Goal: Task Accomplishment & Management: Manage account settings

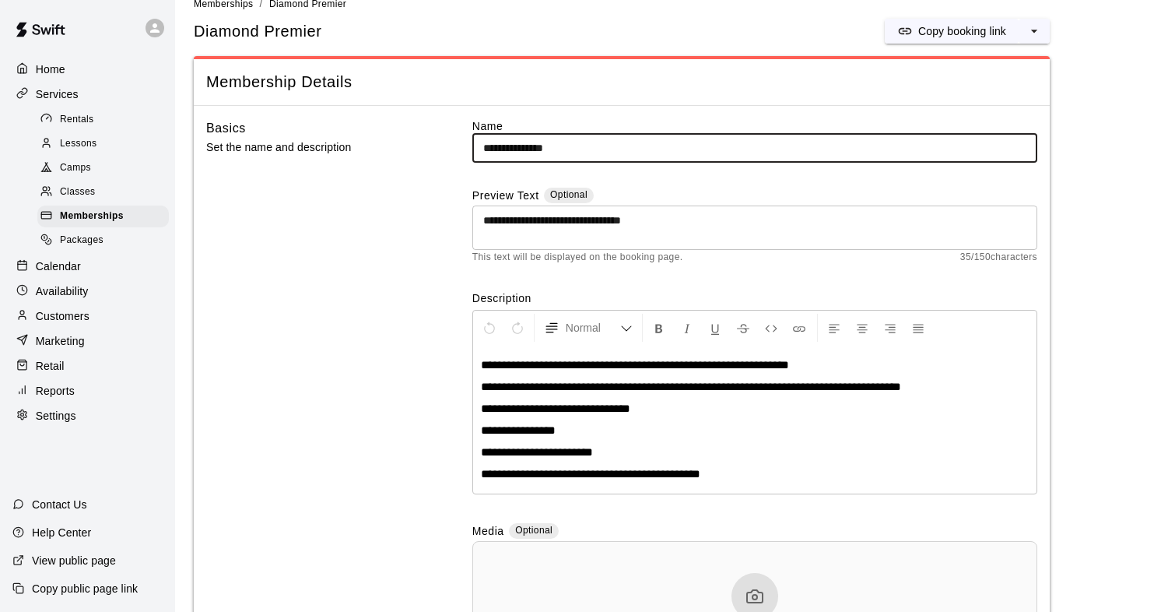
scroll to position [29, 0]
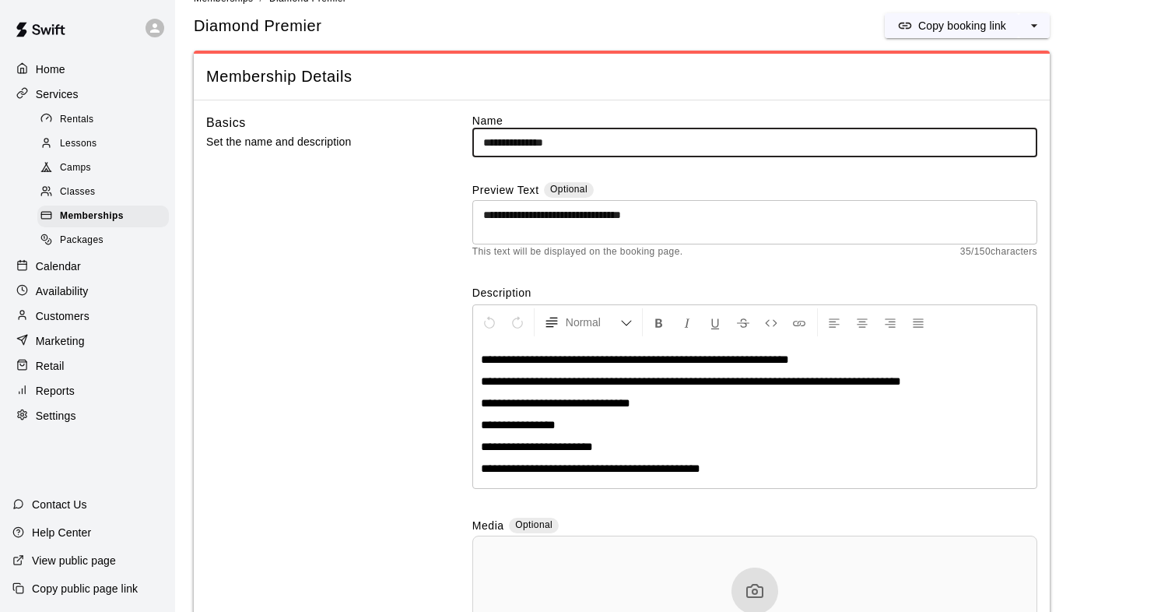
click at [100, 120] on div "Rentals" at bounding box center [103, 120] width 132 height 22
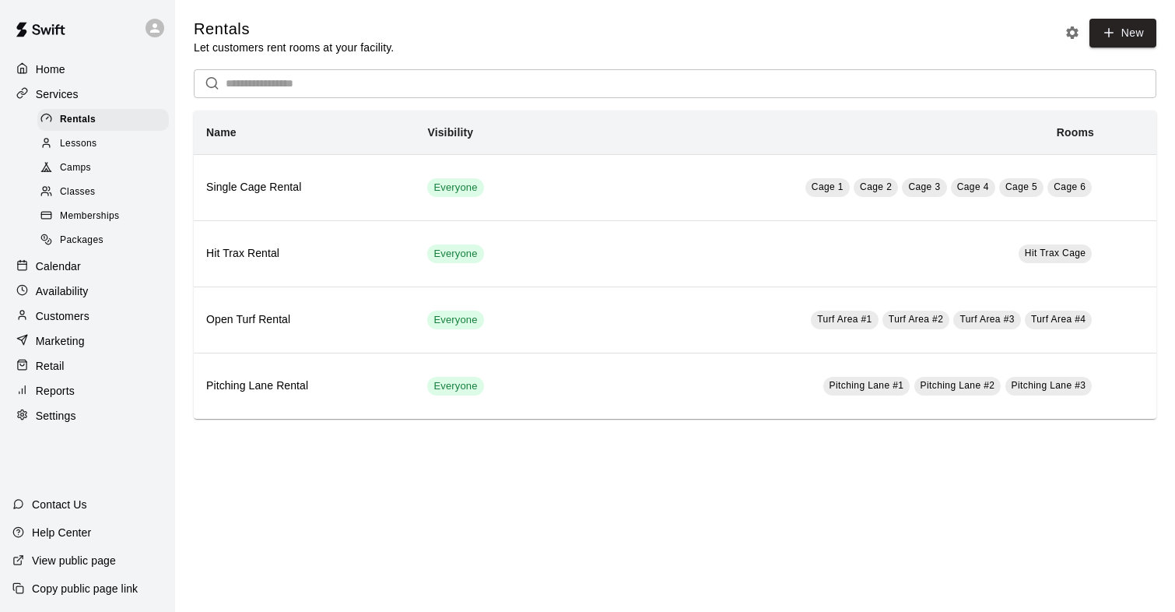
click at [81, 225] on div "Memberships" at bounding box center [103, 216] width 132 height 22
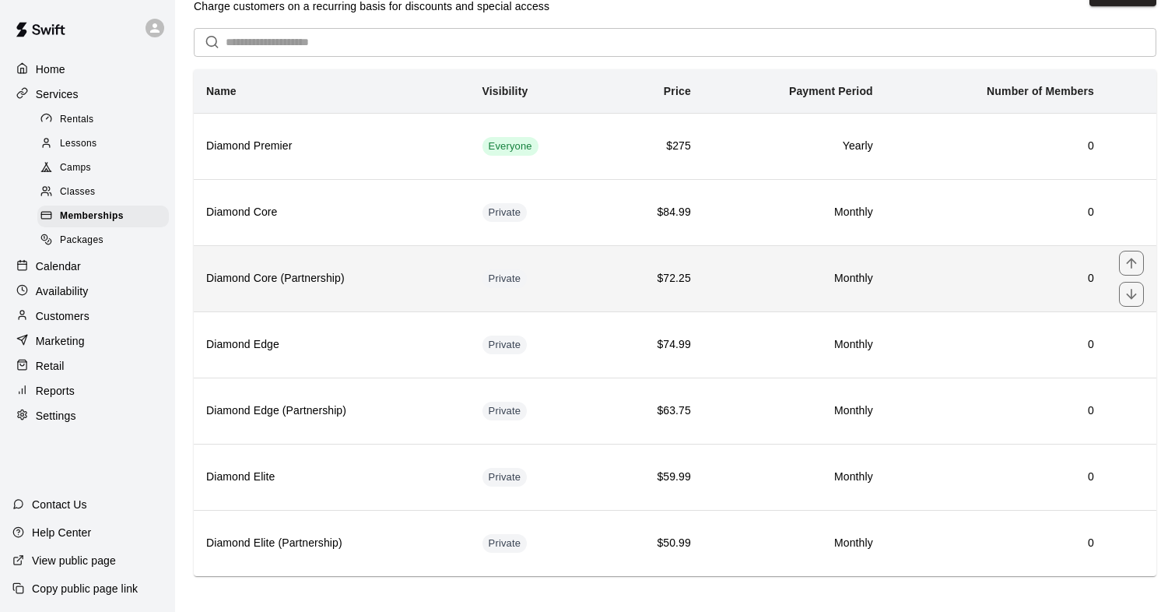
scroll to position [50, 0]
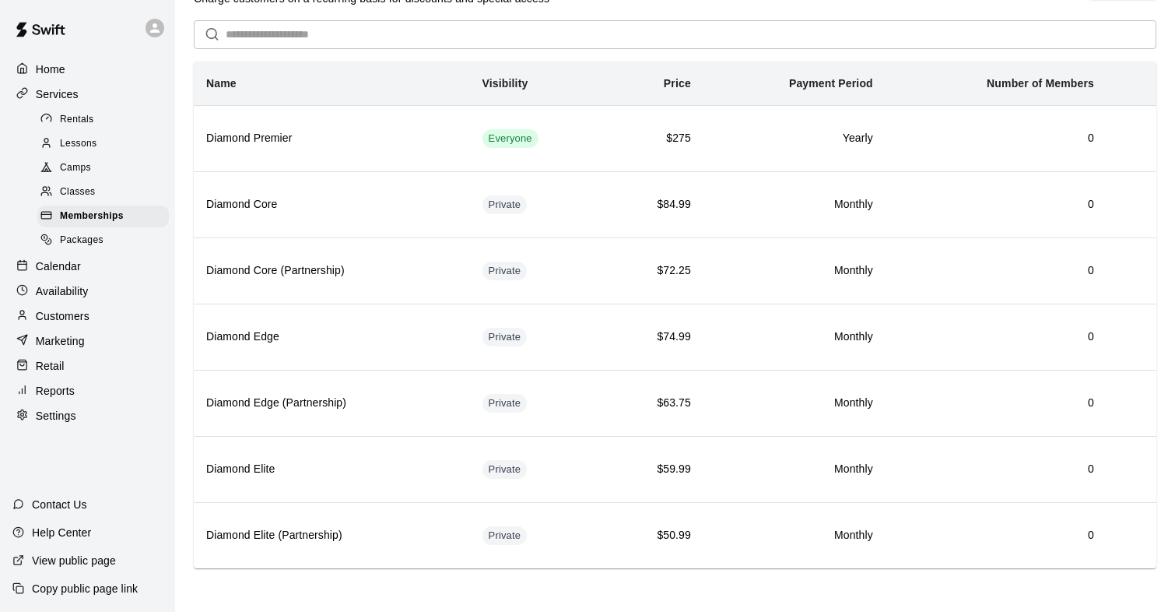
click at [65, 142] on span "Lessons" at bounding box center [78, 144] width 37 height 16
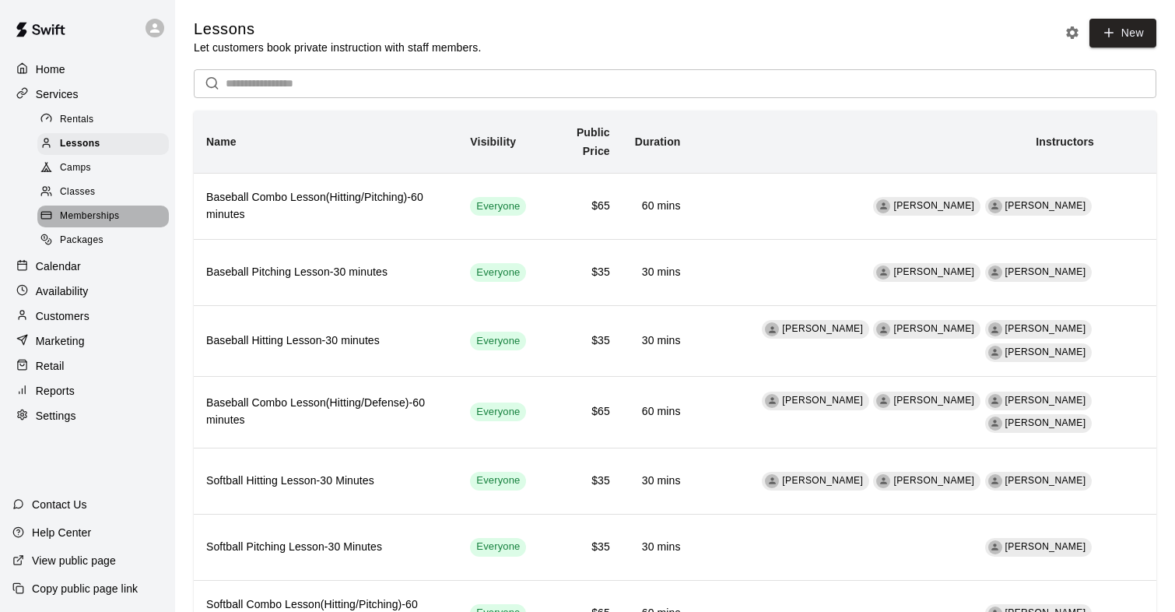
click at [73, 214] on span "Memberships" at bounding box center [89, 217] width 59 height 16
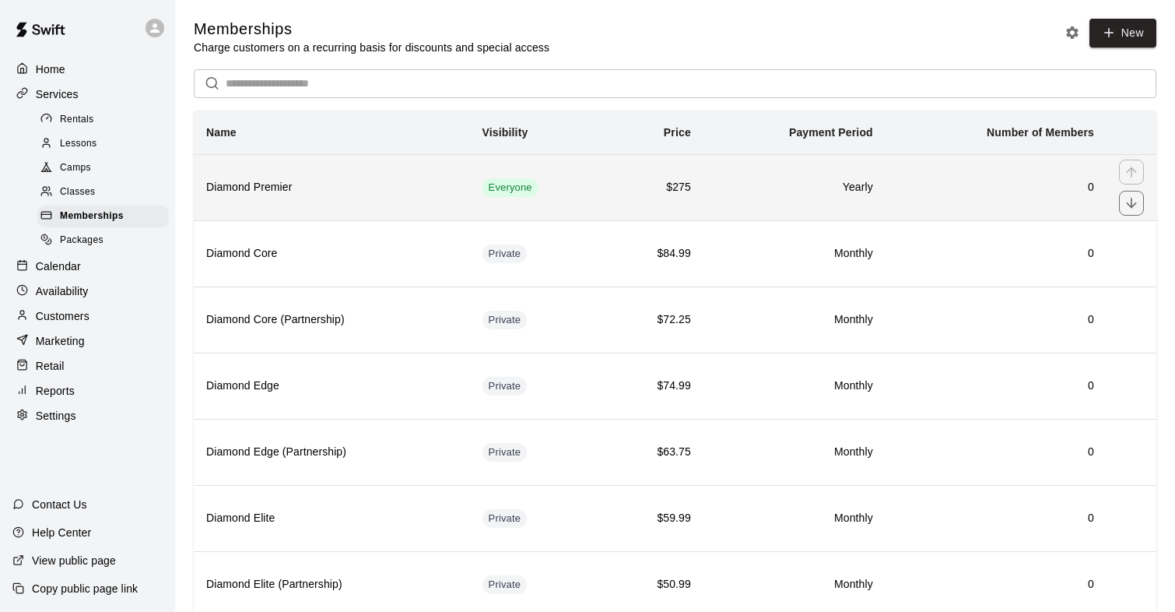
click at [234, 191] on h6 "Diamond Premier" at bounding box center [331, 187] width 251 height 17
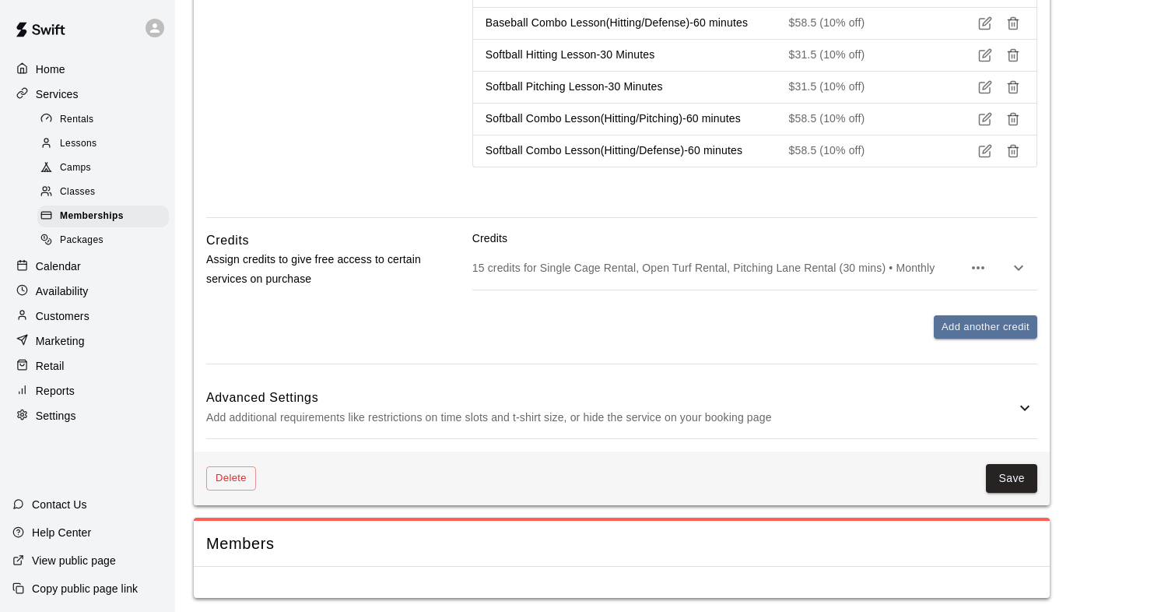
scroll to position [1229, 0]
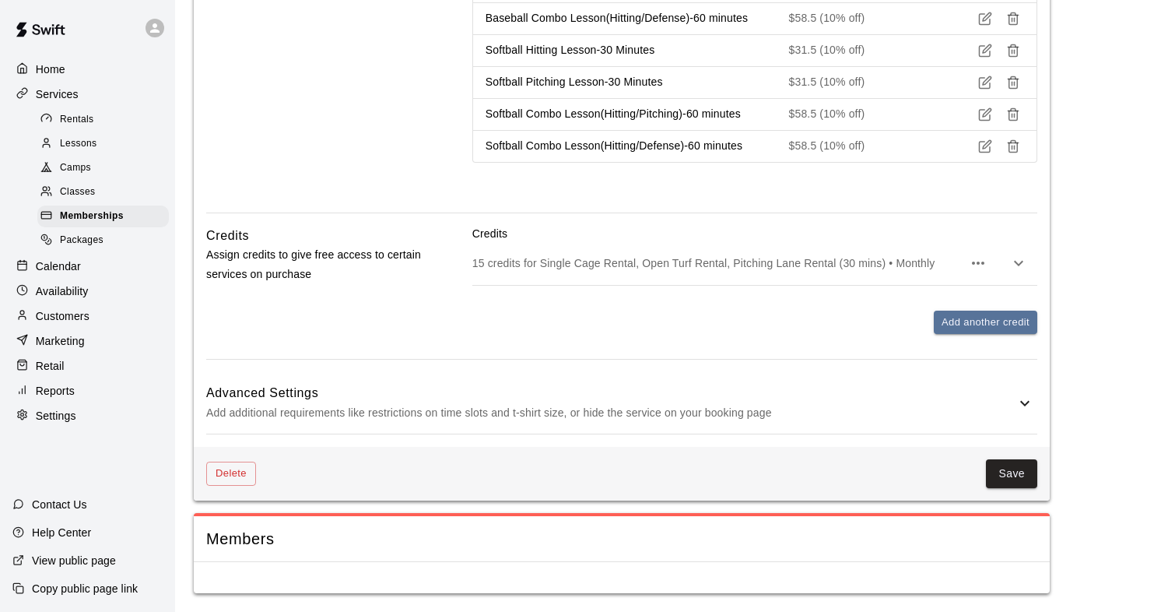
click at [1024, 407] on icon at bounding box center [1025, 403] width 19 height 19
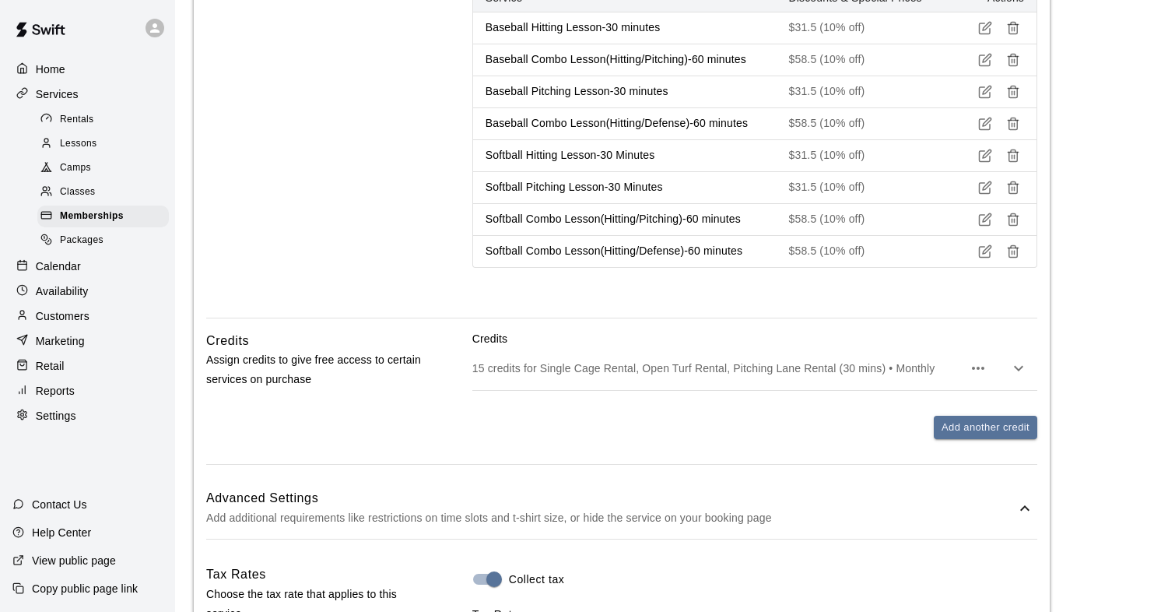
scroll to position [1137, 0]
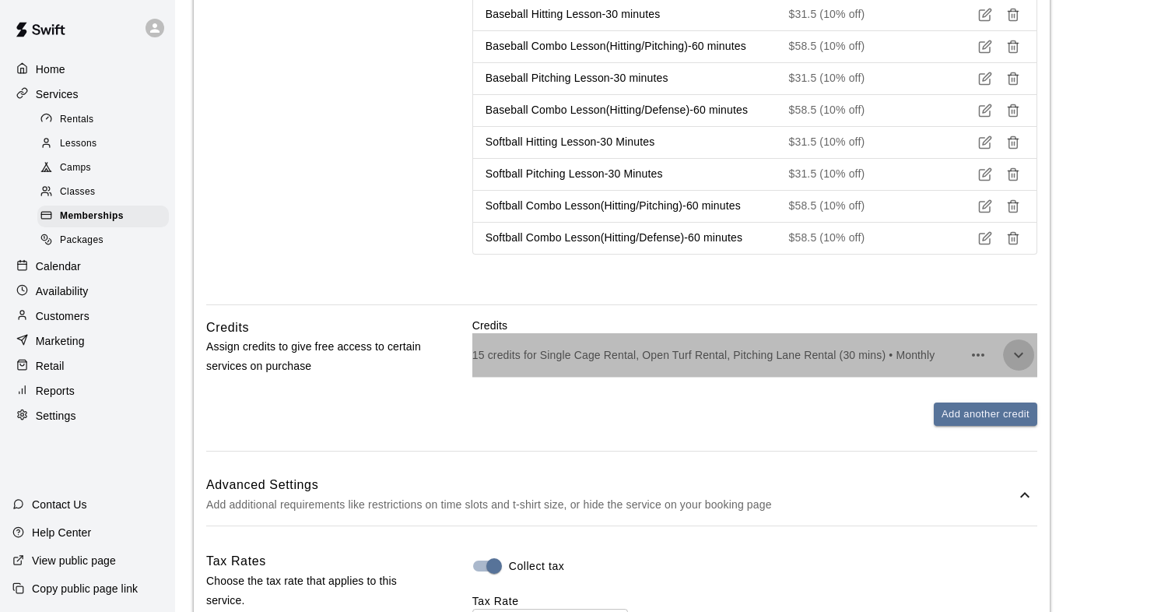
click at [1032, 354] on button "button" at bounding box center [1018, 354] width 31 height 31
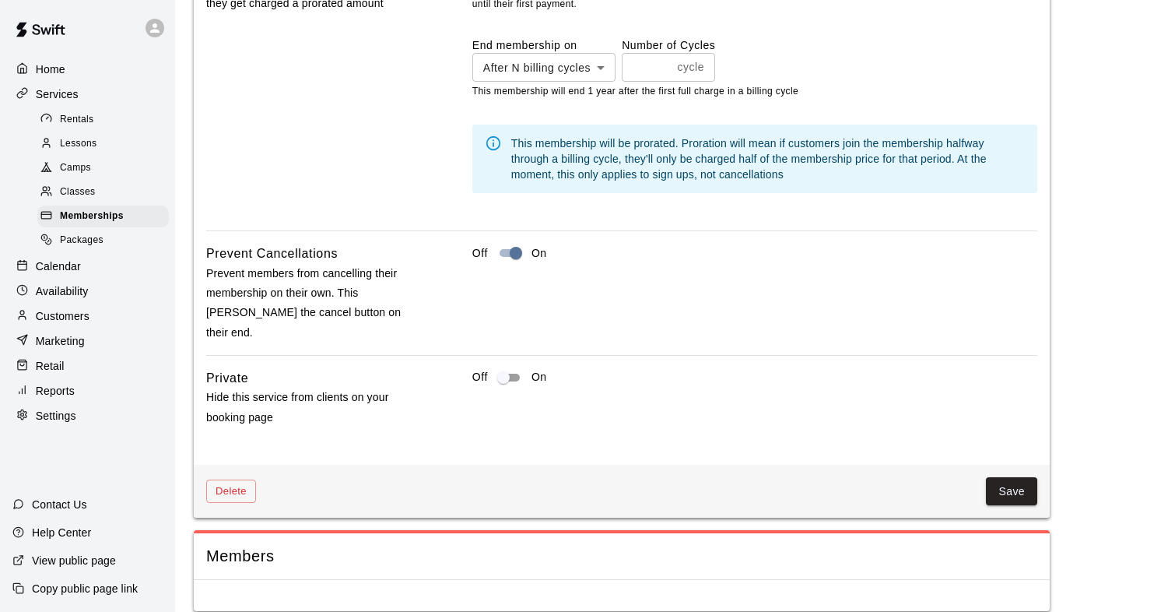
scroll to position [2446, 0]
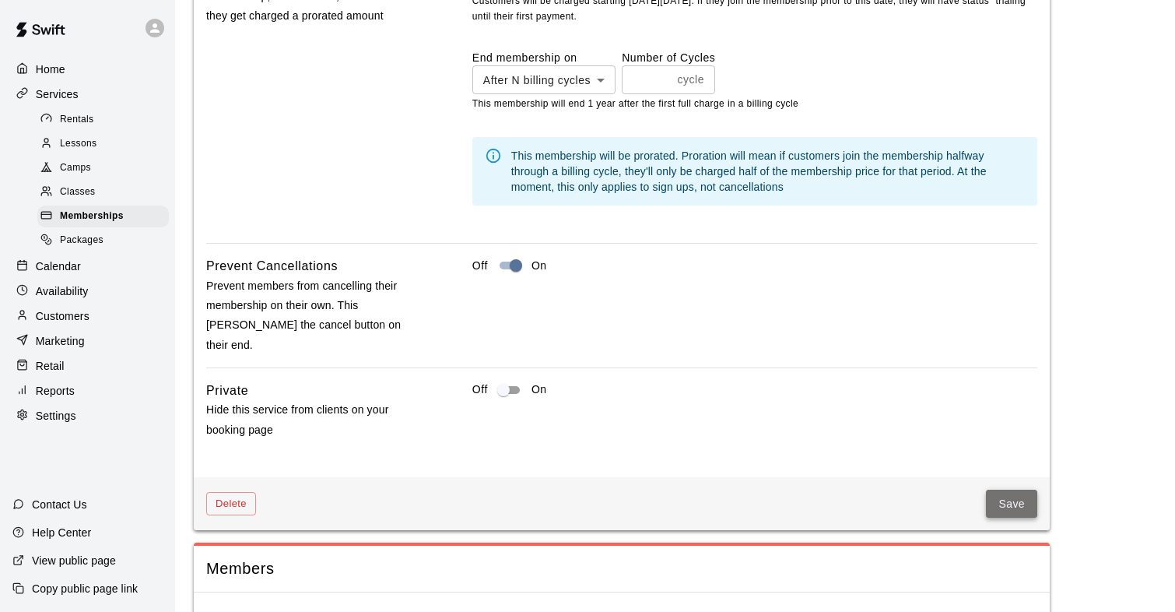
click at [1020, 491] on button "Save" at bounding box center [1011, 504] width 51 height 29
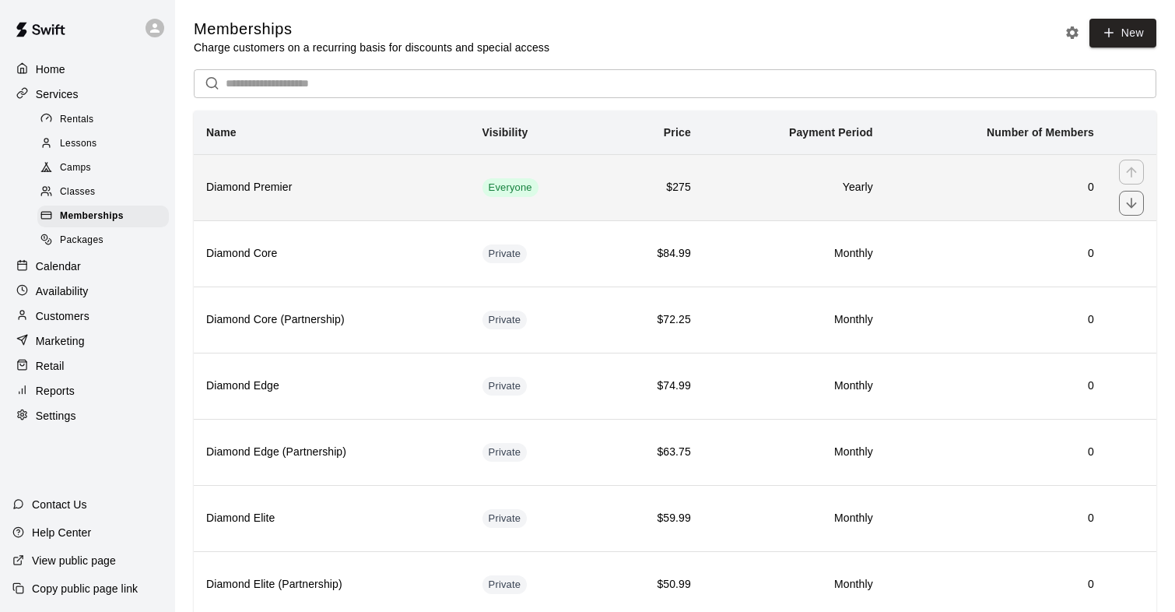
click at [256, 202] on th "Diamond Premier" at bounding box center [332, 187] width 276 height 66
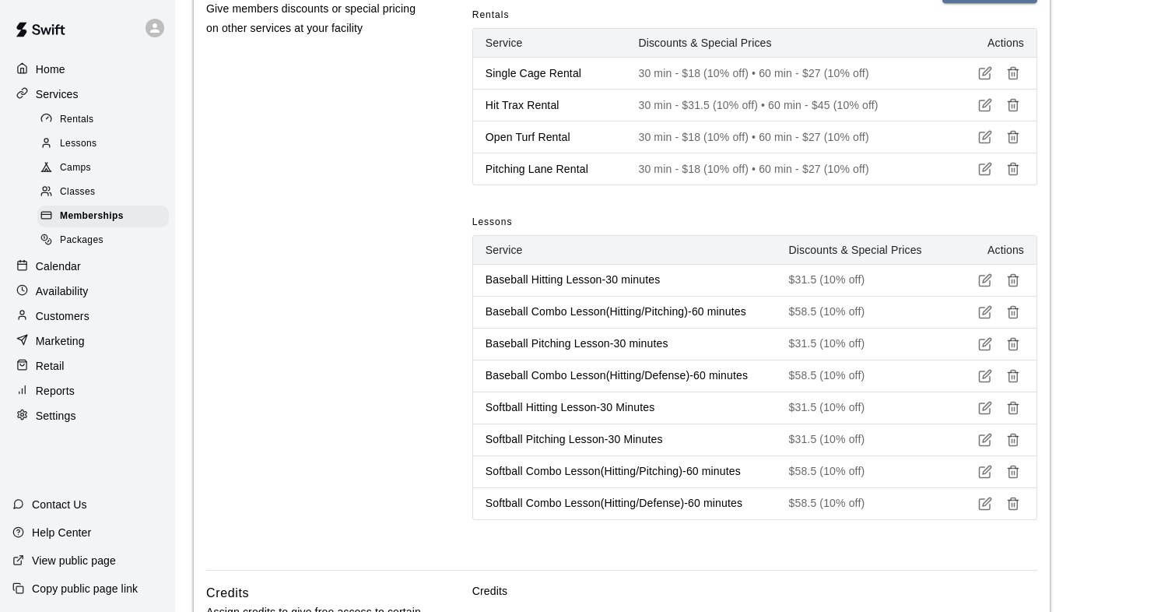
scroll to position [1229, 0]
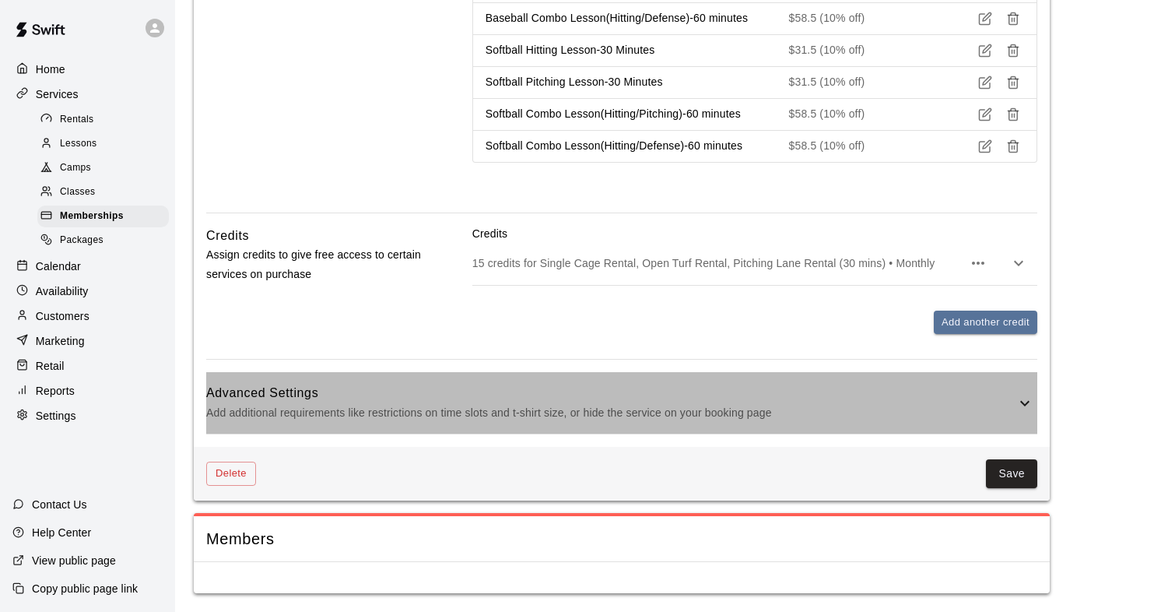
click at [1028, 402] on icon at bounding box center [1025, 403] width 19 height 19
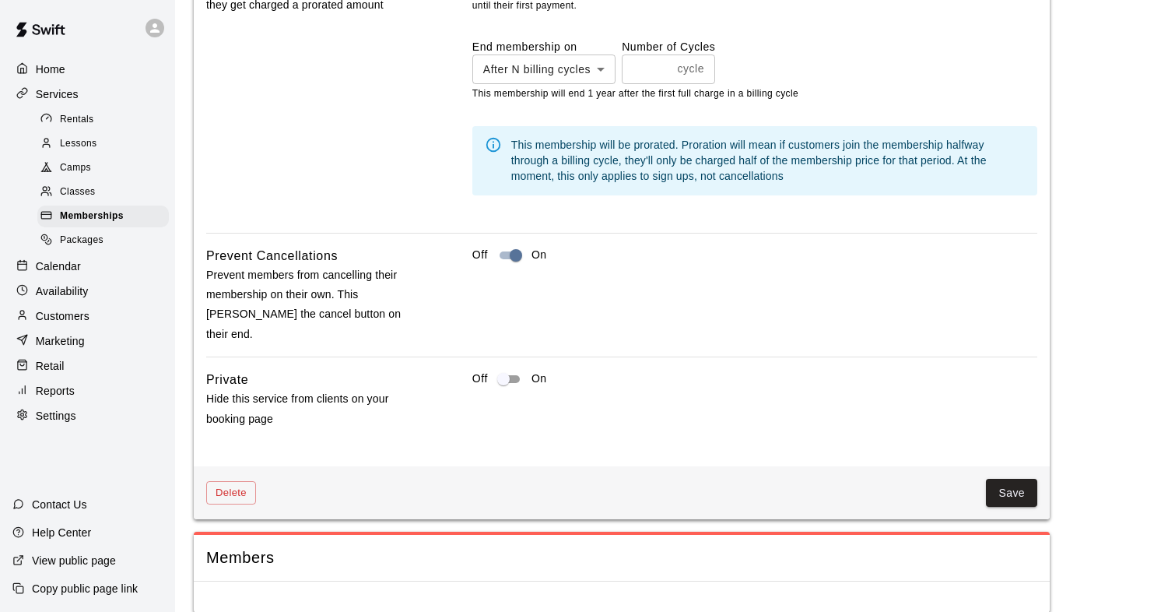
scroll to position [2035, 0]
click at [70, 122] on span "Rentals" at bounding box center [77, 120] width 34 height 16
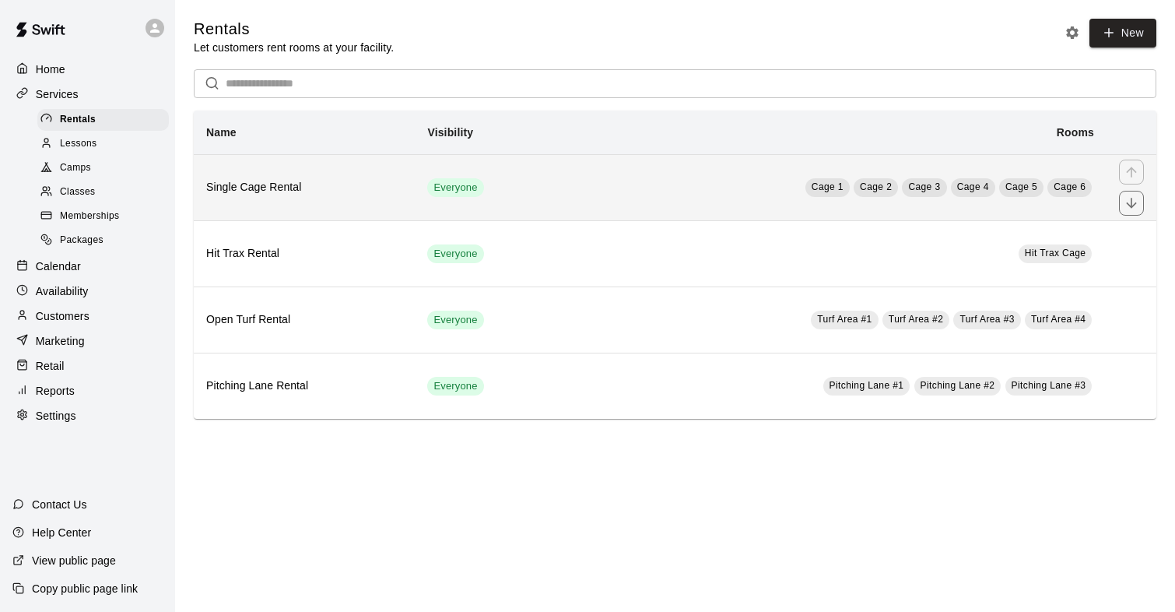
click at [287, 188] on h6 "Single Cage Rental" at bounding box center [304, 187] width 196 height 17
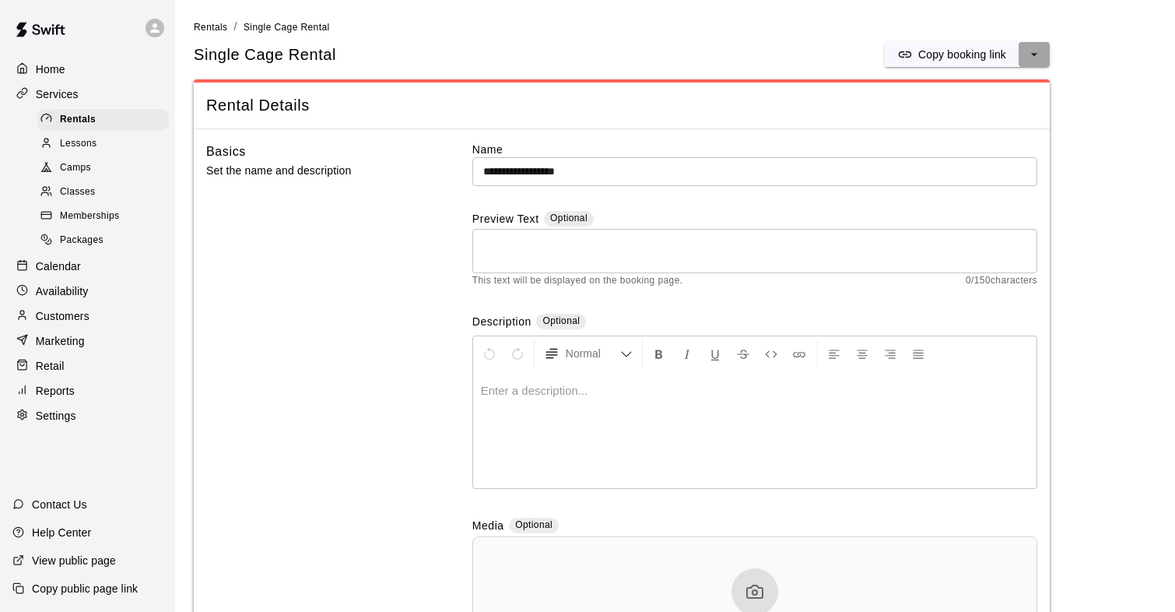
click at [1041, 57] on icon "select merge strategy" at bounding box center [1035, 55] width 16 height 16
click at [999, 108] on h6 "Duplicate rental" at bounding box center [973, 112] width 77 height 17
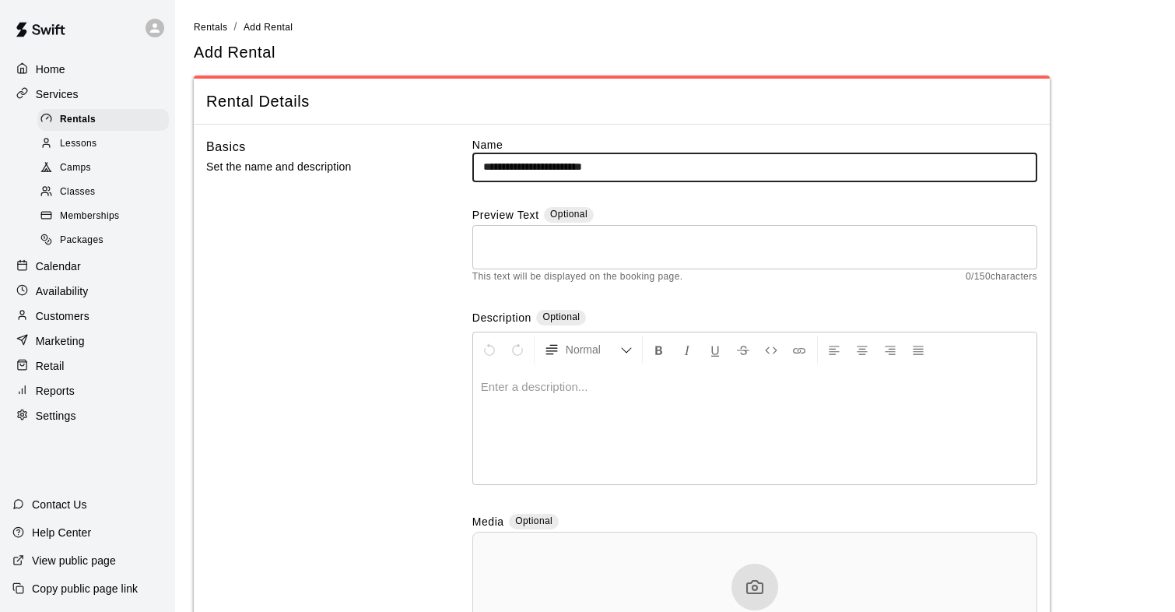
click at [487, 167] on input "**********" at bounding box center [754, 167] width 565 height 29
click at [747, 165] on input "**********" at bounding box center [754, 167] width 565 height 29
type input "**********"
click at [374, 297] on div "Basics Set the name and description" at bounding box center [314, 424] width 216 height 575
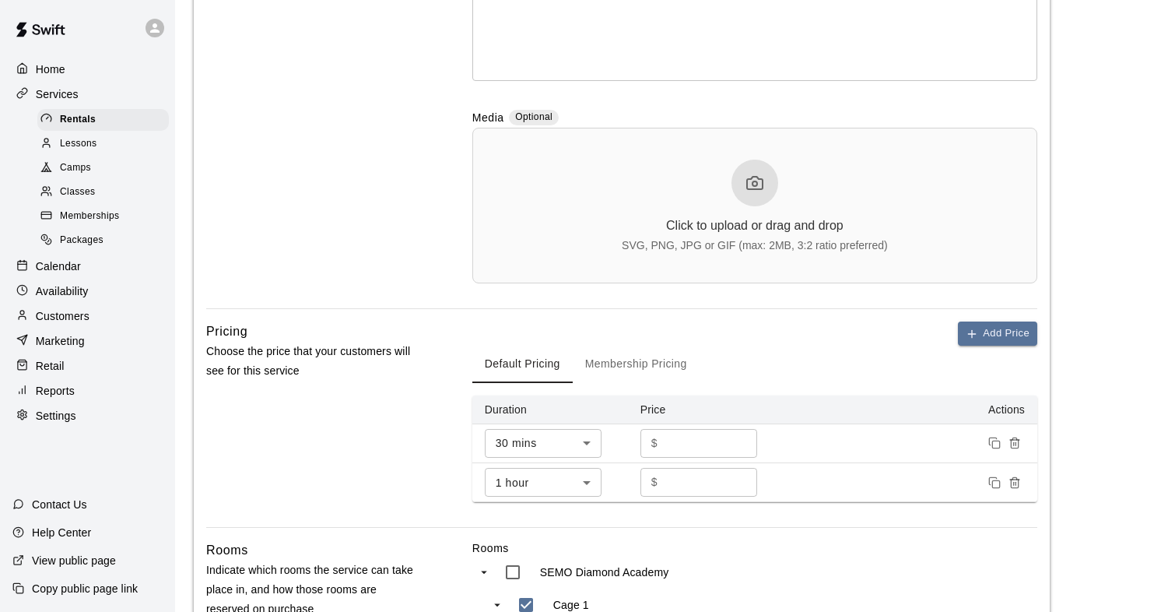
scroll to position [402, 0]
click at [692, 451] on input "**" at bounding box center [710, 445] width 93 height 29
type input "*"
click at [711, 481] on input "**" at bounding box center [710, 484] width 93 height 29
type input "*"
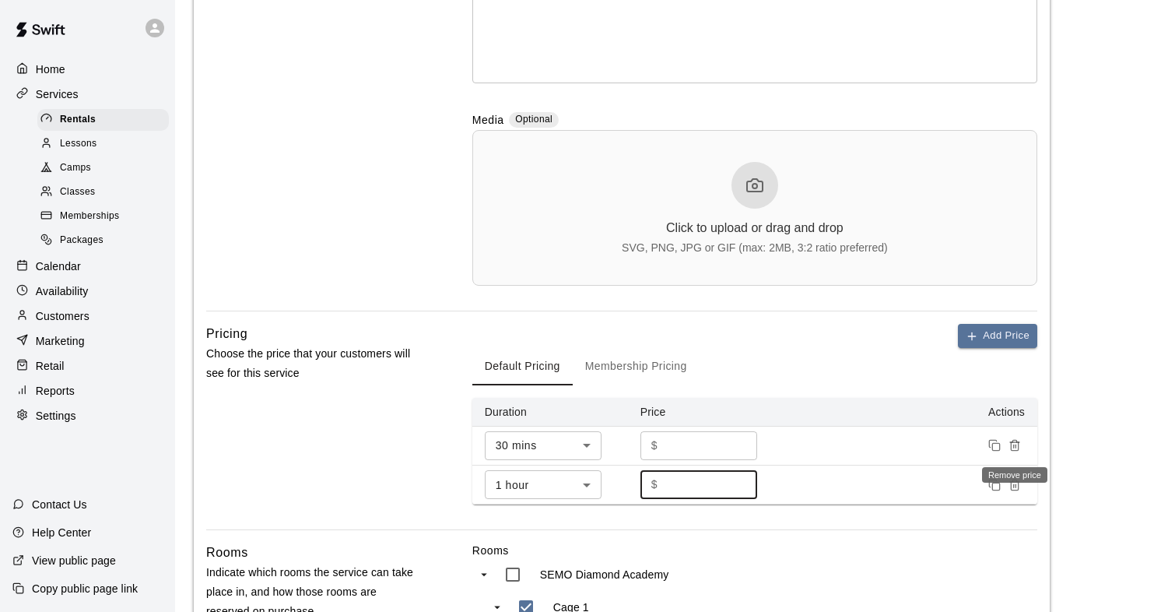
click at [1013, 451] on icon "Remove price" at bounding box center [1014, 446] width 7 height 9
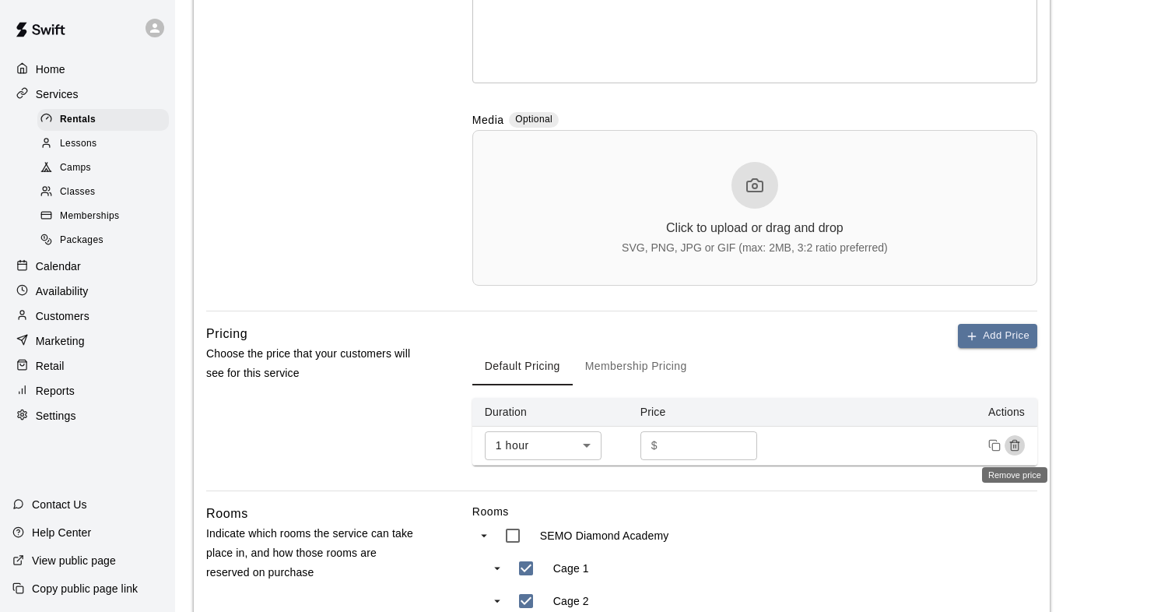
click at [1018, 448] on icon "Remove price" at bounding box center [1014, 446] width 7 height 9
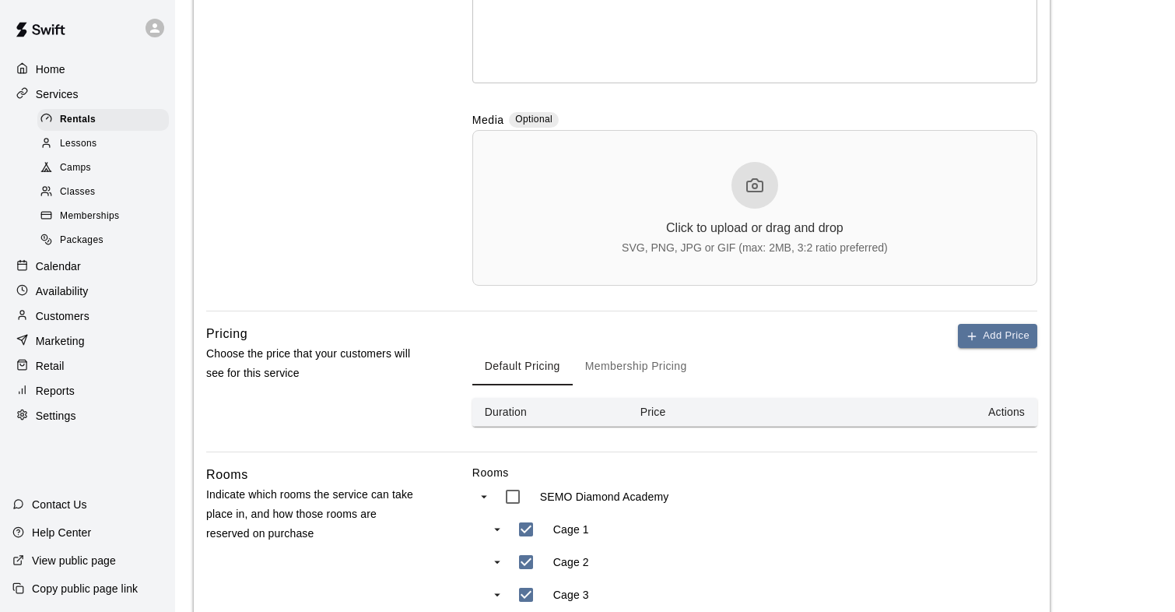
click at [638, 371] on button "Membership Pricing" at bounding box center [636, 366] width 127 height 37
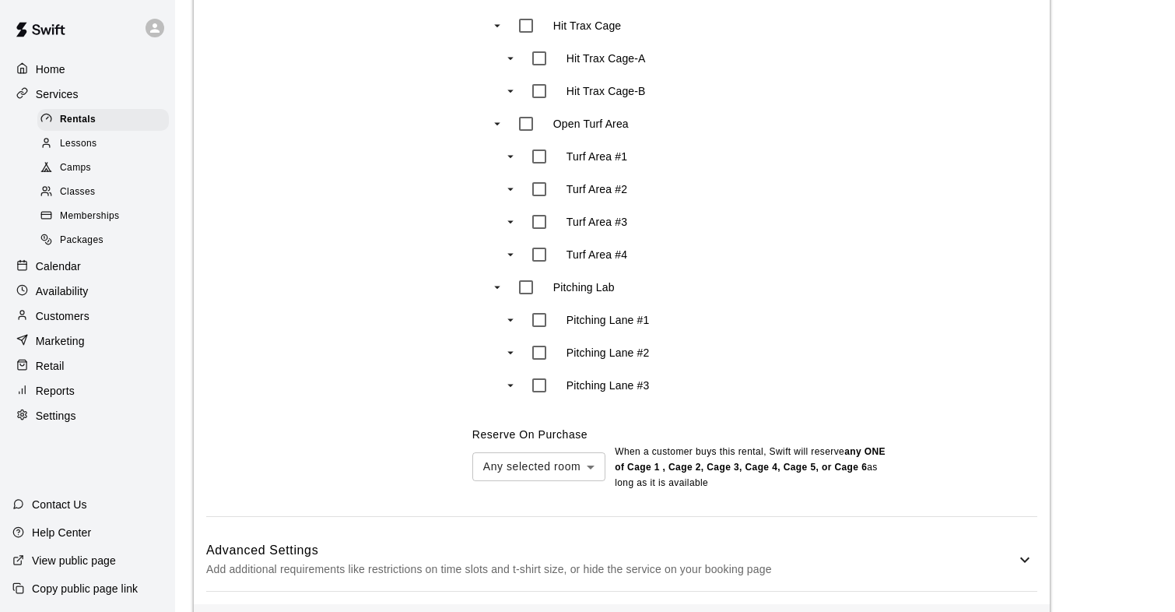
scroll to position [1507, 0]
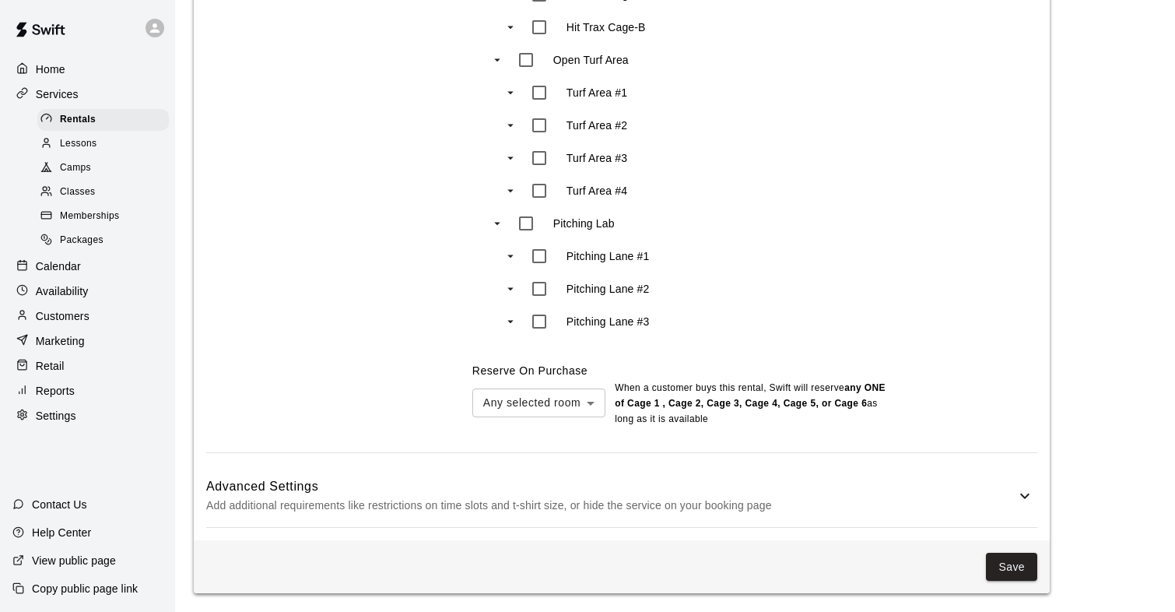
click at [1024, 487] on icon at bounding box center [1025, 495] width 19 height 19
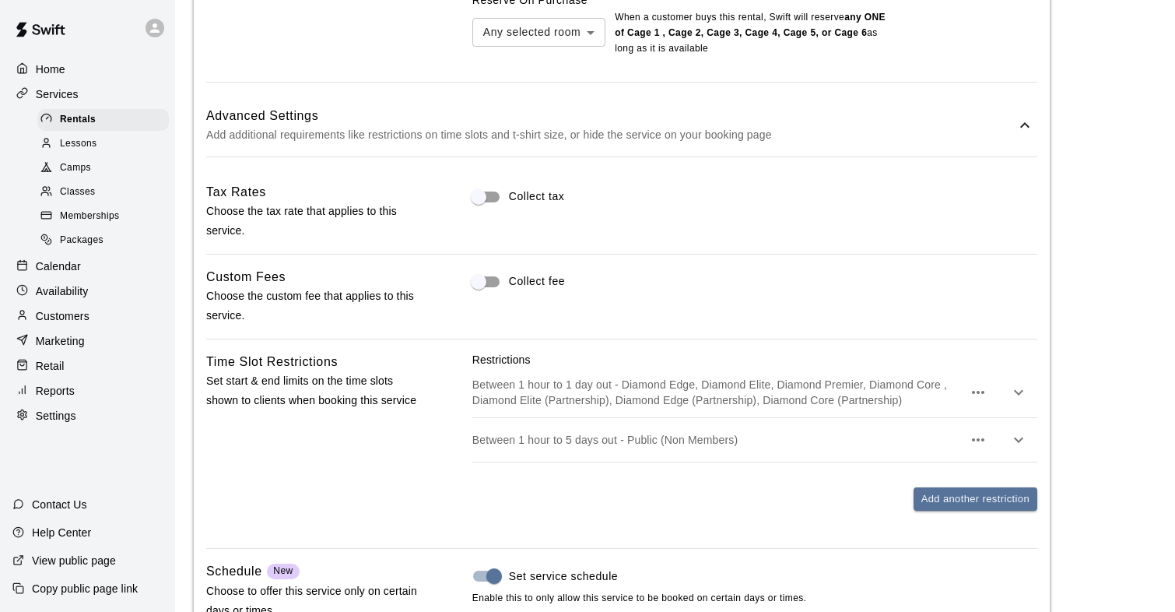
scroll to position [1885, 0]
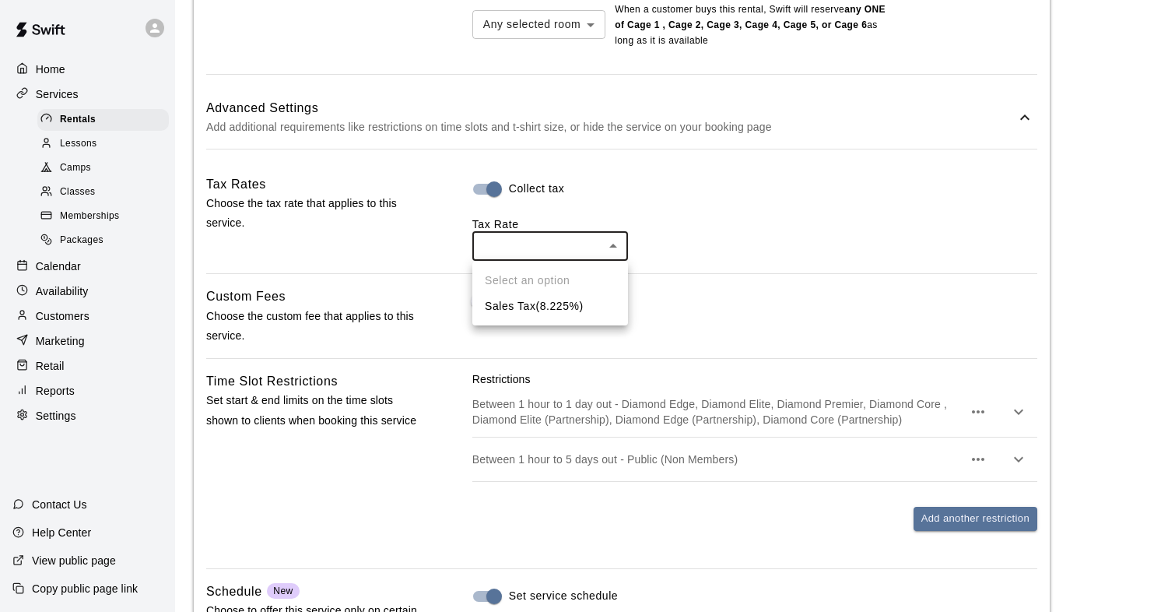
click at [506, 307] on li "Sales Tax ( 8.225 %)" at bounding box center [550, 306] width 156 height 26
type input "***"
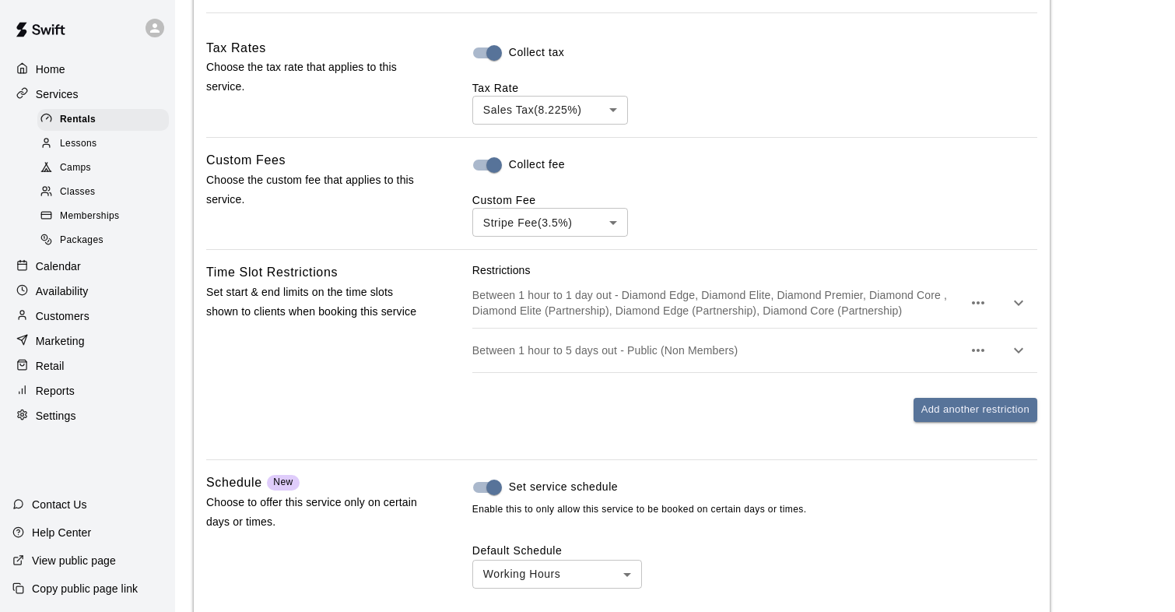
scroll to position [2024, 0]
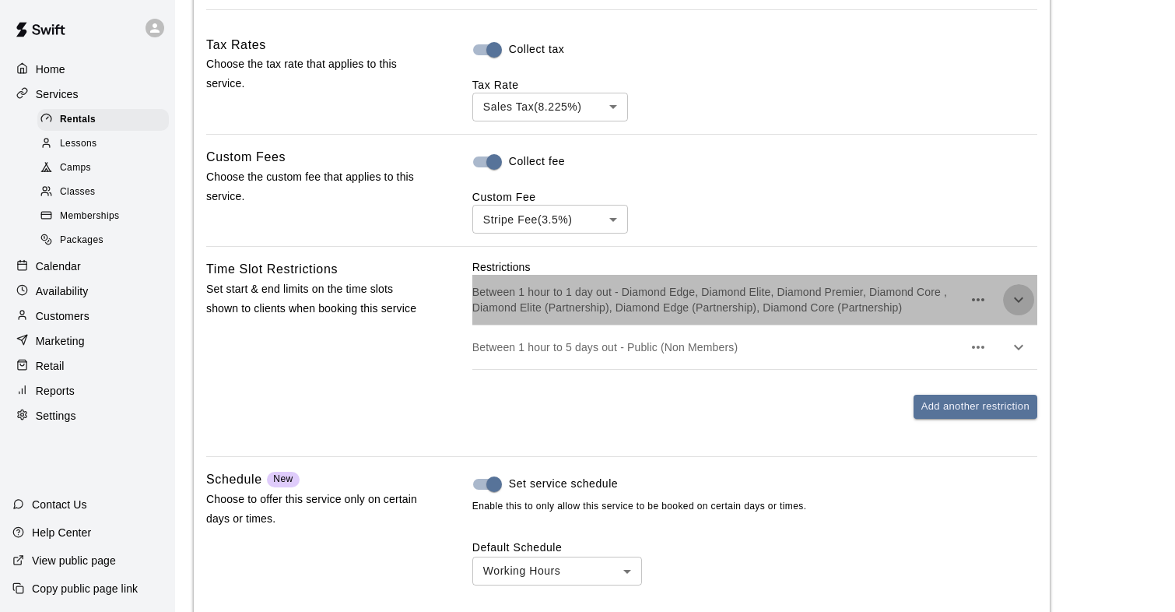
click at [1015, 304] on icon "button" at bounding box center [1019, 299] width 19 height 19
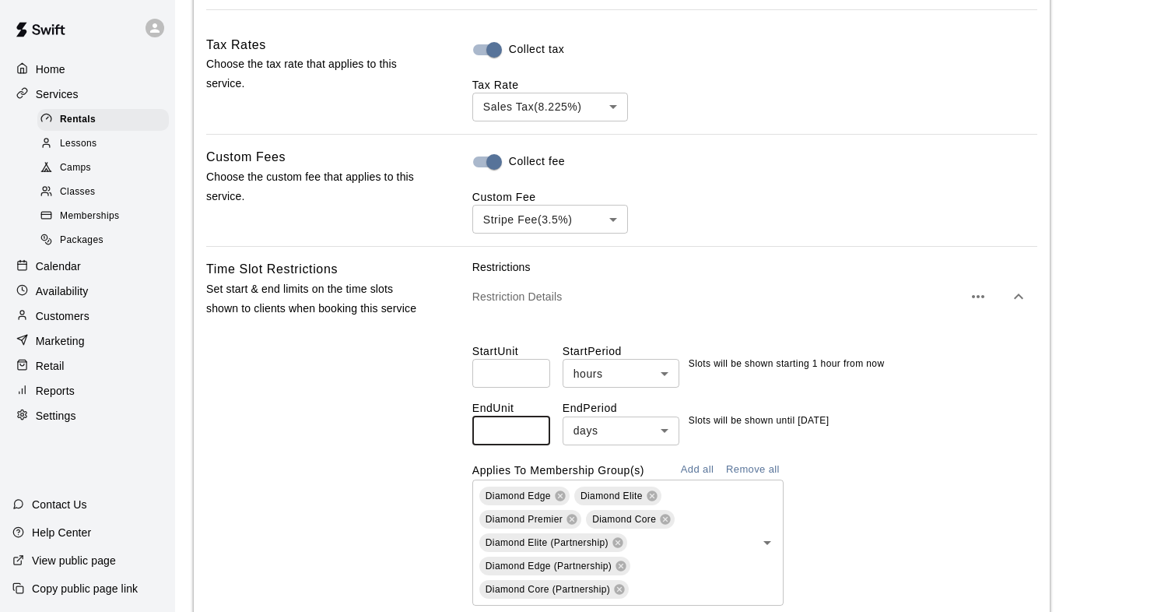
click at [533, 430] on input "*" at bounding box center [511, 430] width 78 height 29
type input "*"
click at [533, 430] on input "*" at bounding box center [511, 430] width 78 height 29
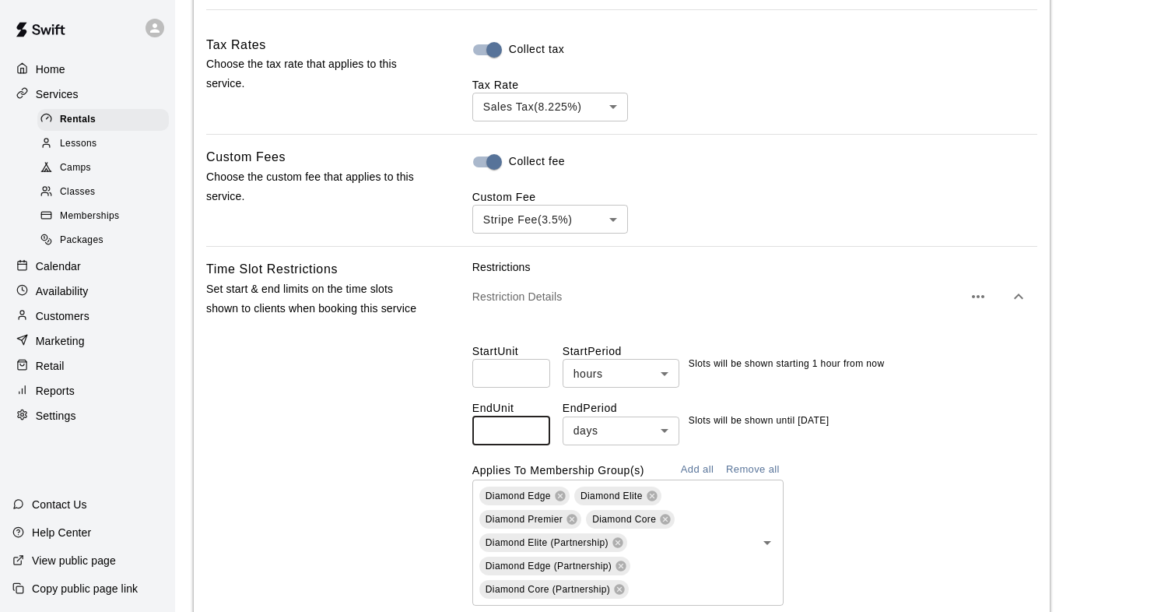
click at [369, 443] on div "Time Slot Restrictions Set start & end limits on the time slots shown to client…" at bounding box center [314, 497] width 216 height 477
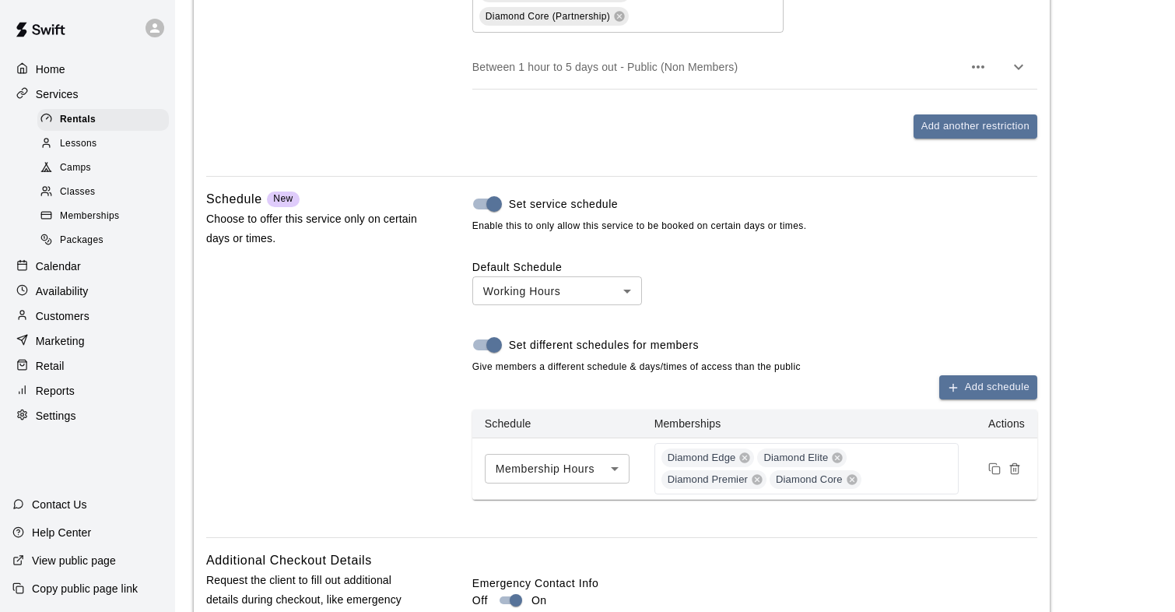
scroll to position [2608, 0]
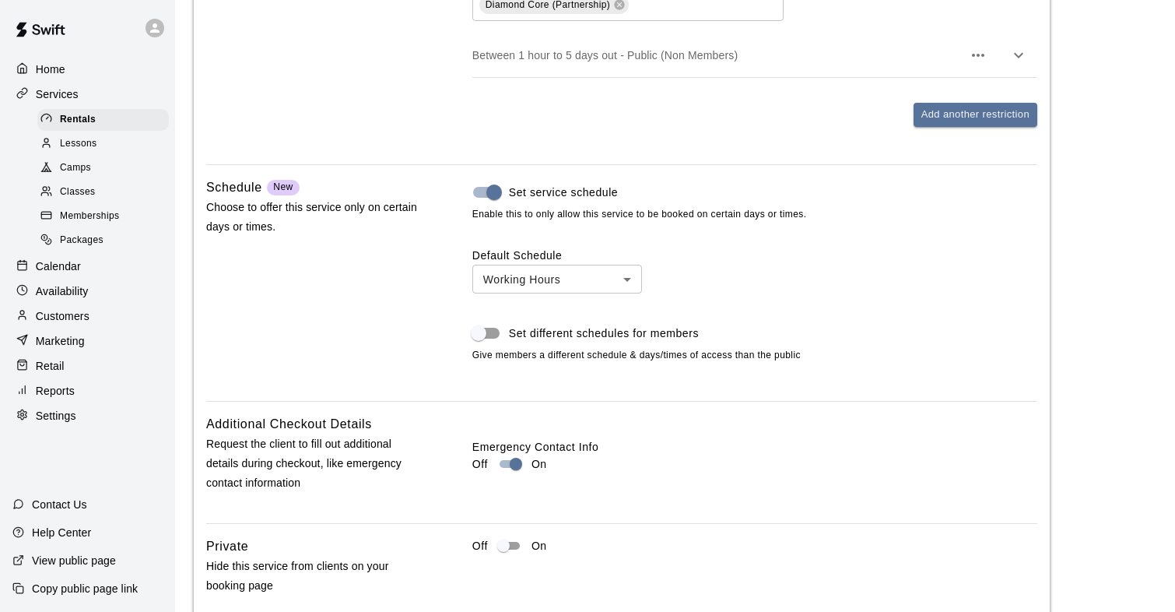
click at [424, 318] on div "Schedule New Choose to offer this service only on certain days or times. Set se…" at bounding box center [621, 282] width 831 height 211
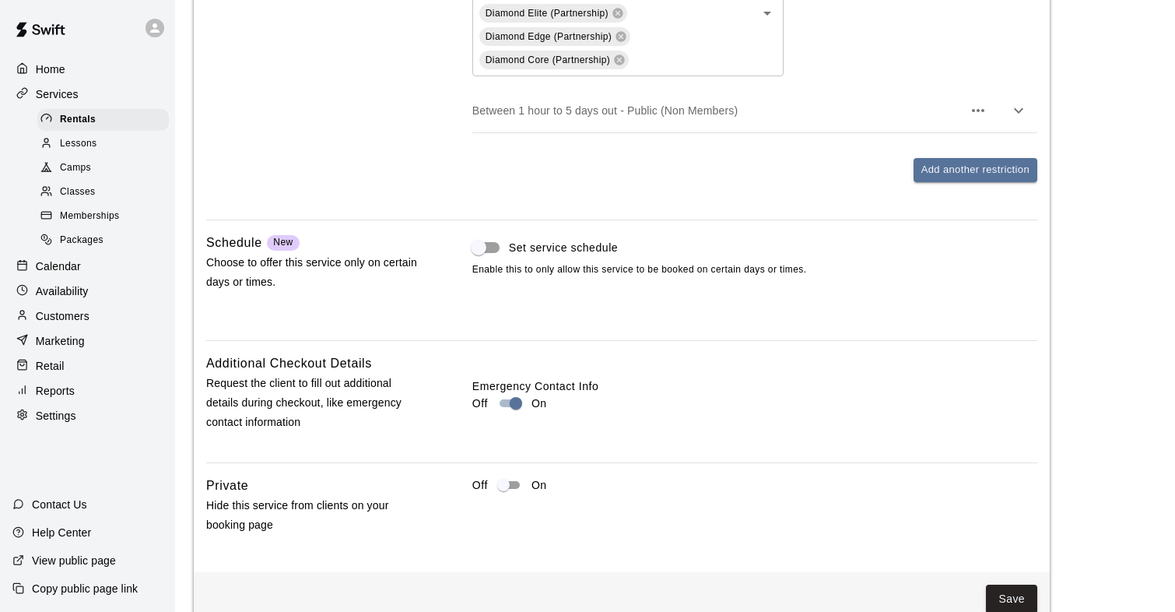
scroll to position [2587, 0]
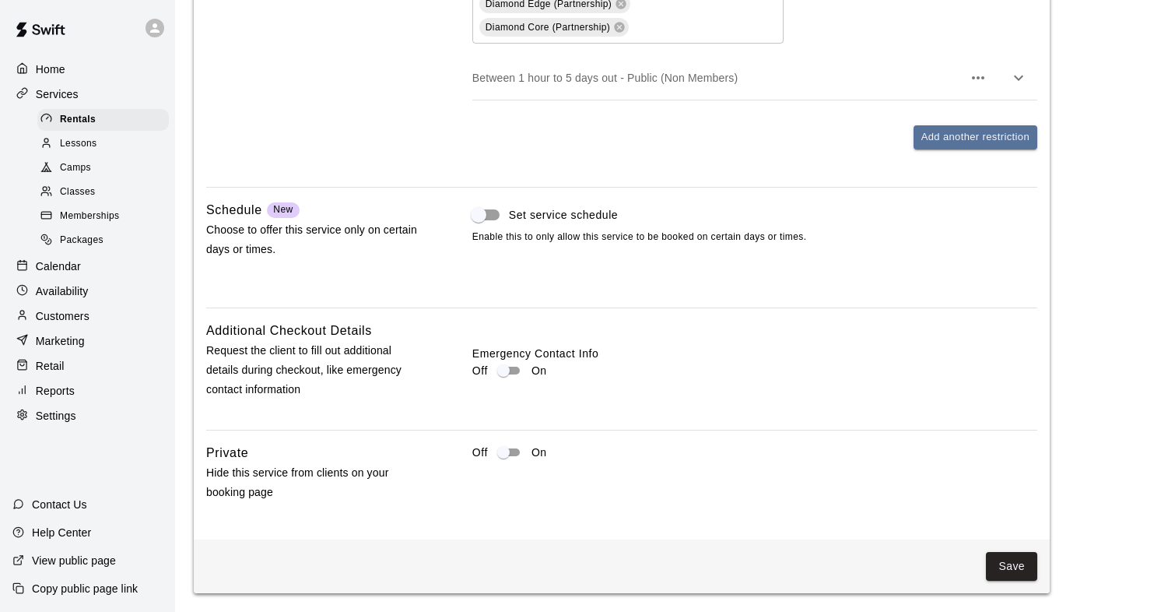
click at [1040, 574] on div "Save" at bounding box center [622, 566] width 856 height 54
click at [1013, 567] on button "Save" at bounding box center [1011, 566] width 51 height 29
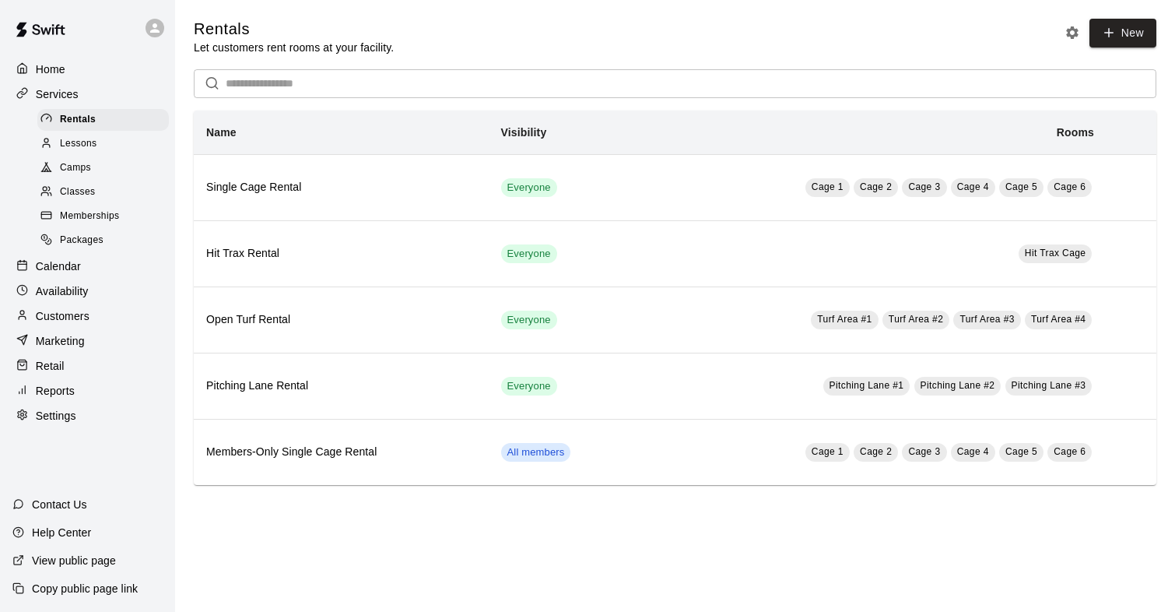
click at [106, 212] on span "Memberships" at bounding box center [89, 217] width 59 height 16
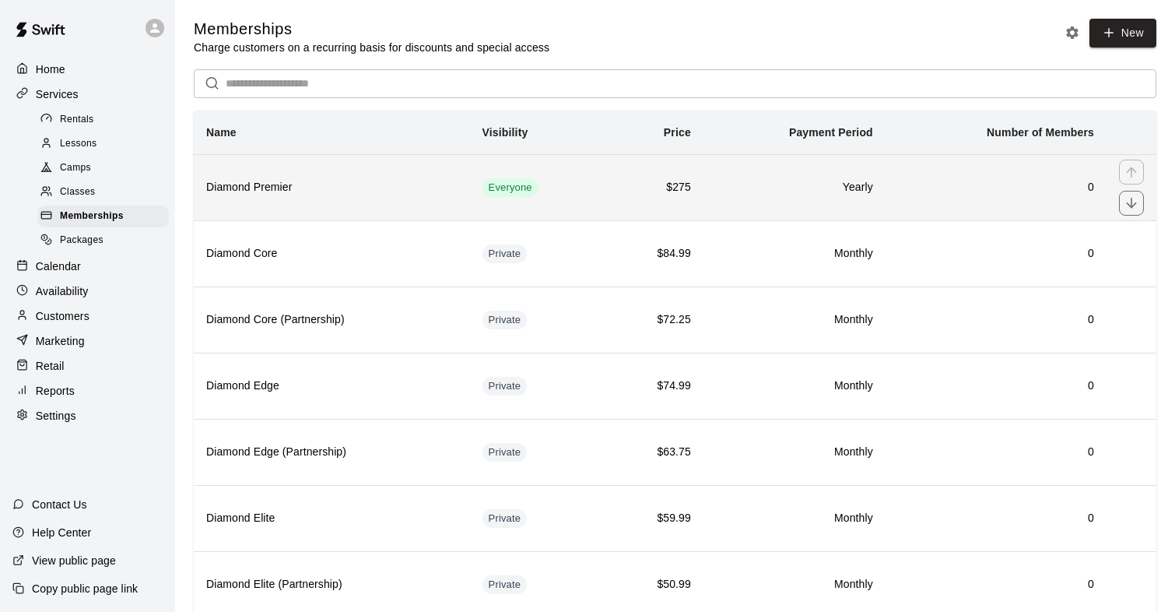
click at [279, 187] on h6 "Diamond Premier" at bounding box center [331, 187] width 251 height 17
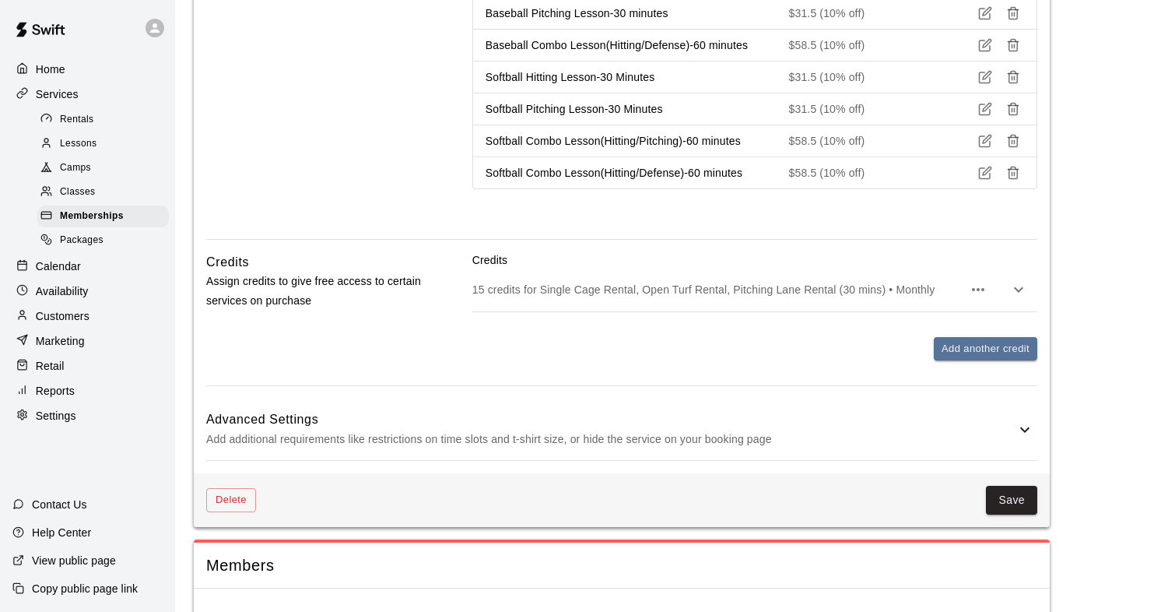
scroll to position [1249, 0]
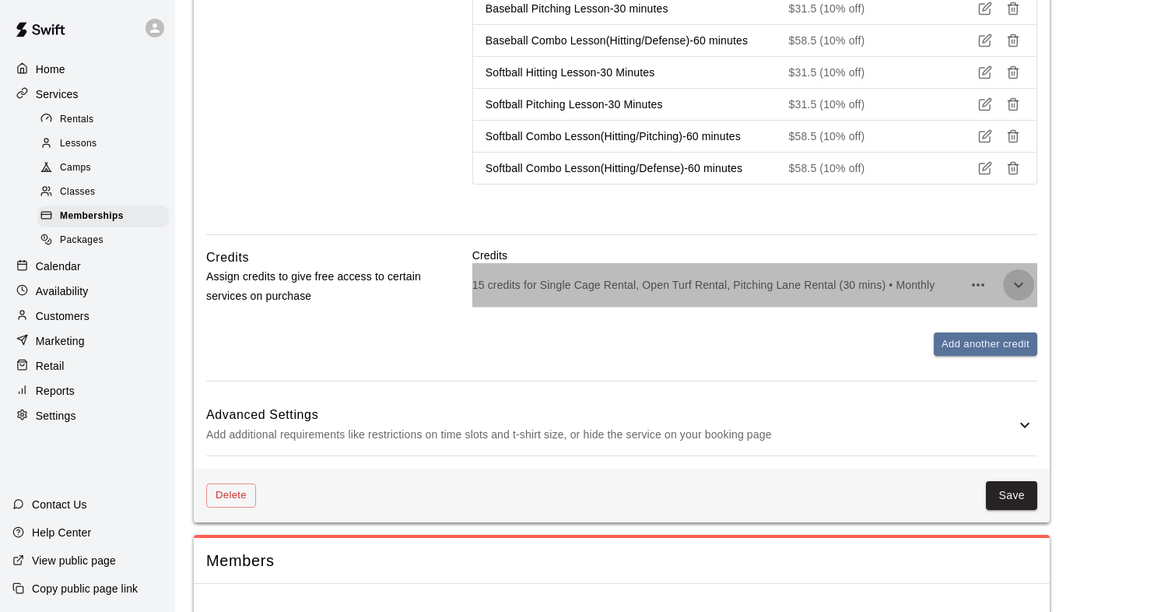
click at [1027, 286] on icon "button" at bounding box center [1019, 285] width 19 height 19
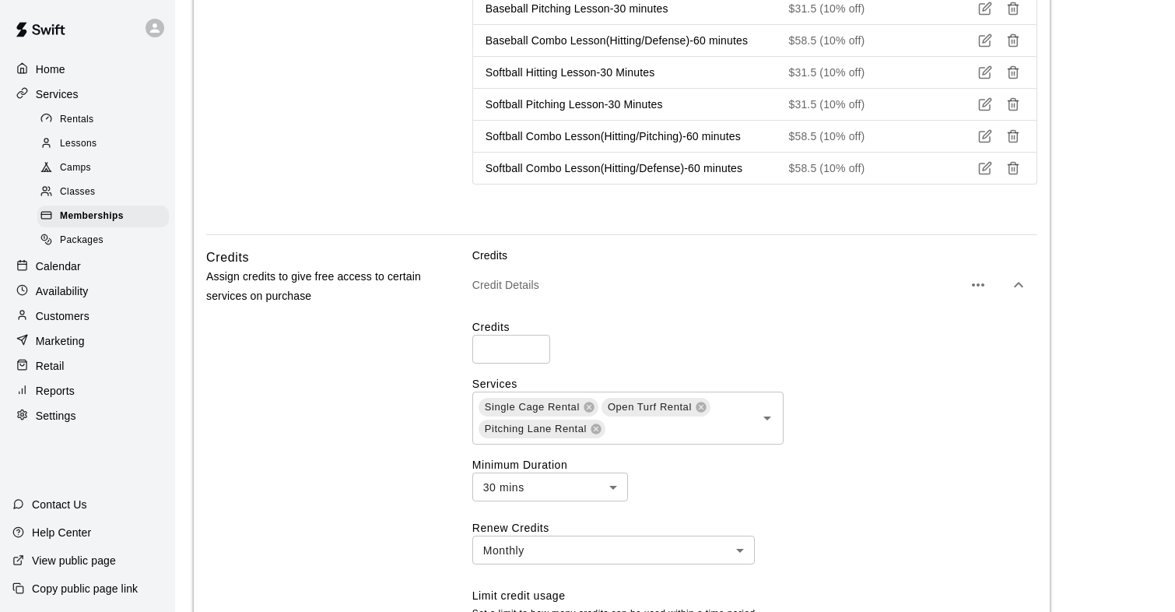
scroll to position [1286, 0]
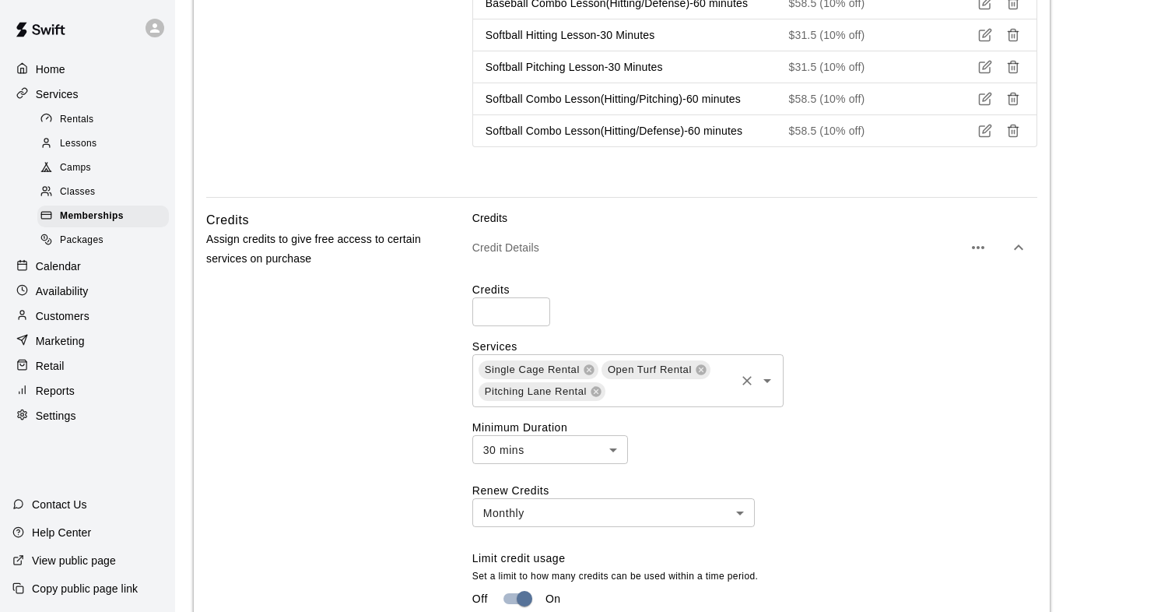
click at [764, 385] on icon "Open" at bounding box center [767, 380] width 19 height 19
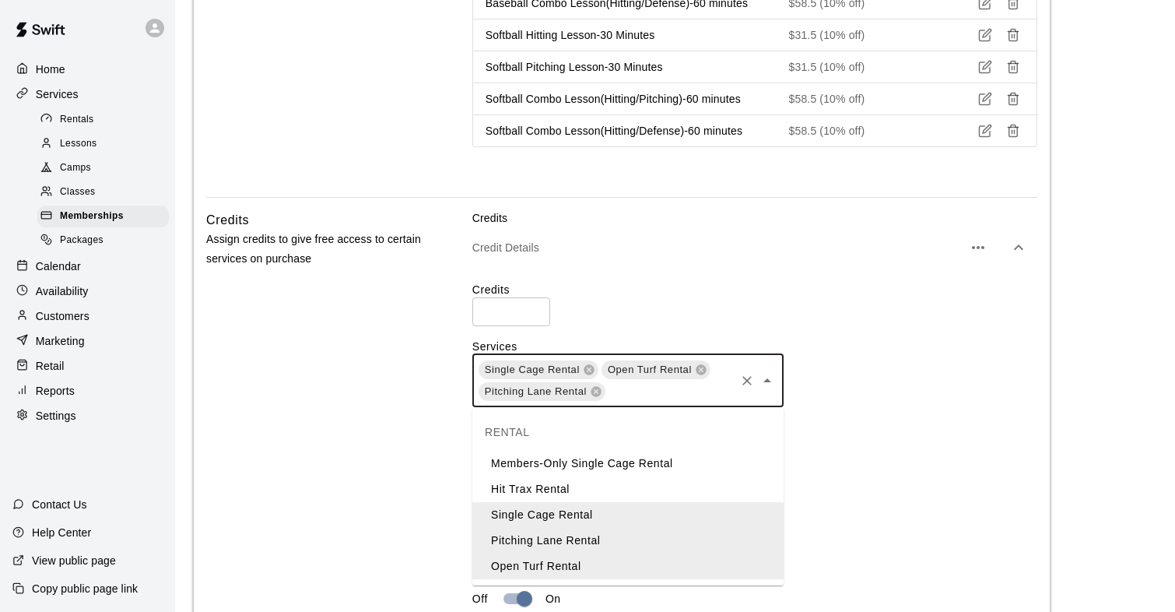
click at [623, 469] on li "Members-Only Single Cage Rental" at bounding box center [627, 464] width 311 height 26
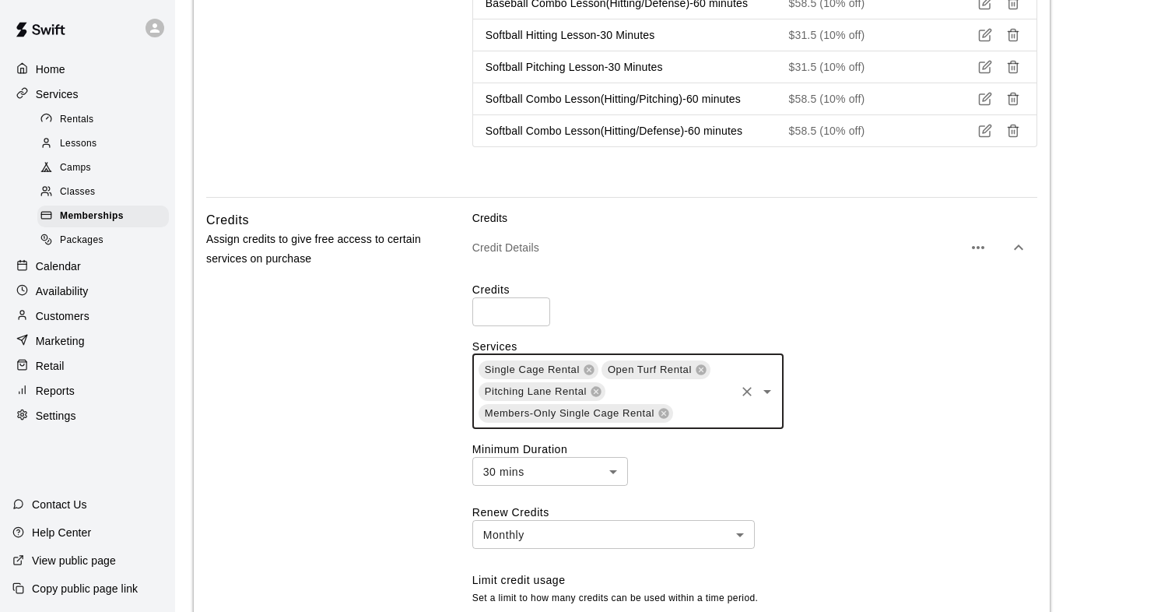
click at [378, 346] on div "Credits Assign credits to give free access to certain services on purchase" at bounding box center [314, 499] width 216 height 578
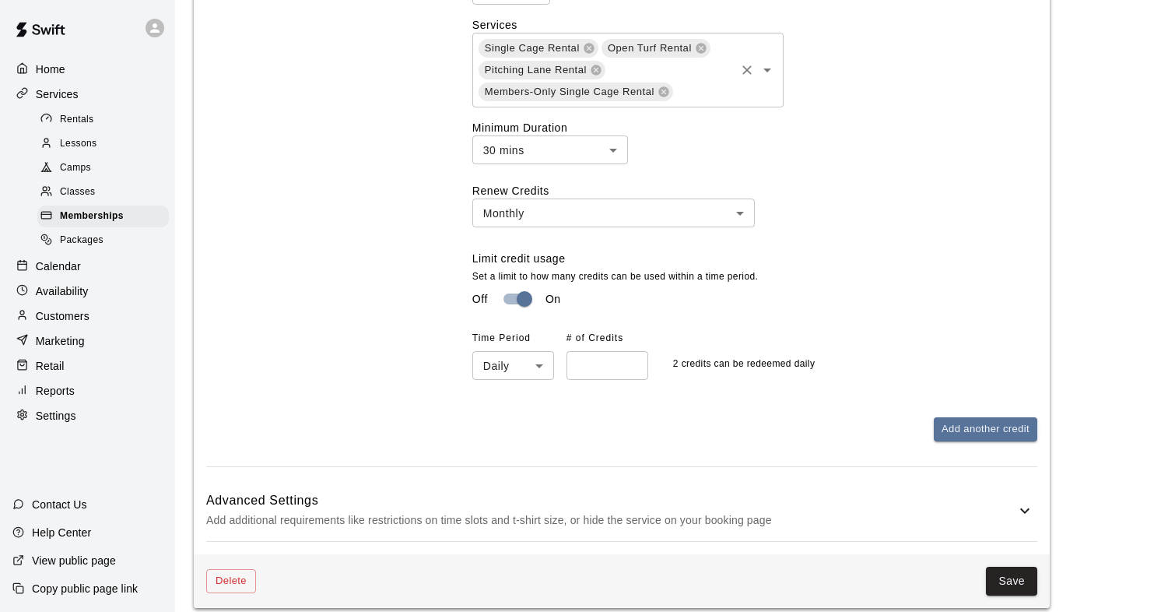
scroll to position [1716, 0]
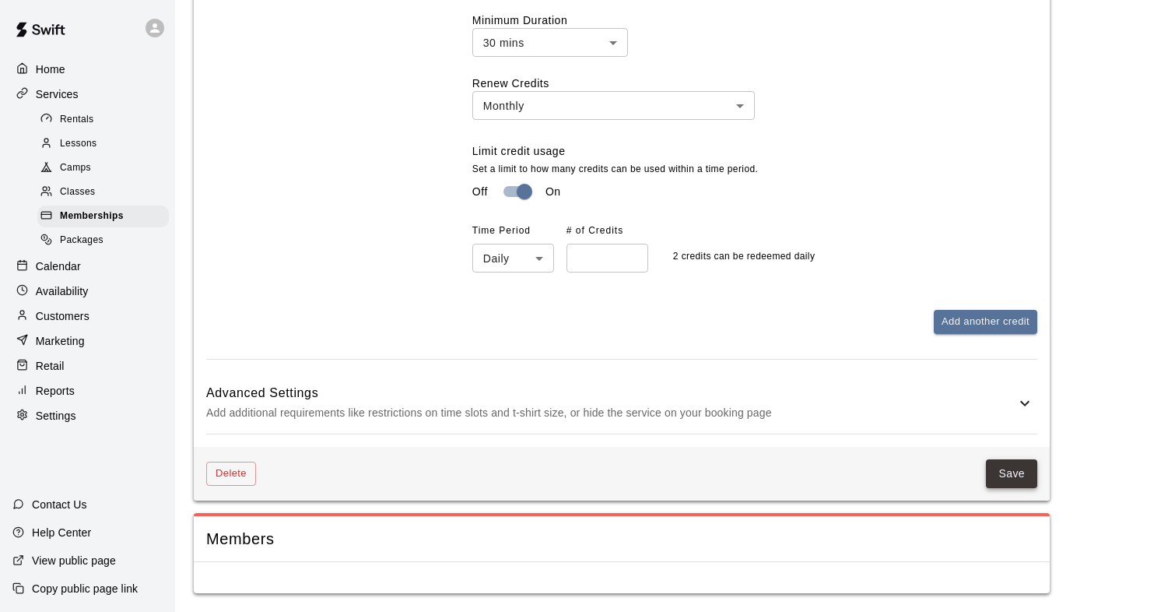
click at [1005, 471] on button "Save" at bounding box center [1011, 473] width 51 height 29
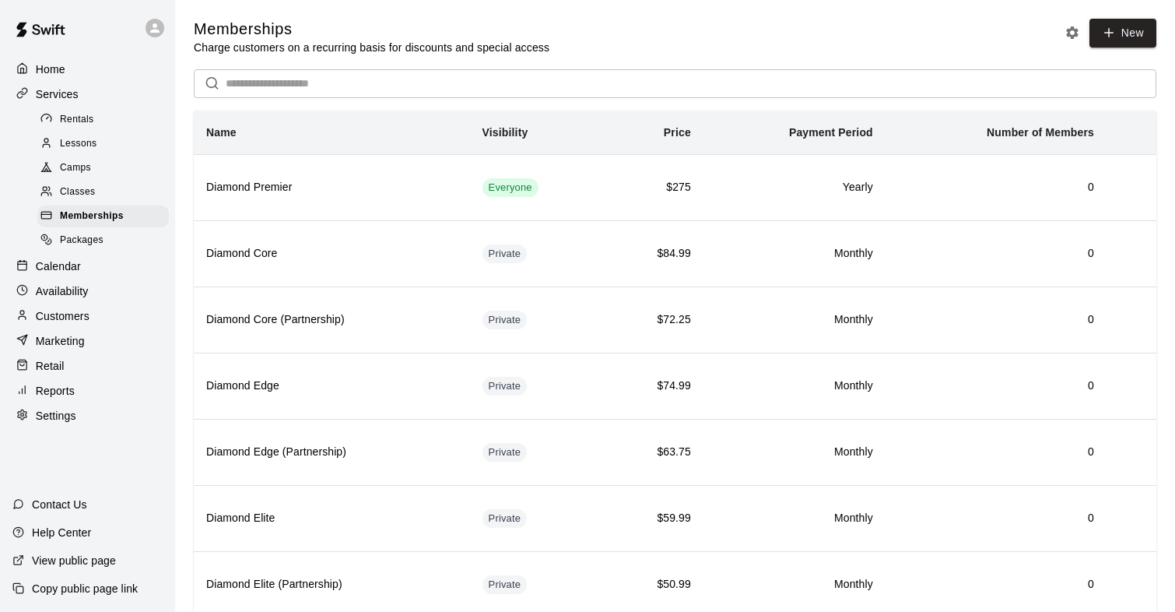
click at [51, 293] on p "Availability" at bounding box center [62, 291] width 53 height 16
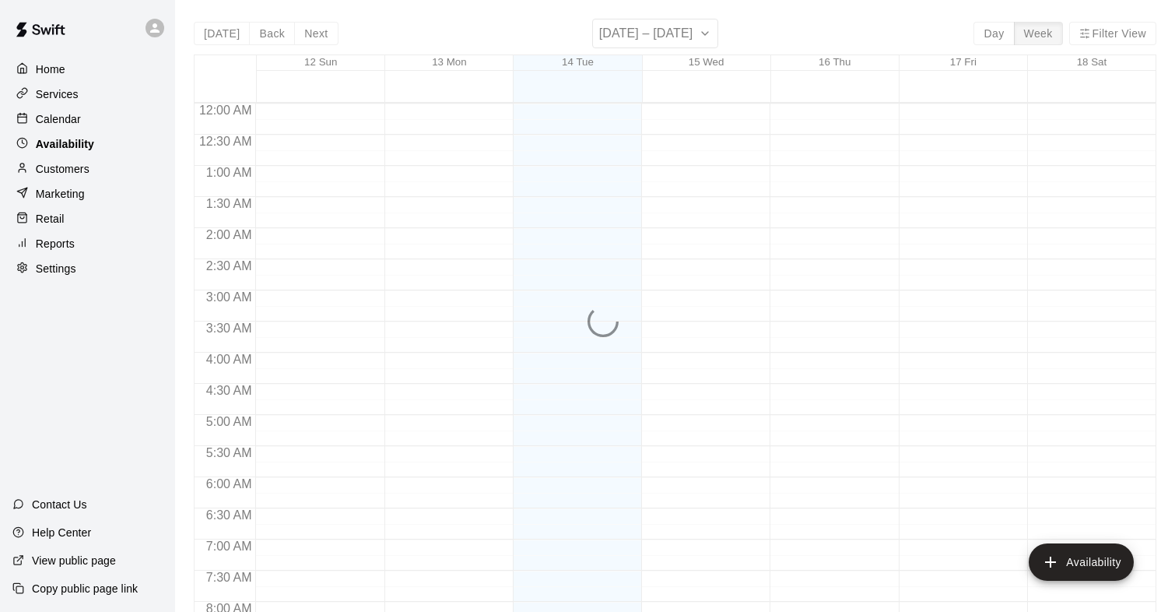
scroll to position [767, 0]
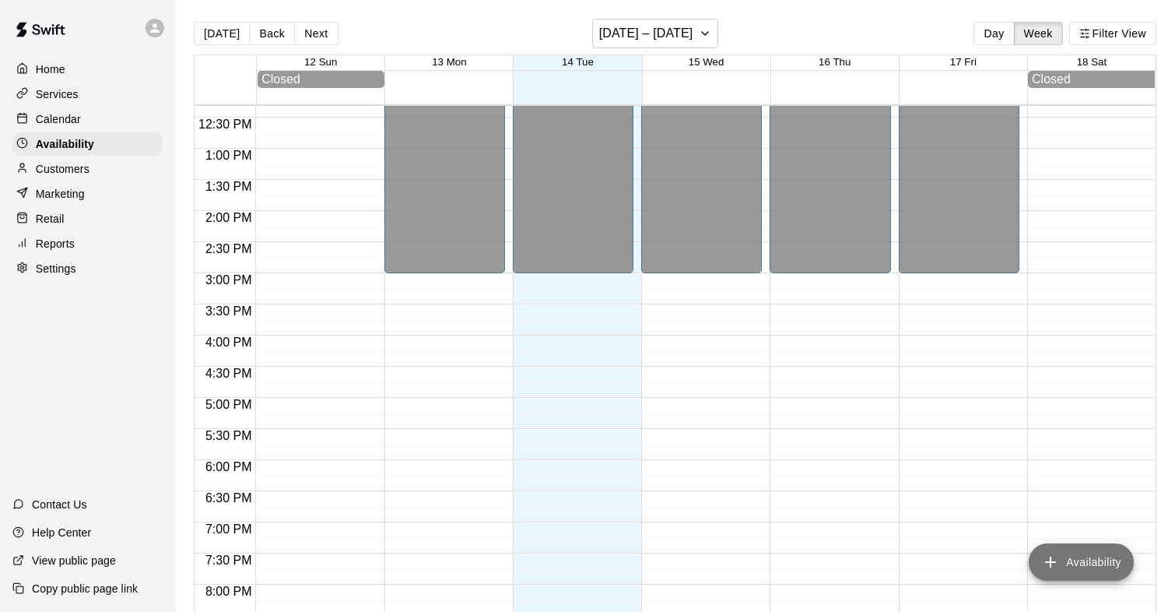
click at [1092, 557] on button "Availability" at bounding box center [1081, 561] width 105 height 37
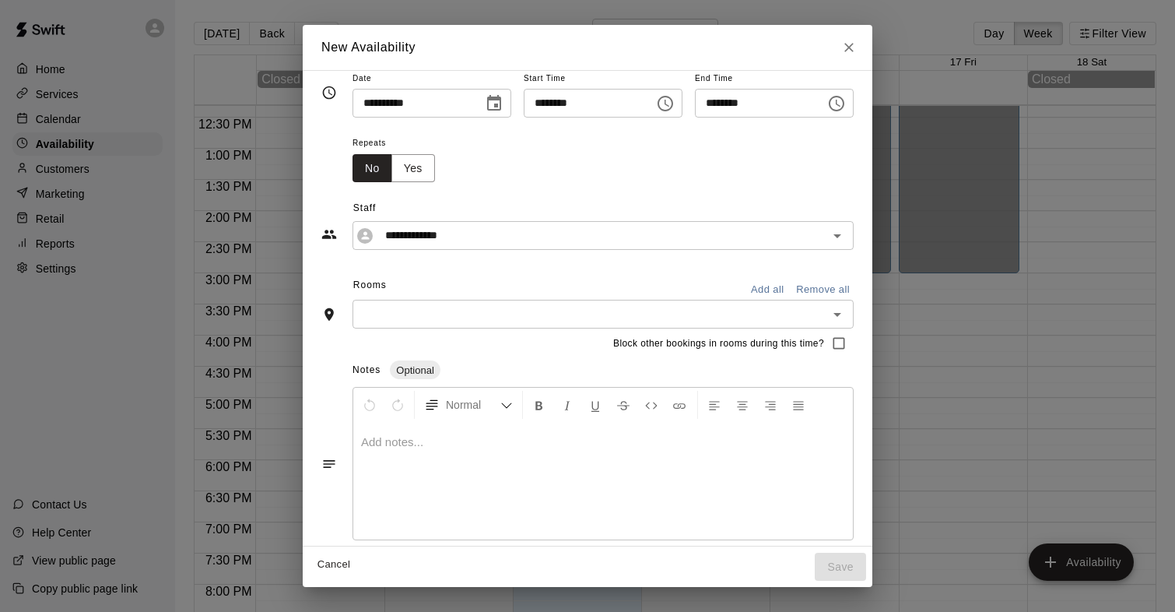
scroll to position [26, 0]
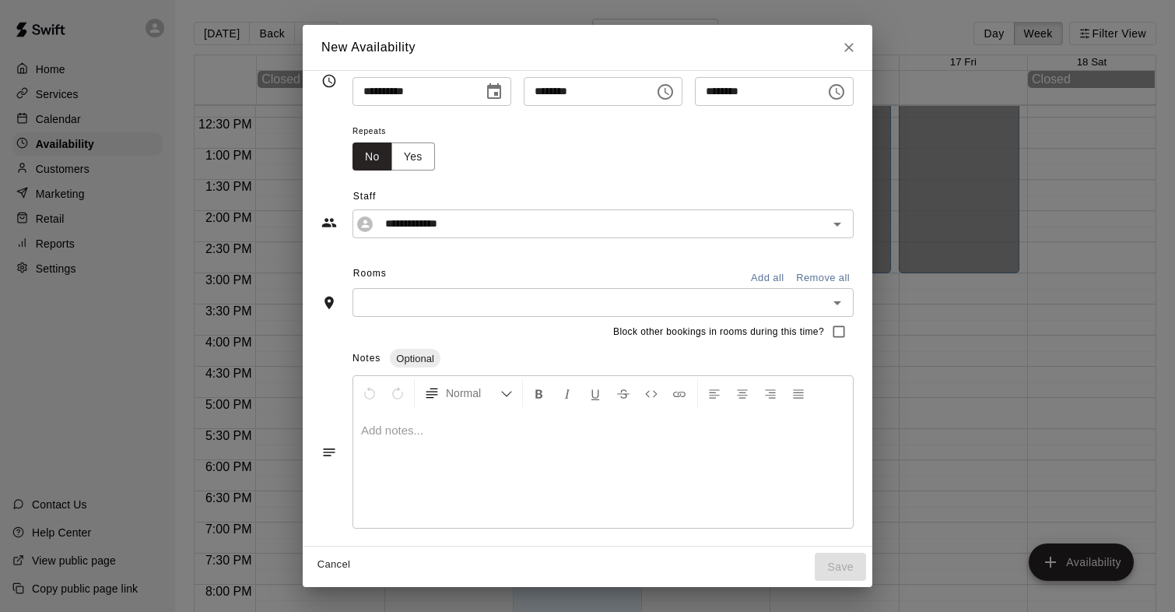
click at [843, 300] on icon "Open" at bounding box center [837, 302] width 19 height 19
click at [857, 51] on icon "Close" at bounding box center [849, 48] width 16 height 16
type input "**********"
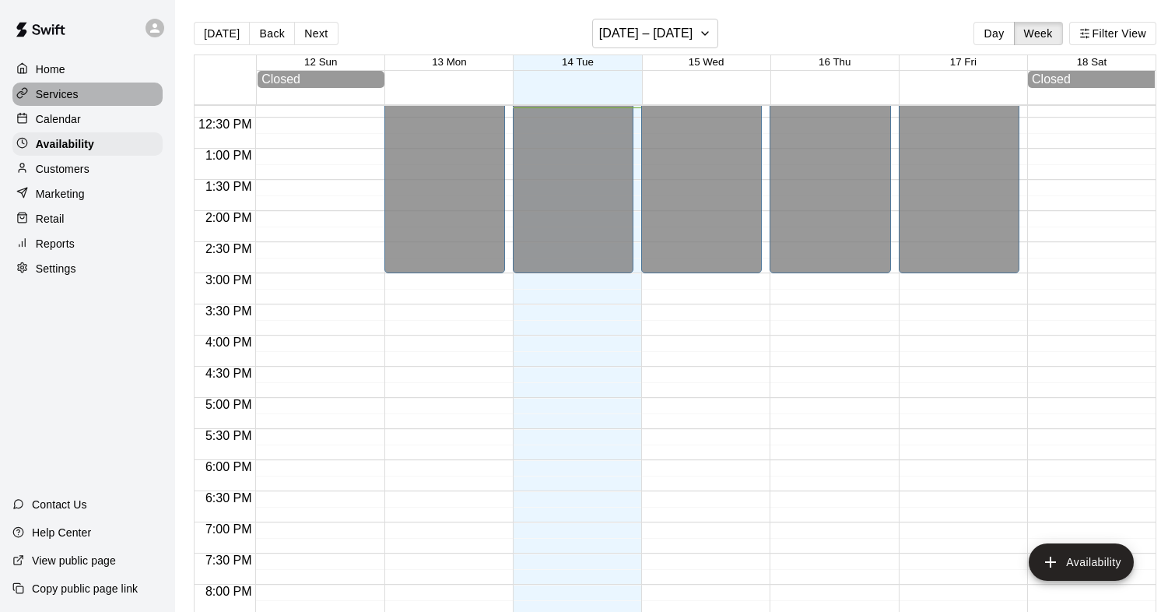
click at [102, 91] on div "Services" at bounding box center [87, 94] width 150 height 23
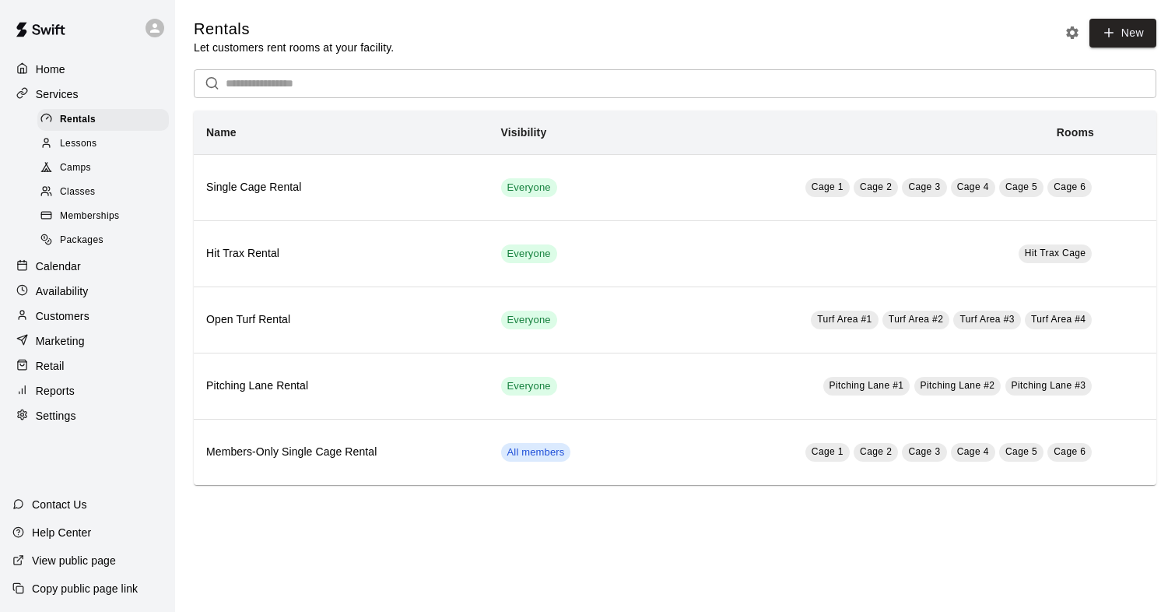
click at [102, 146] on div "Lessons" at bounding box center [103, 144] width 132 height 22
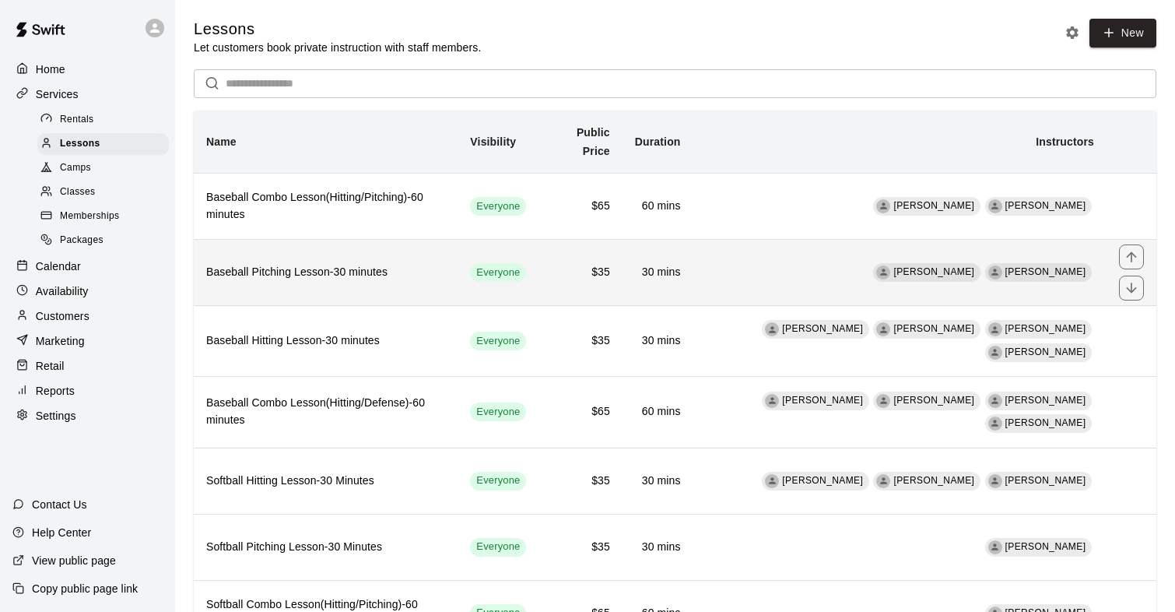
click at [261, 264] on h6 "Baseball Pitching Lesson-30 minutes" at bounding box center [325, 272] width 239 height 17
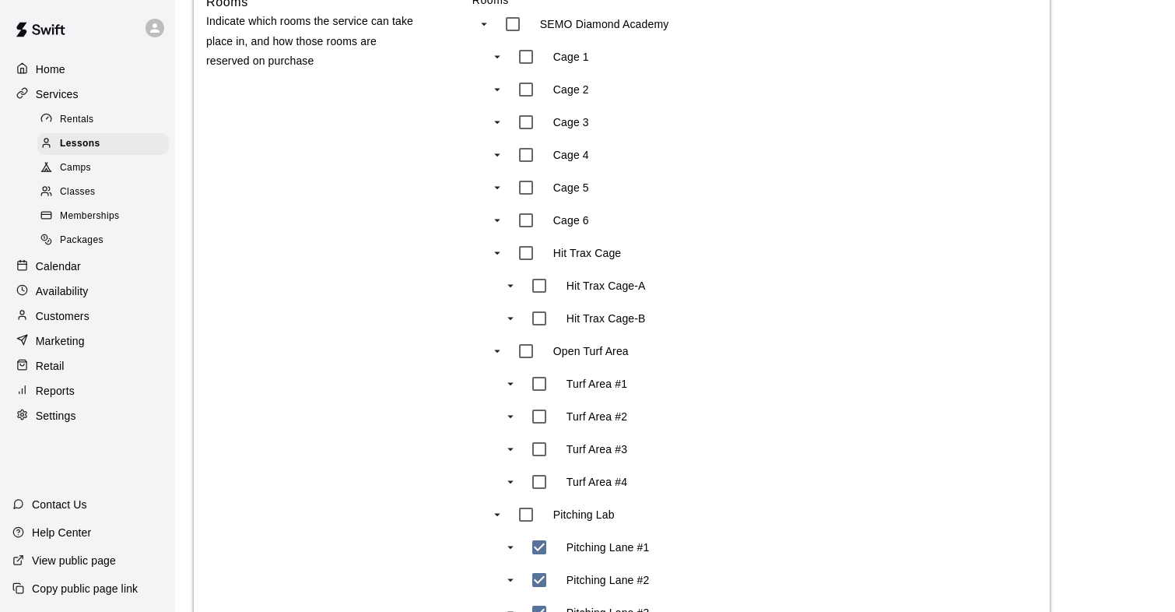
scroll to position [858, 0]
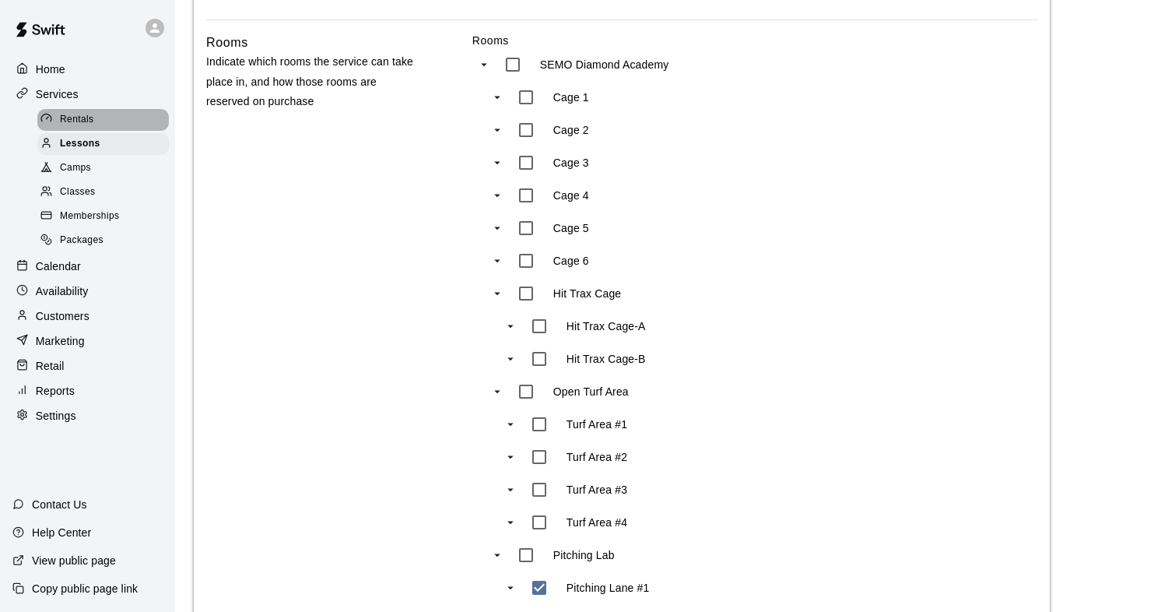
click at [73, 121] on span "Rentals" at bounding box center [77, 120] width 34 height 16
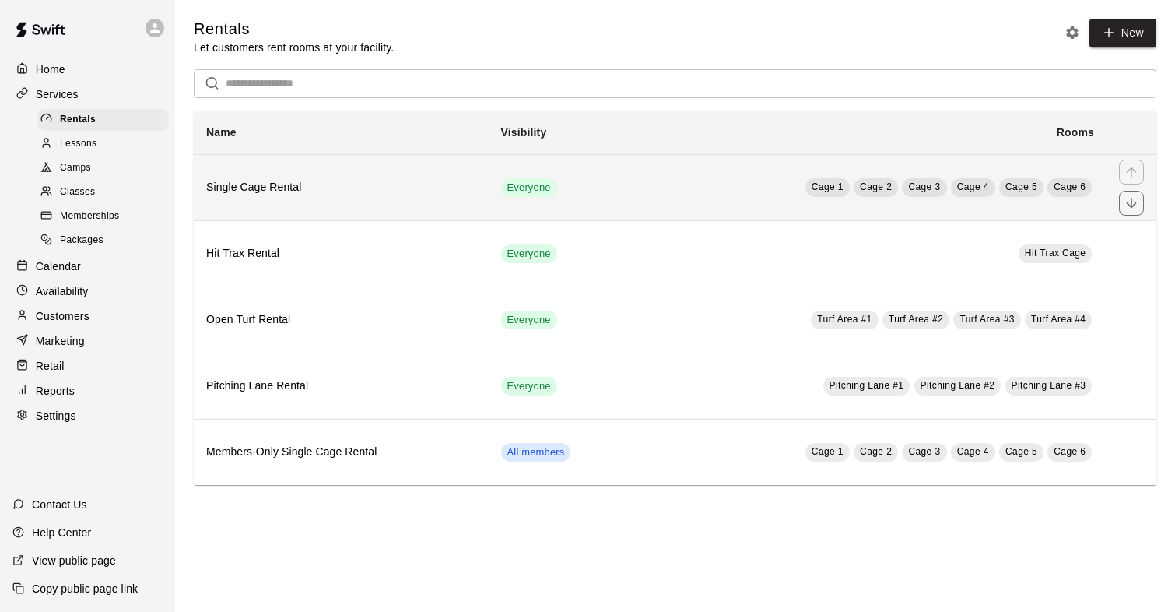
click at [253, 188] on h6 "Single Cage Rental" at bounding box center [341, 187] width 270 height 17
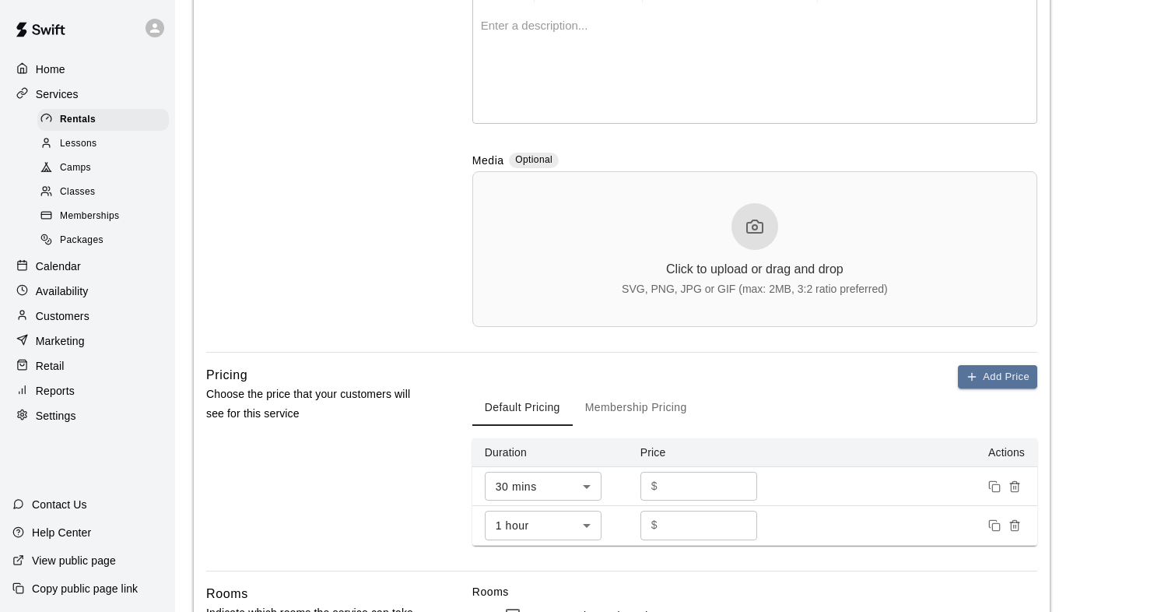
scroll to position [357, 0]
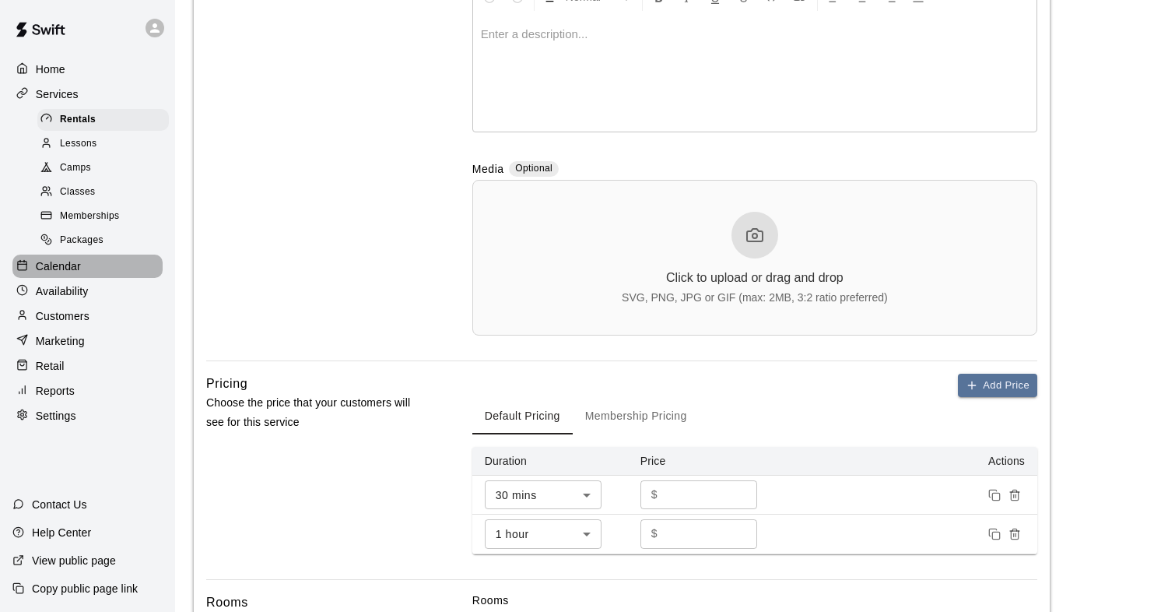
click at [59, 271] on p "Calendar" at bounding box center [58, 266] width 45 height 16
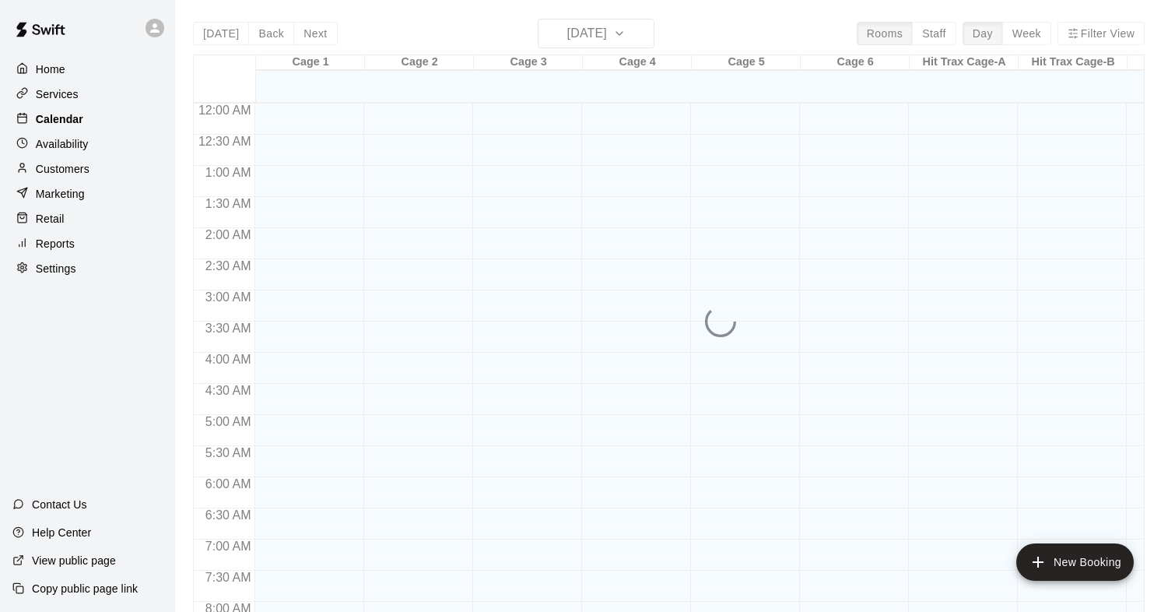
scroll to position [771, 0]
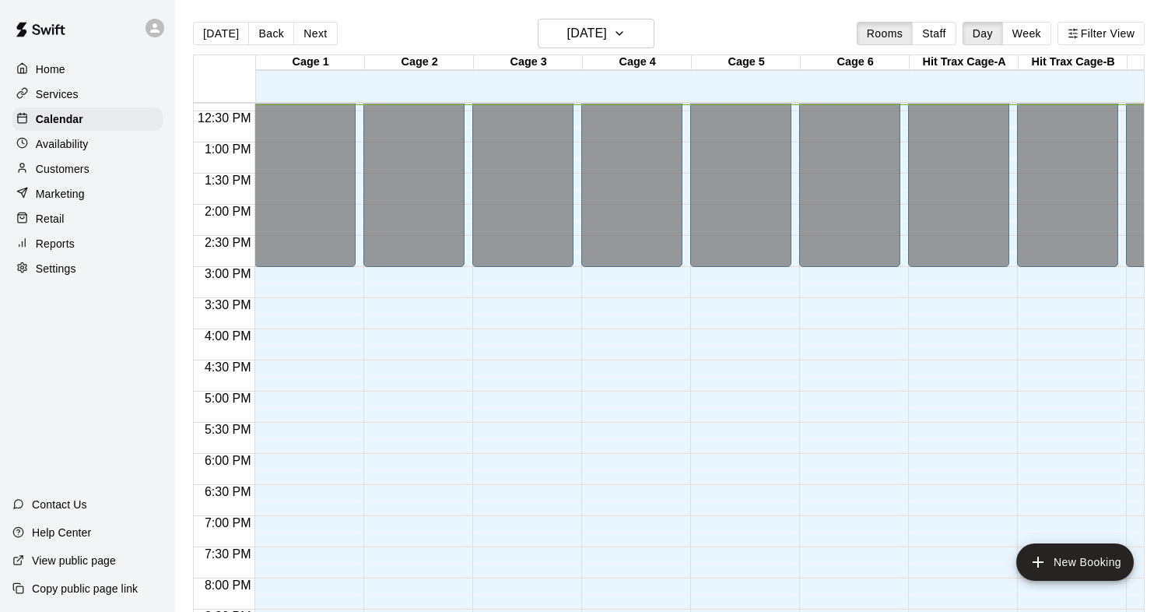
click at [83, 146] on p "Availability" at bounding box center [62, 144] width 53 height 16
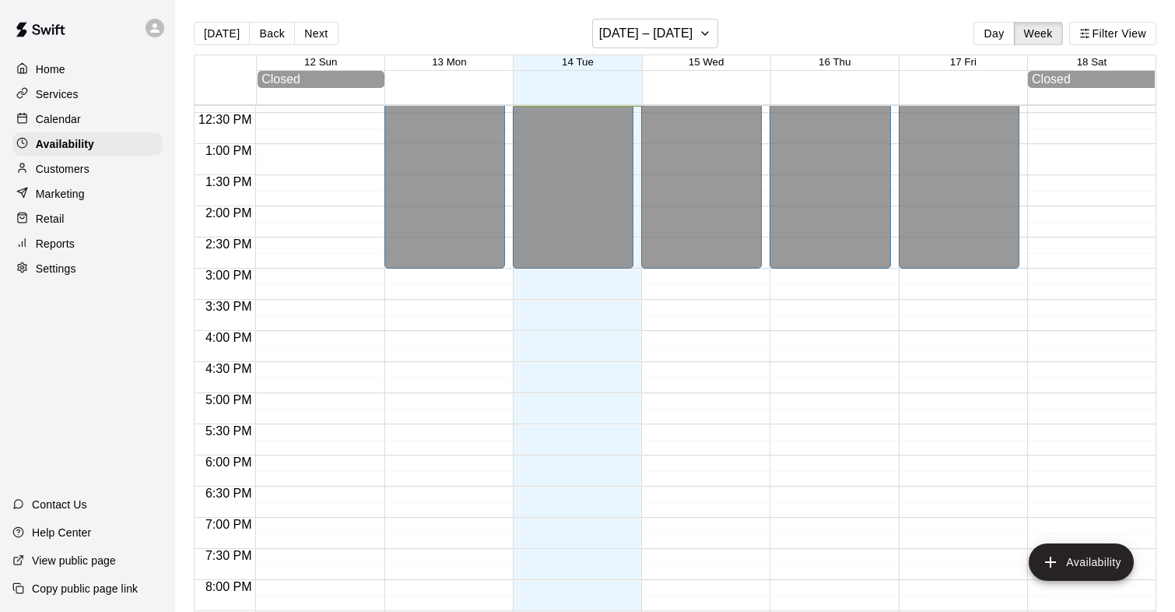
click at [54, 265] on p "Settings" at bounding box center [56, 269] width 40 height 16
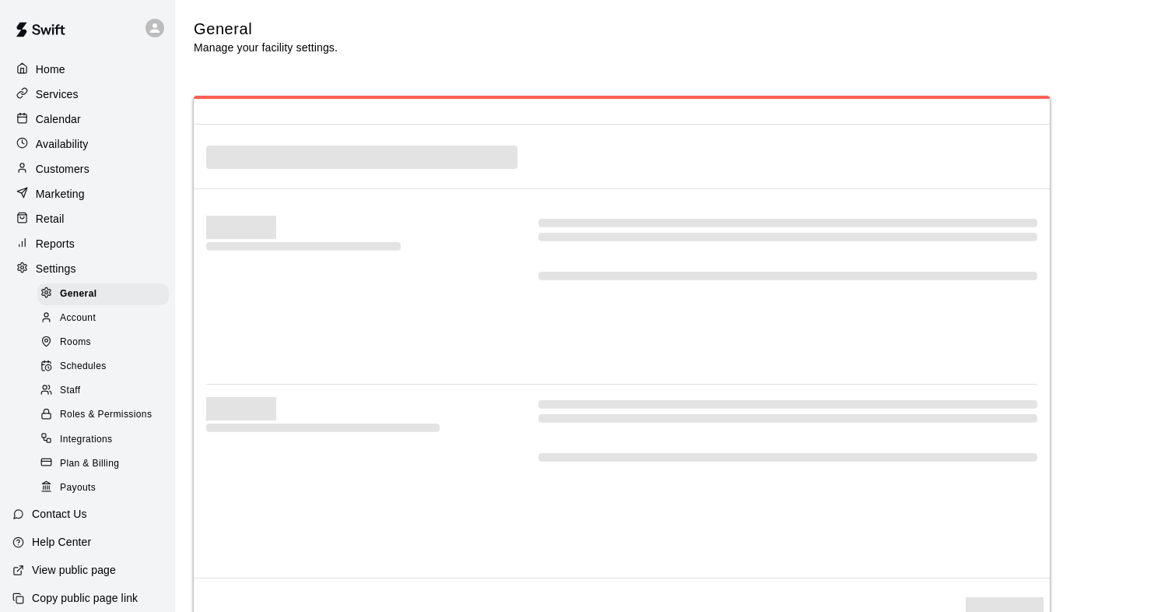
select select "**"
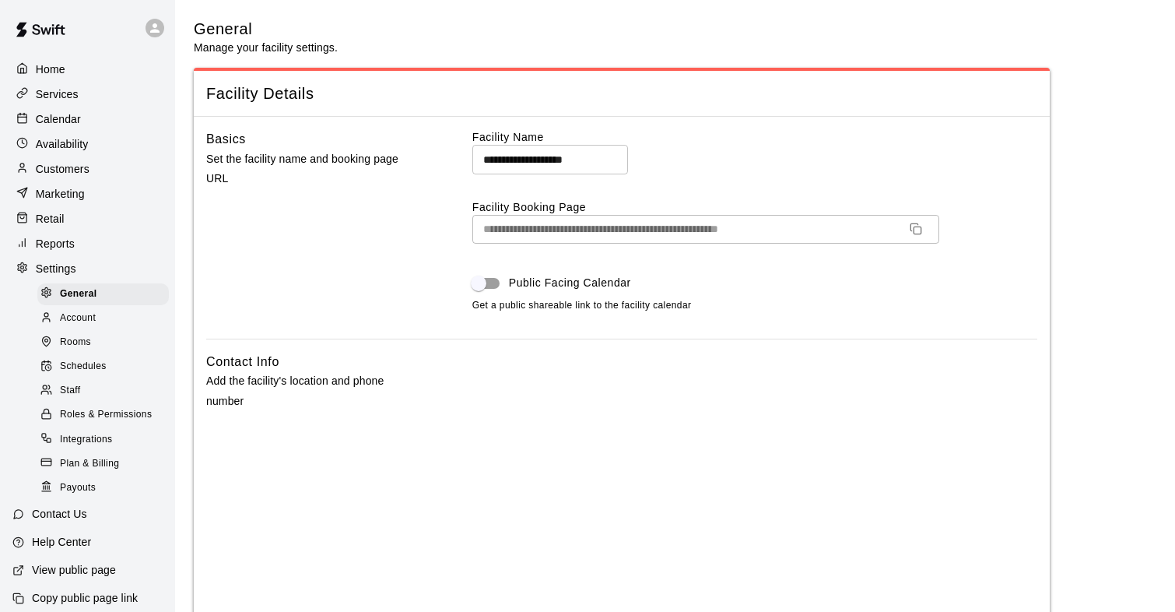
click at [72, 397] on span "Staff" at bounding box center [70, 391] width 20 height 16
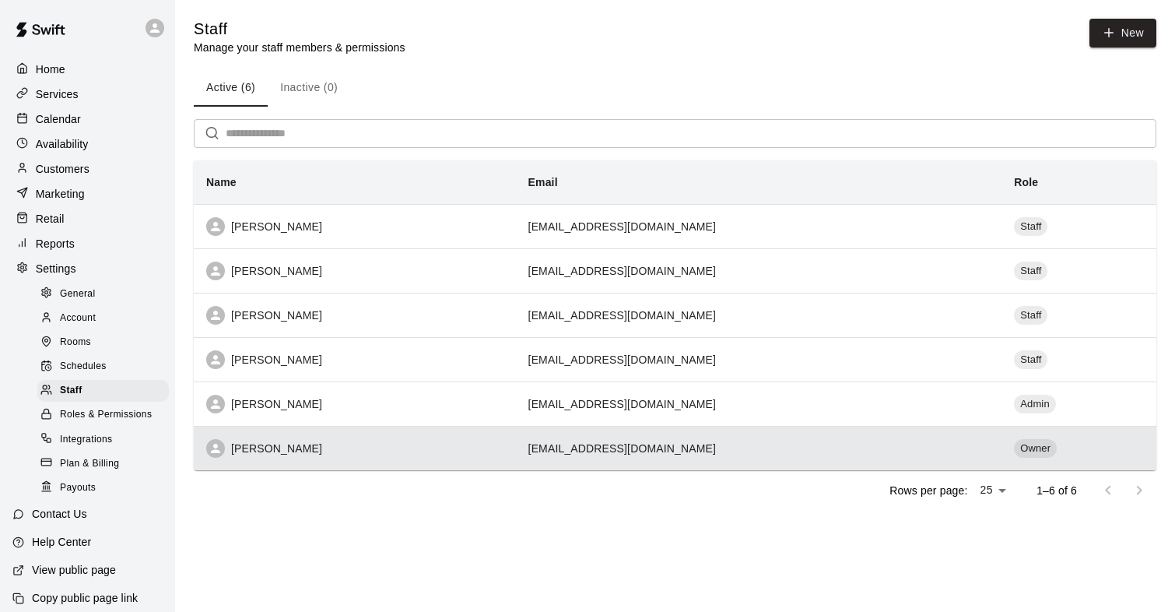
click at [262, 446] on div "[PERSON_NAME]" at bounding box center [354, 448] width 297 height 19
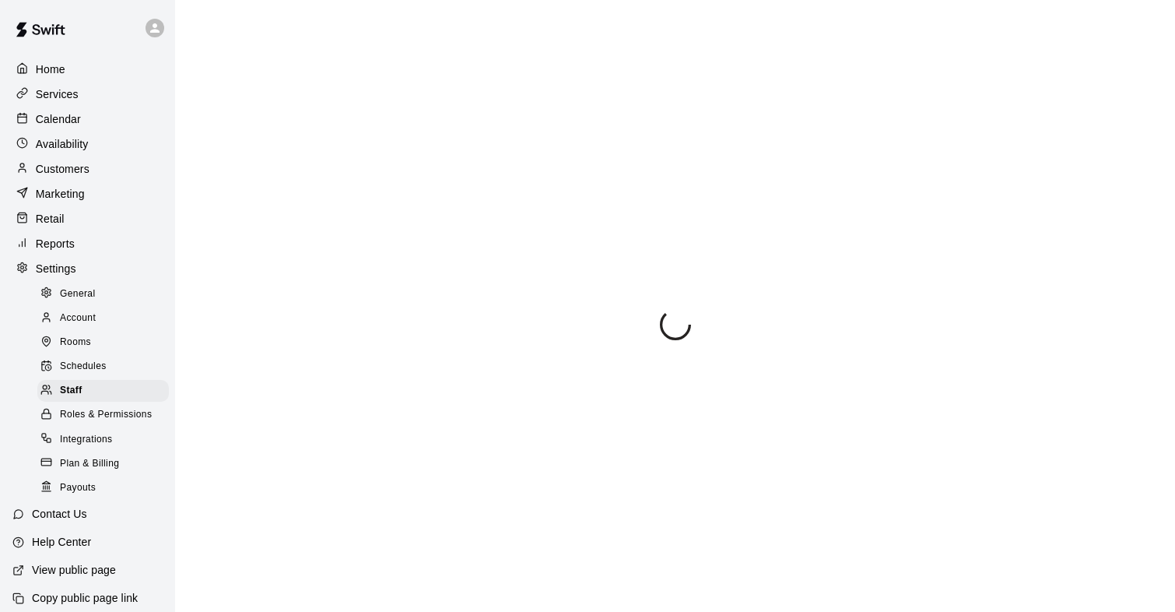
select select "**"
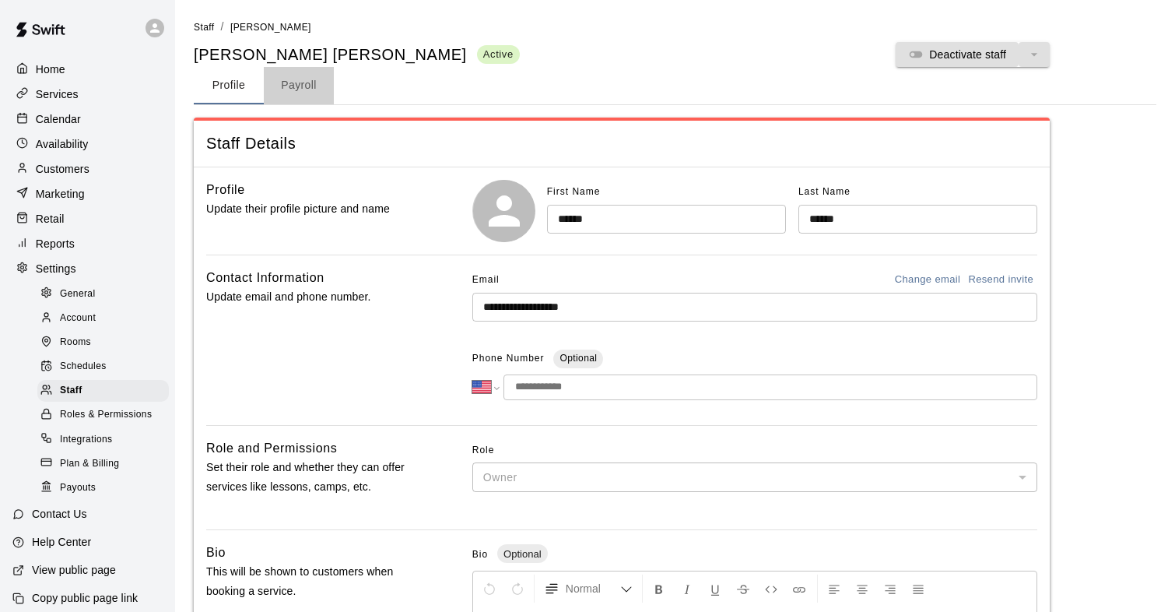
click at [298, 86] on button "Payroll" at bounding box center [299, 85] width 70 height 37
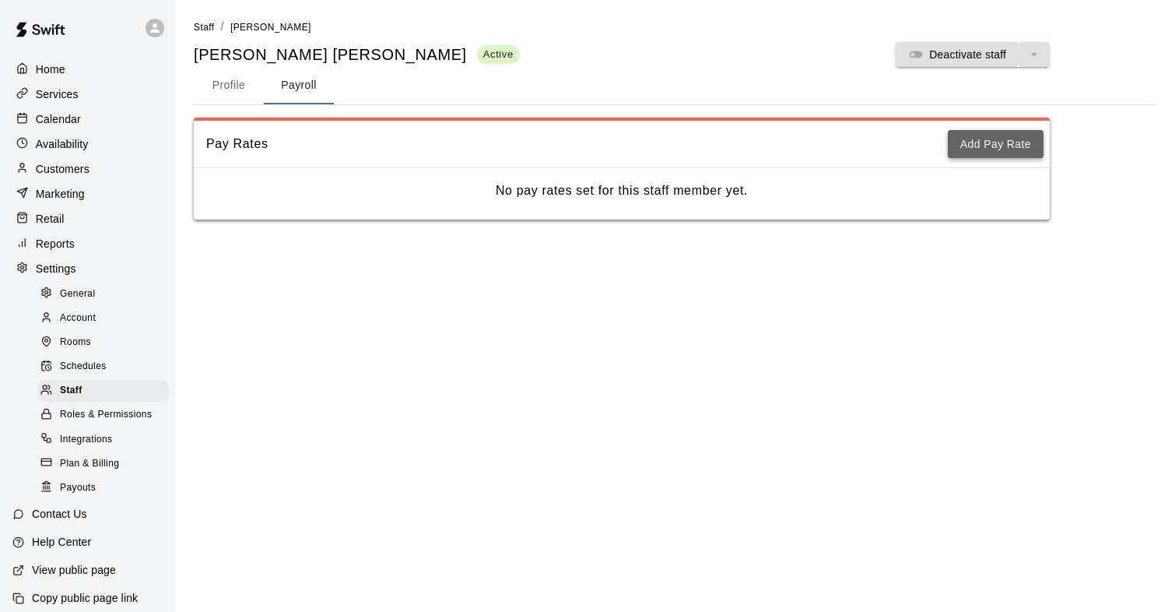
click at [1010, 148] on button "Add Pay Rate" at bounding box center [996, 144] width 96 height 29
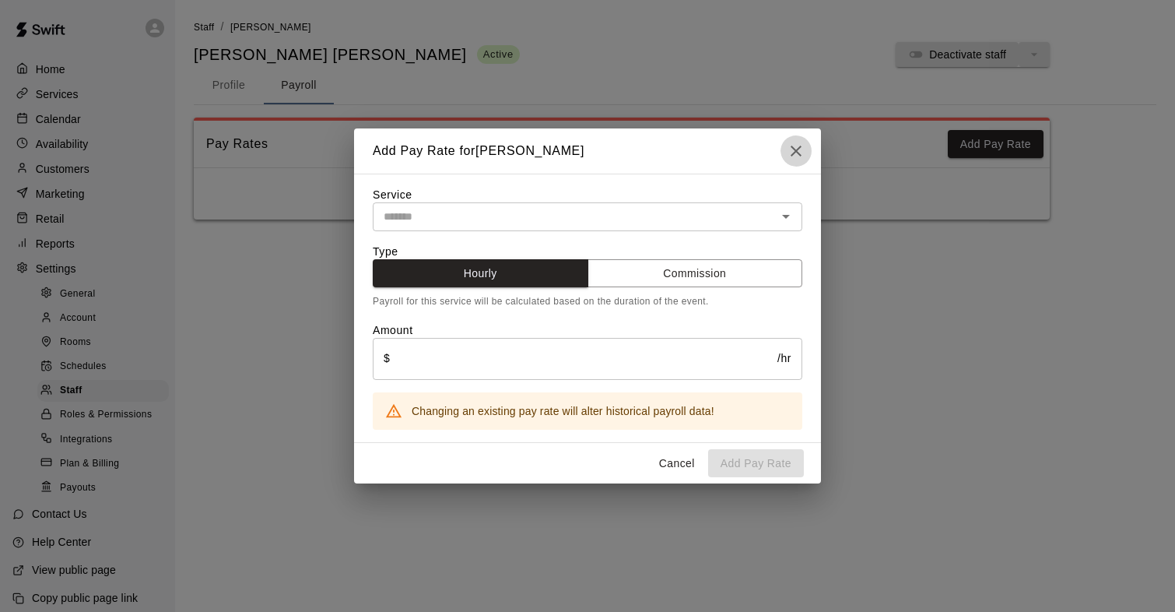
click at [805, 153] on icon "button" at bounding box center [796, 151] width 19 height 19
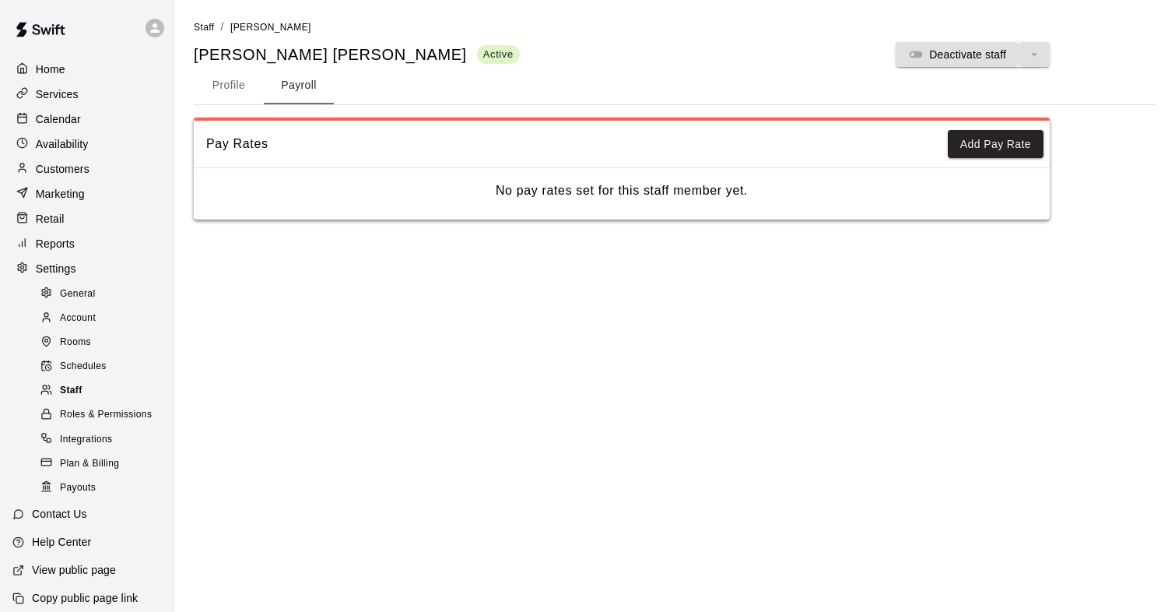
click at [73, 389] on span "Staff" at bounding box center [71, 391] width 23 height 16
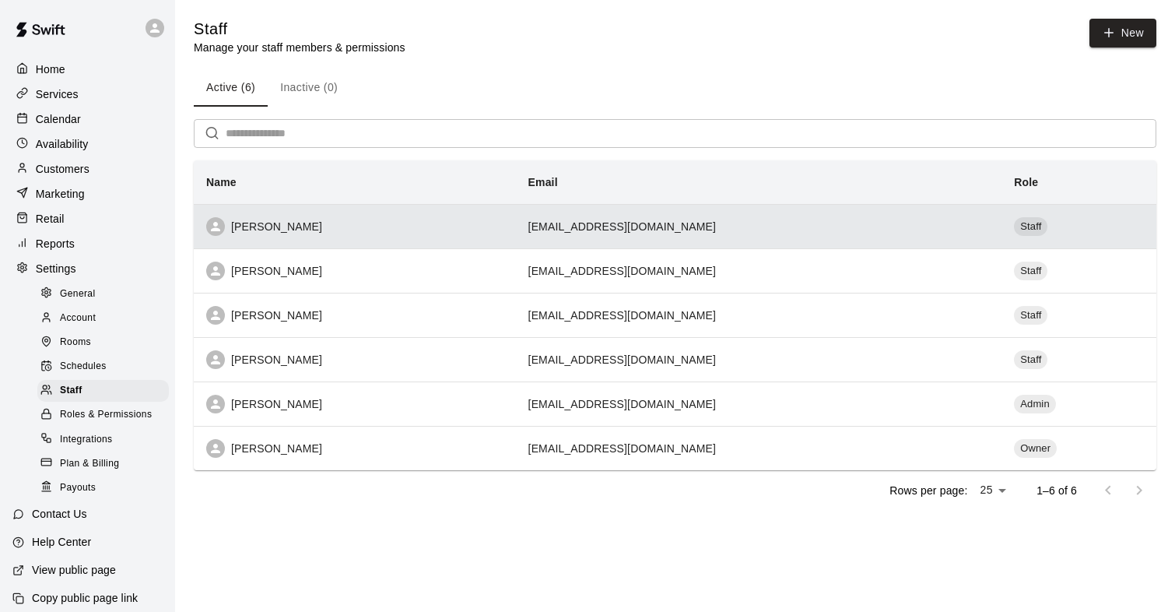
click at [278, 222] on div "[PERSON_NAME]" at bounding box center [354, 226] width 297 height 19
select select "**"
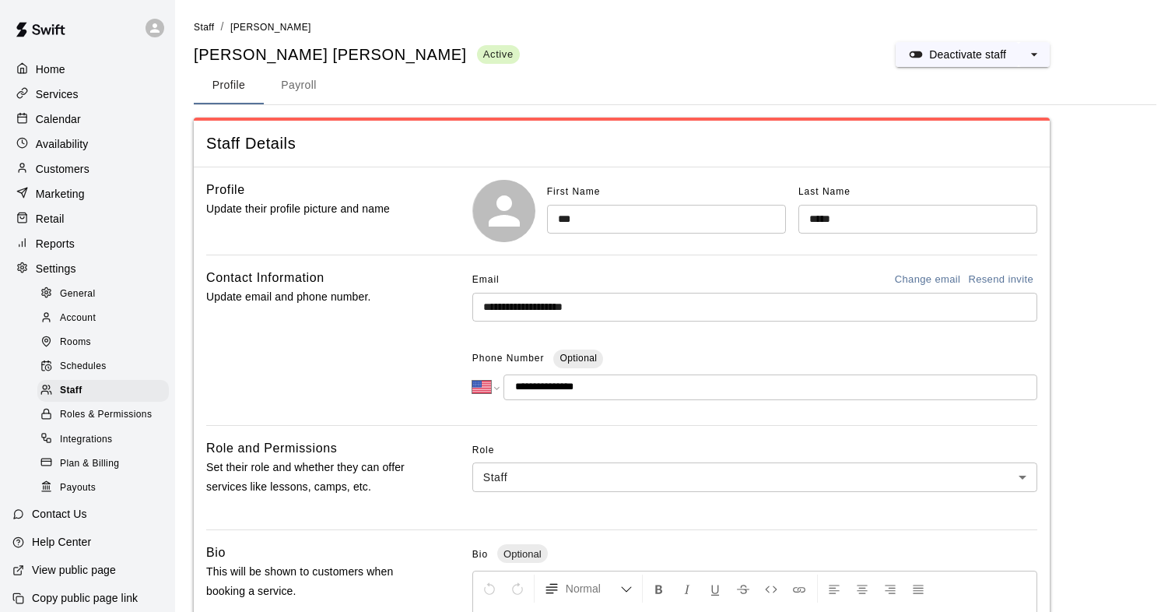
click at [306, 79] on button "Payroll" at bounding box center [299, 85] width 70 height 37
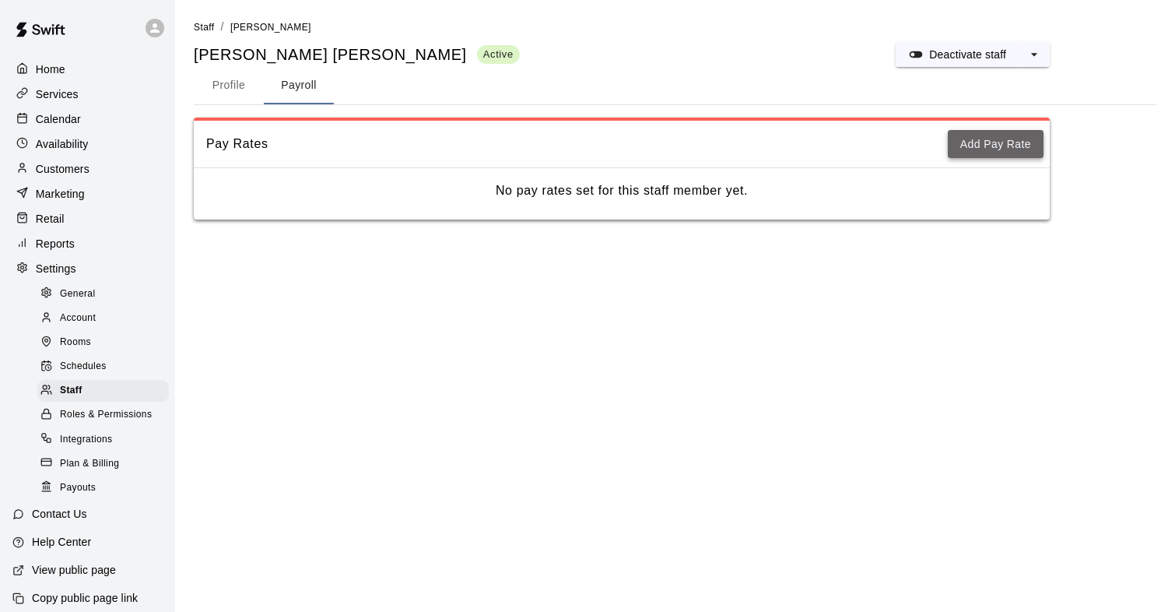
click at [1024, 147] on button "Add Pay Rate" at bounding box center [996, 144] width 96 height 29
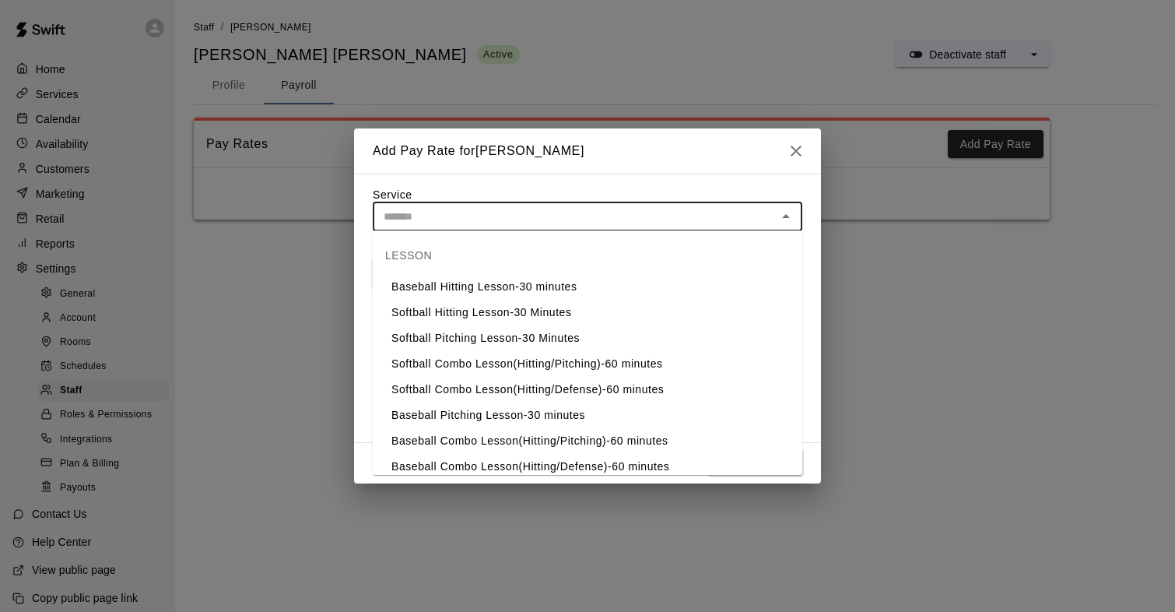
click at [648, 222] on input "text" at bounding box center [575, 216] width 395 height 19
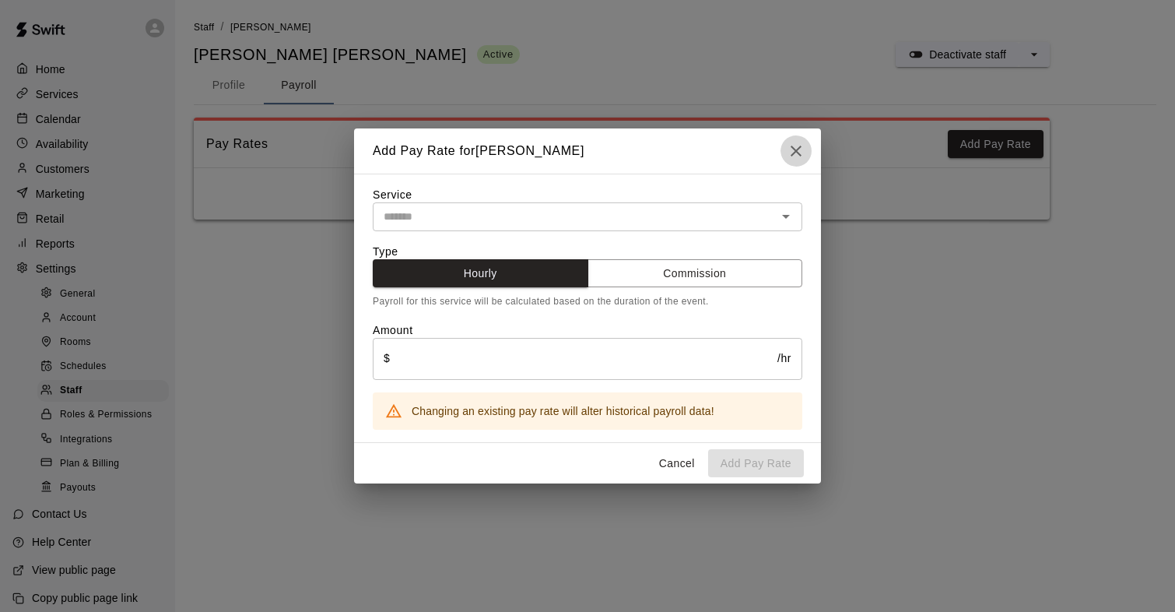
click at [799, 146] on icon "button" at bounding box center [796, 151] width 11 height 11
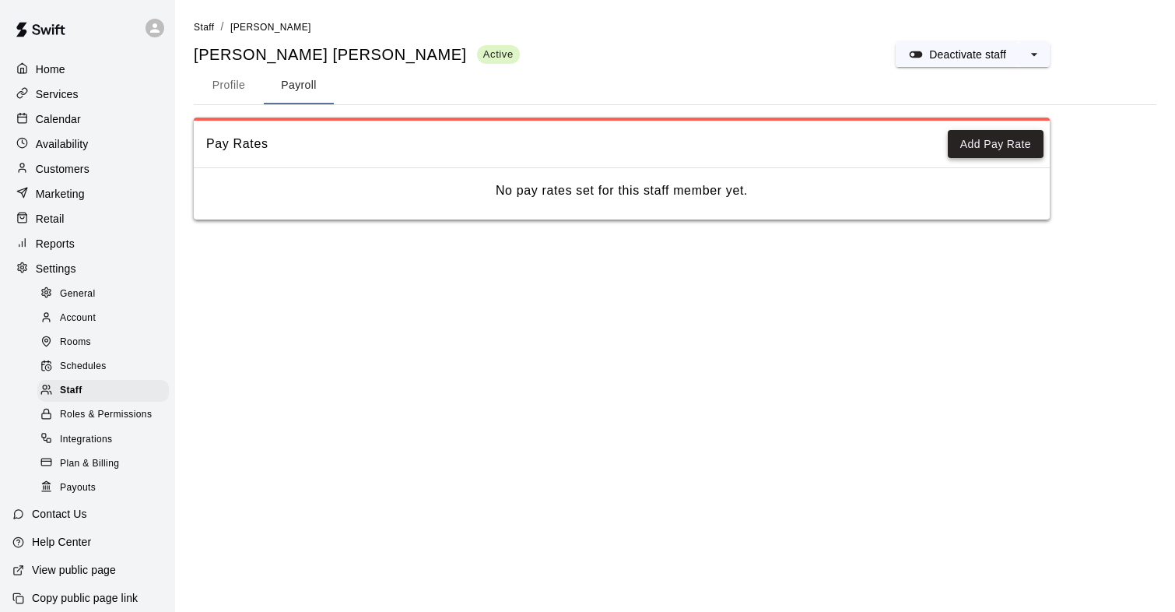
click at [981, 150] on button "Add Pay Rate" at bounding box center [996, 144] width 96 height 29
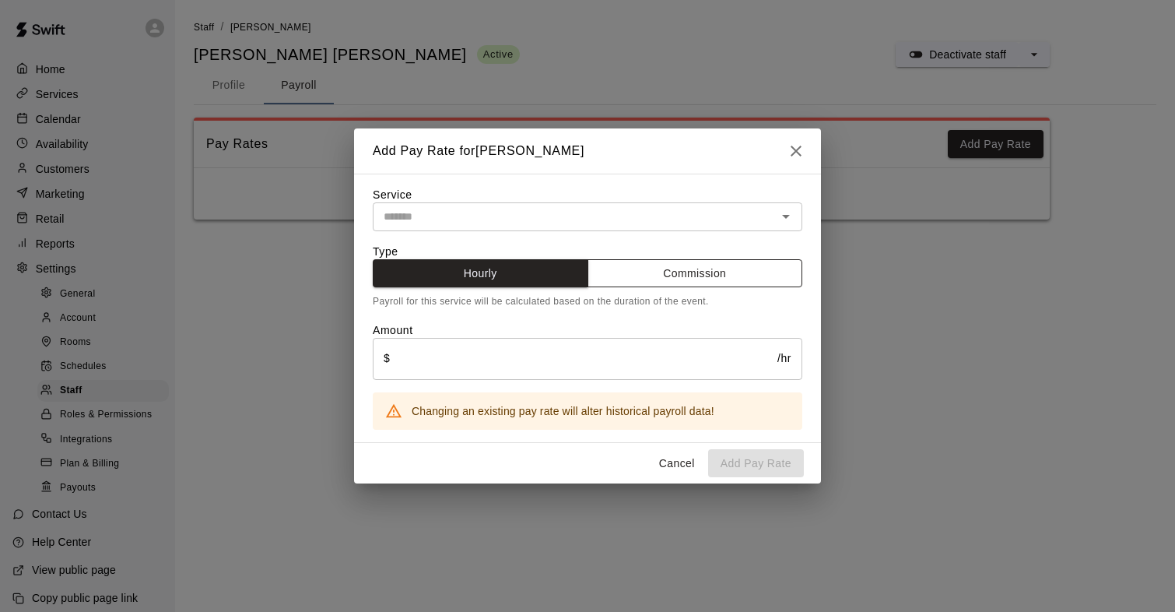
click at [721, 272] on button "Commission" at bounding box center [696, 273] width 216 height 29
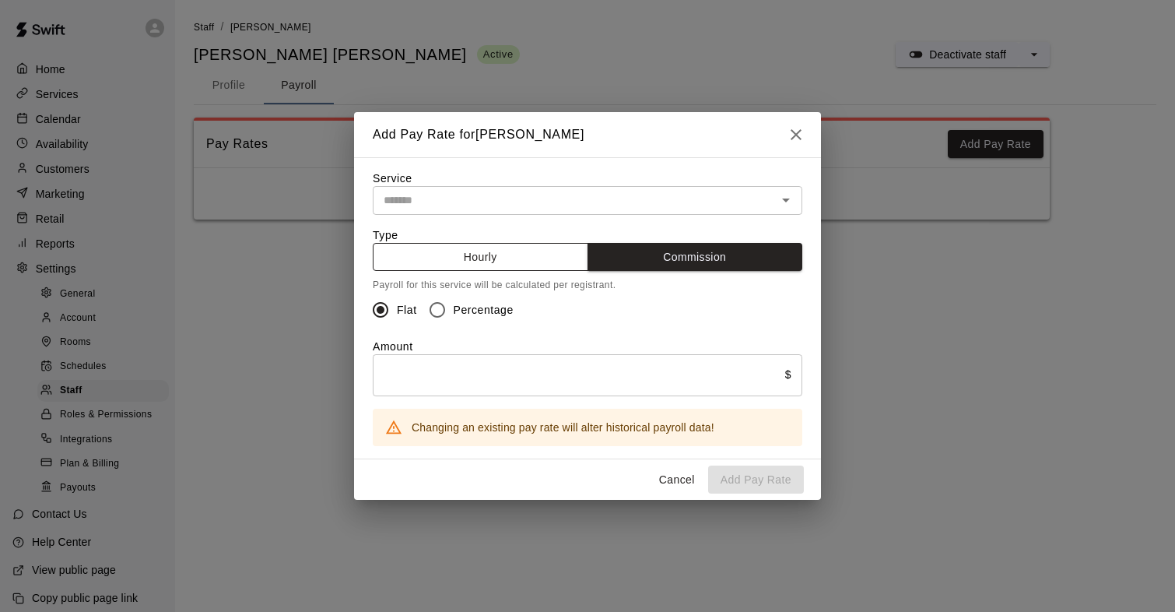
click at [461, 260] on button "Hourly" at bounding box center [481, 257] width 216 height 29
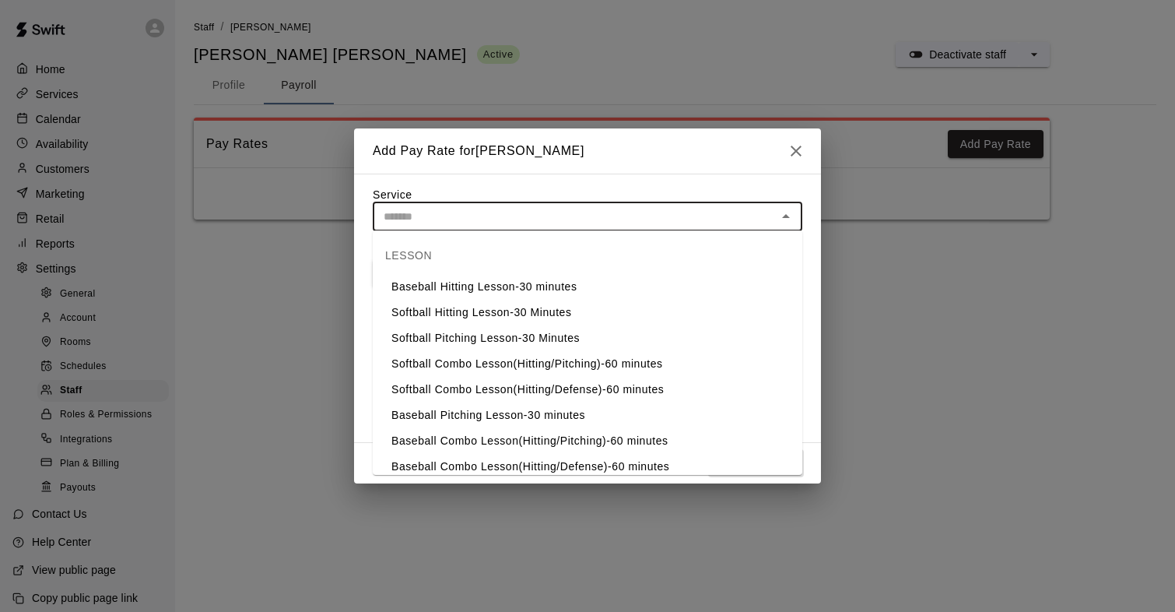
click at [454, 217] on input "text" at bounding box center [575, 216] width 395 height 19
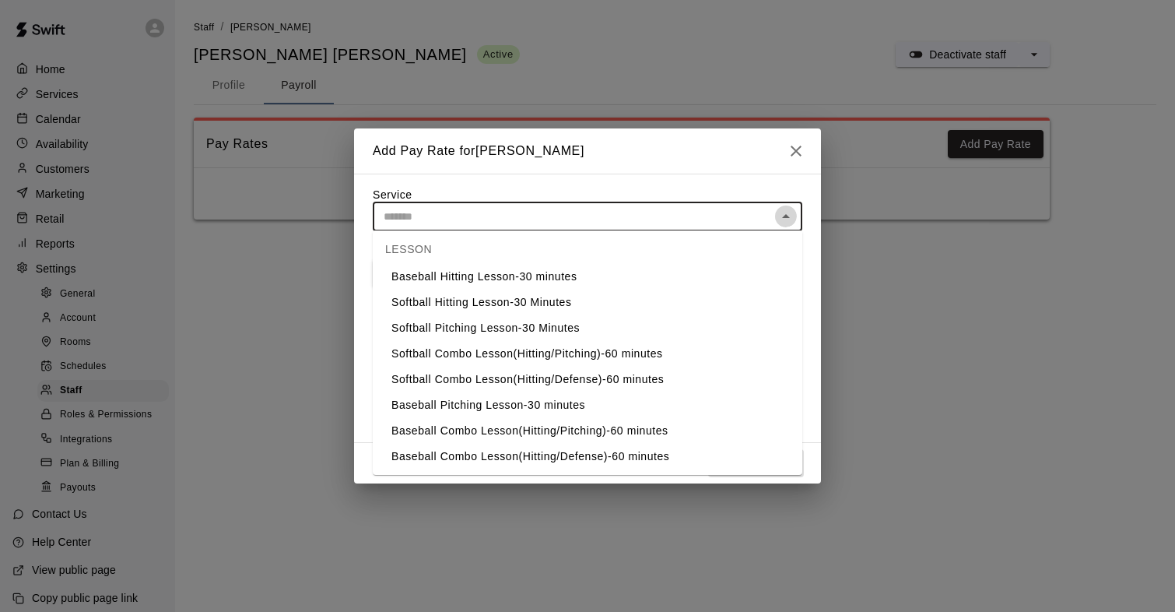
click at [789, 218] on icon "Close" at bounding box center [786, 216] width 19 height 19
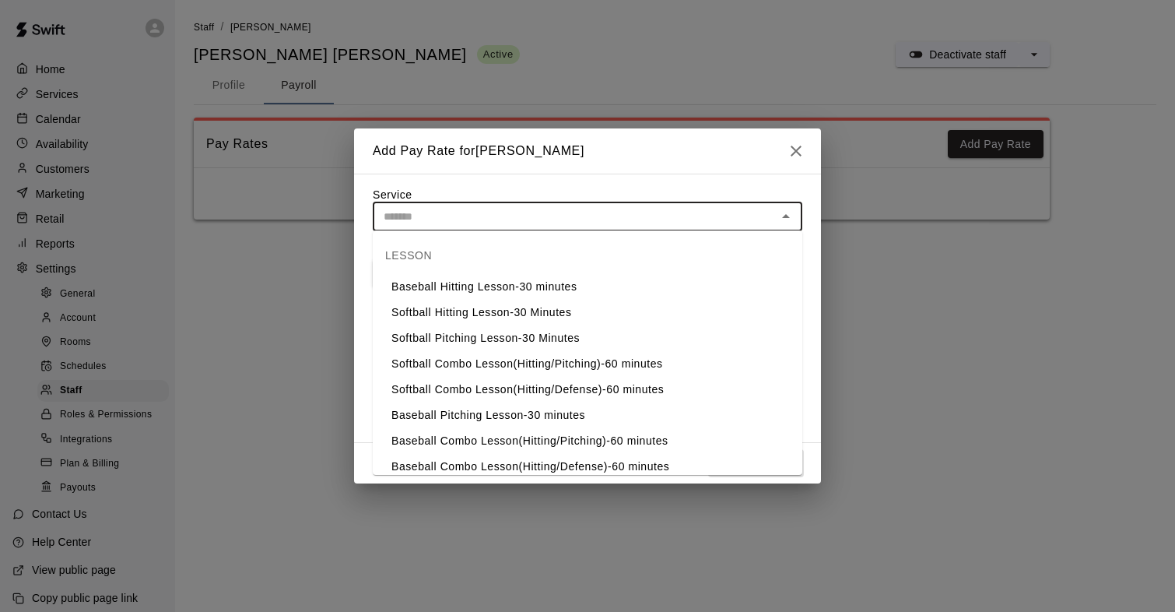
click at [464, 208] on input "text" at bounding box center [575, 216] width 395 height 19
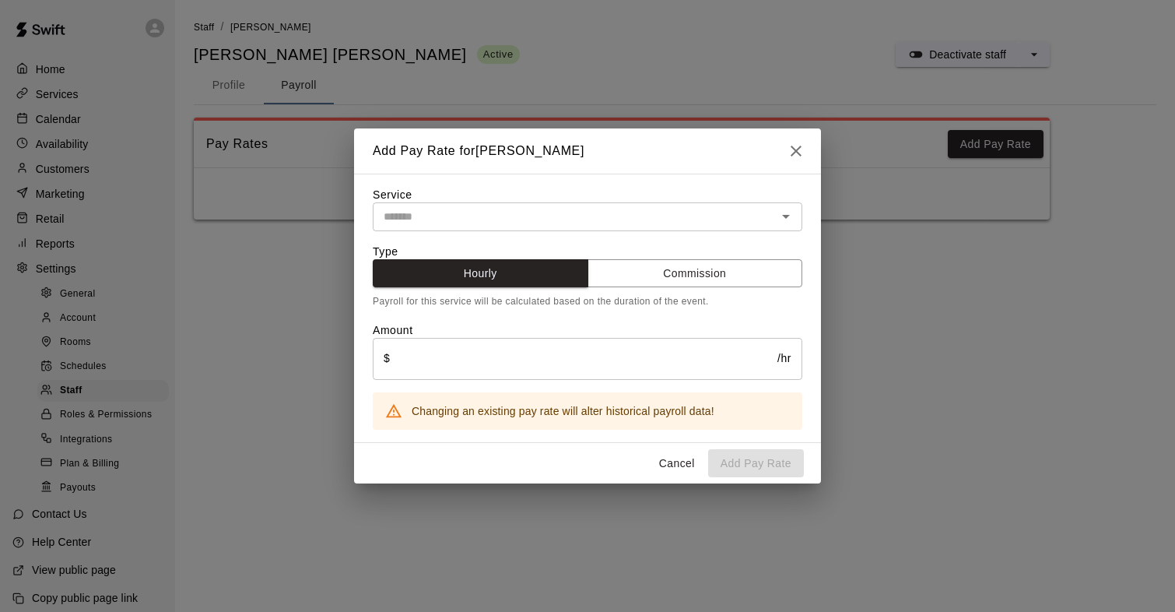
click at [702, 171] on div "Add Pay Rate for [PERSON_NAME]" at bounding box center [587, 150] width 467 height 45
click at [799, 153] on icon "button" at bounding box center [796, 151] width 11 height 11
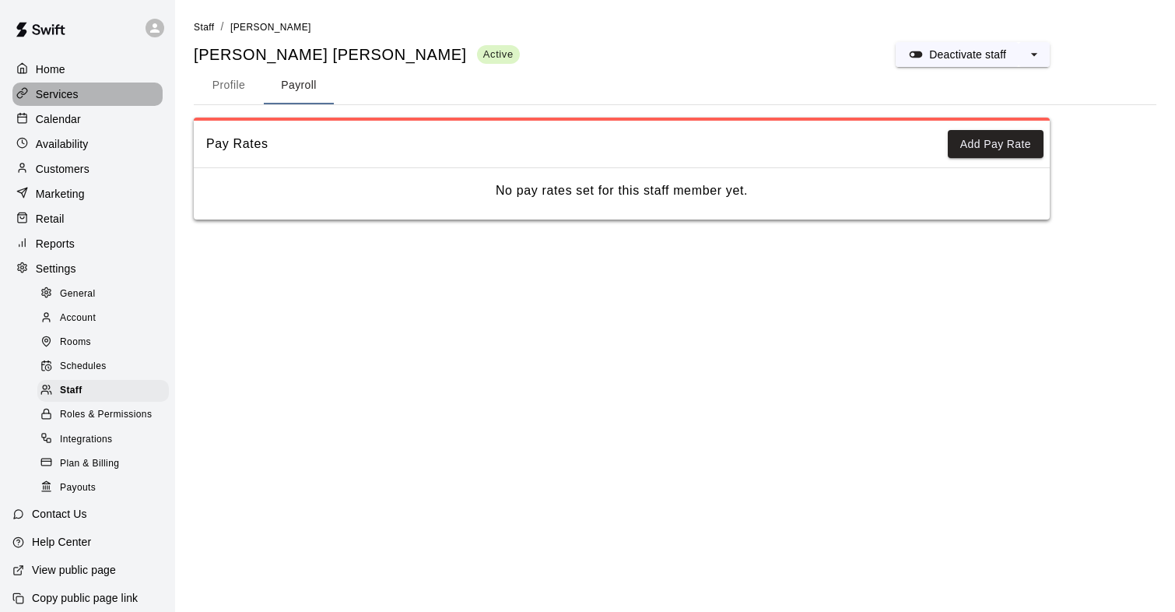
click at [42, 93] on p "Services" at bounding box center [57, 94] width 43 height 16
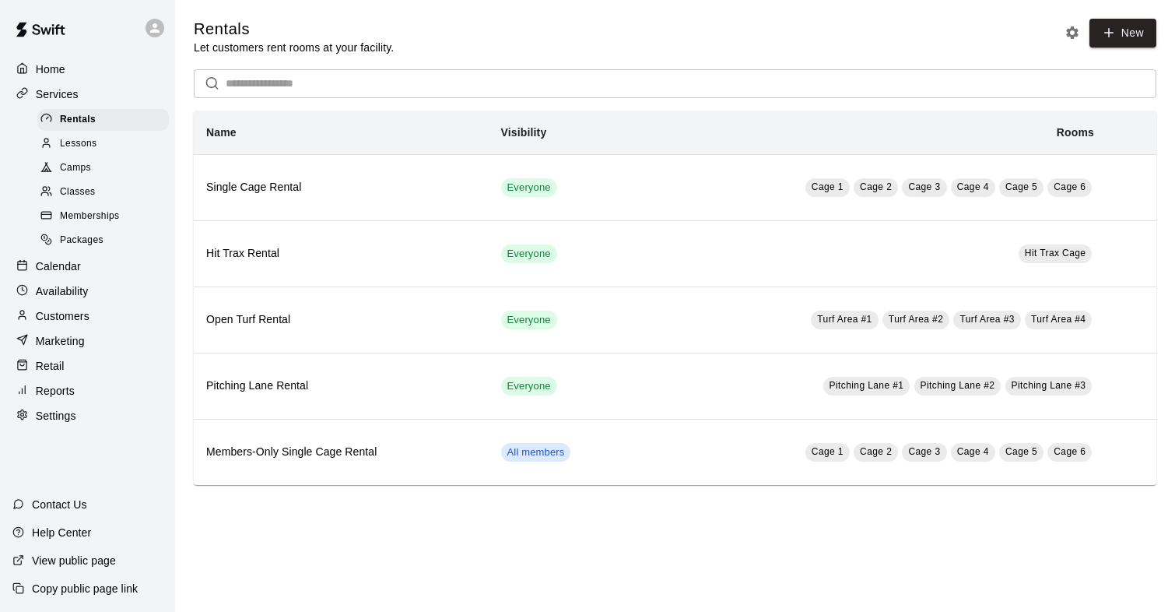
click at [110, 203] on link "Classes" at bounding box center [106, 193] width 138 height 24
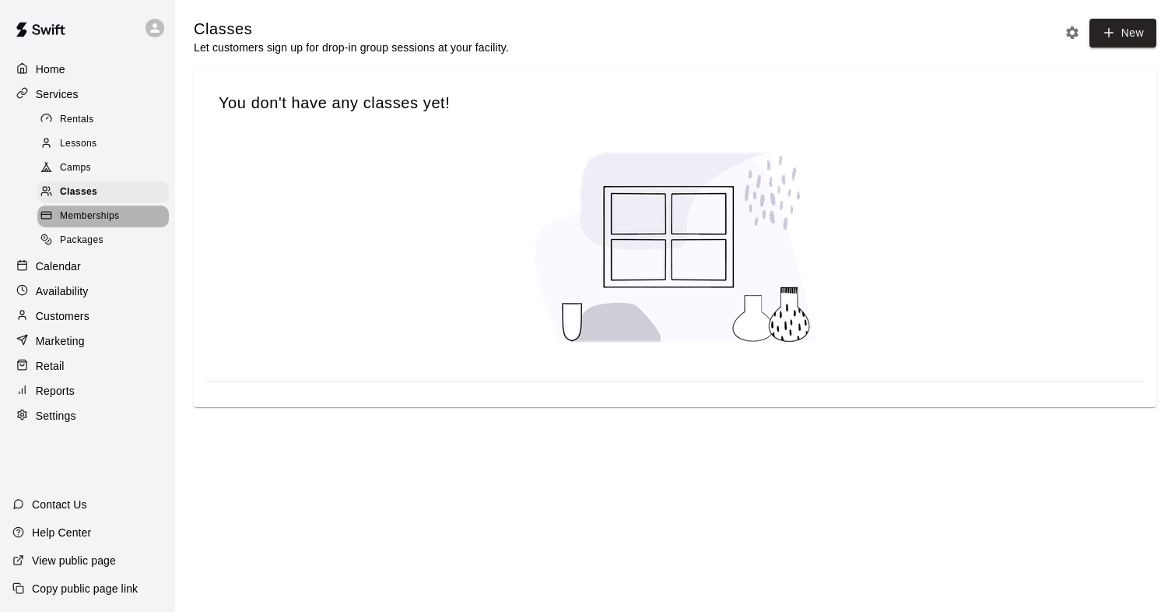
click at [110, 218] on span "Memberships" at bounding box center [89, 217] width 59 height 16
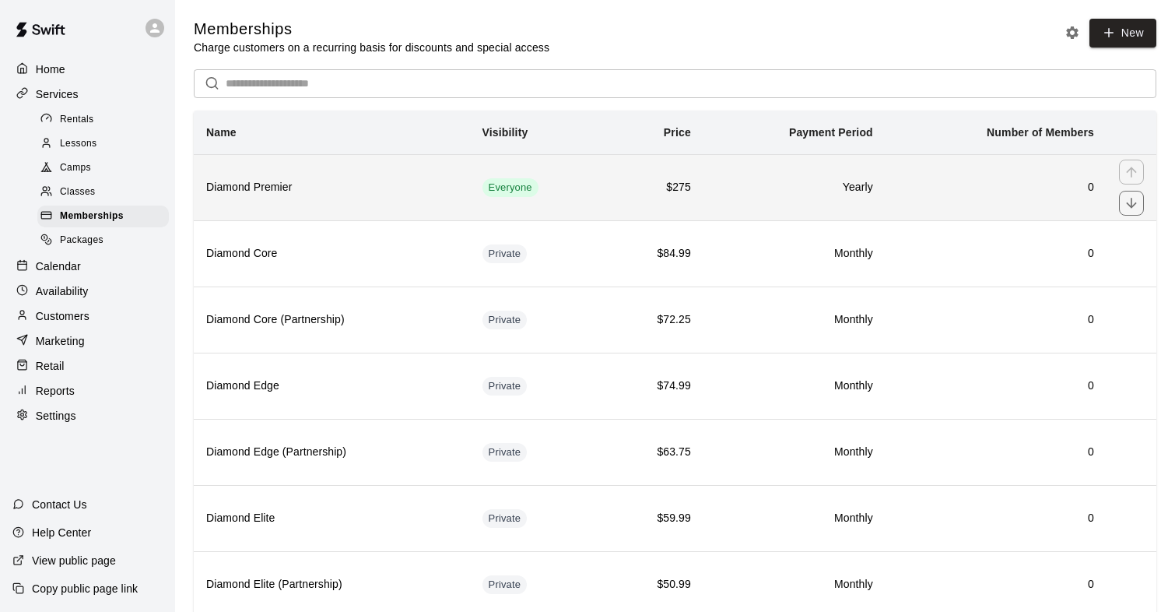
click at [252, 184] on h6 "Diamond Premier" at bounding box center [331, 187] width 251 height 17
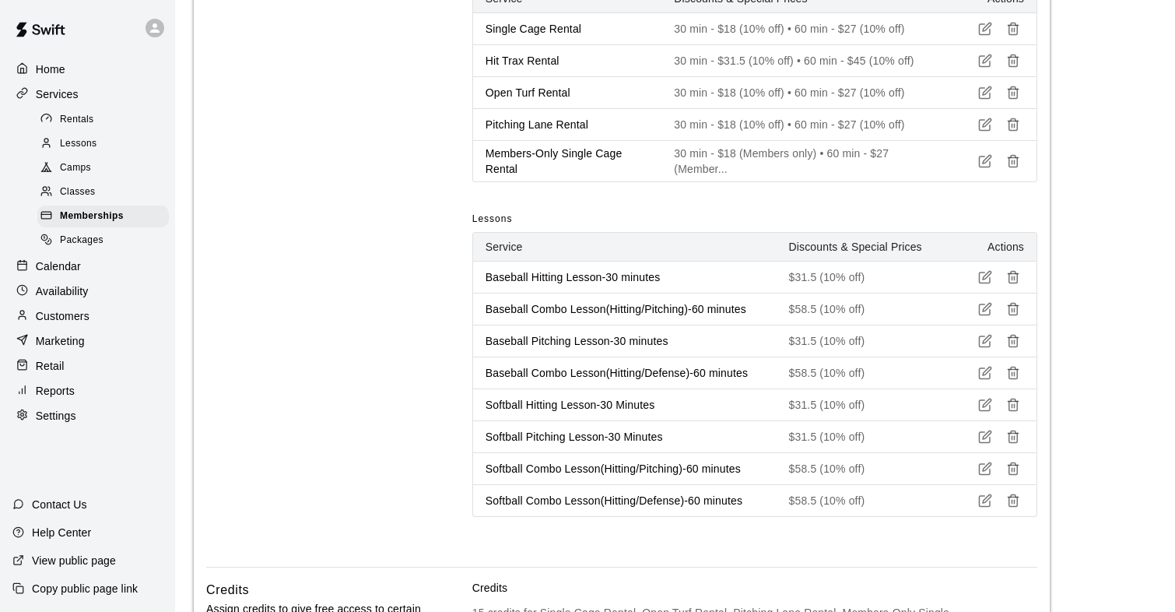
scroll to position [1277, 0]
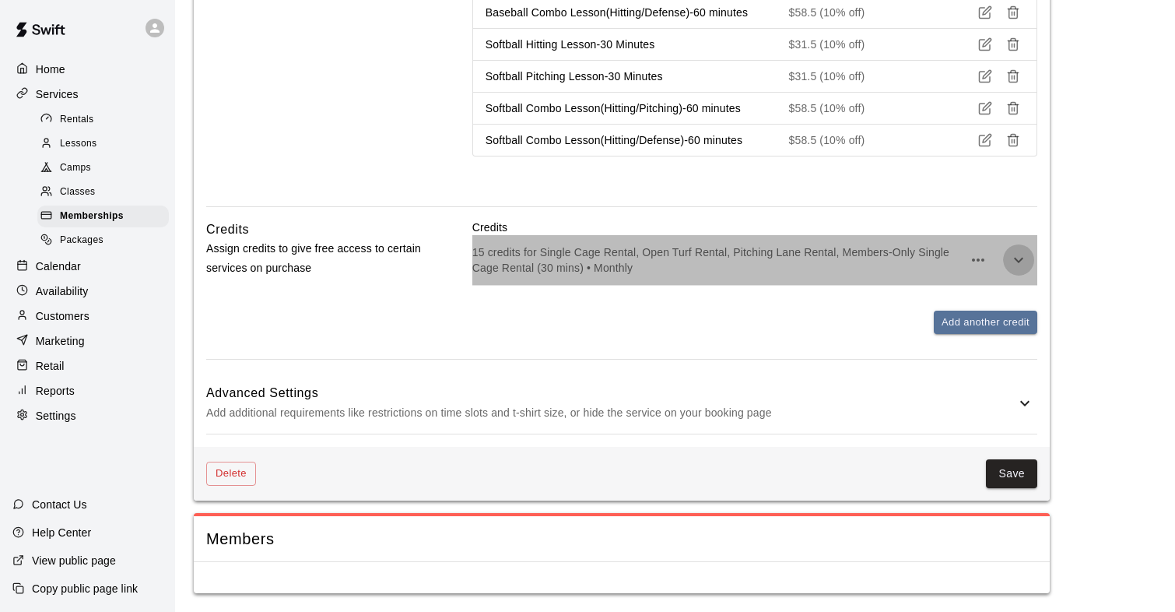
click at [1024, 258] on icon "button" at bounding box center [1019, 260] width 19 height 19
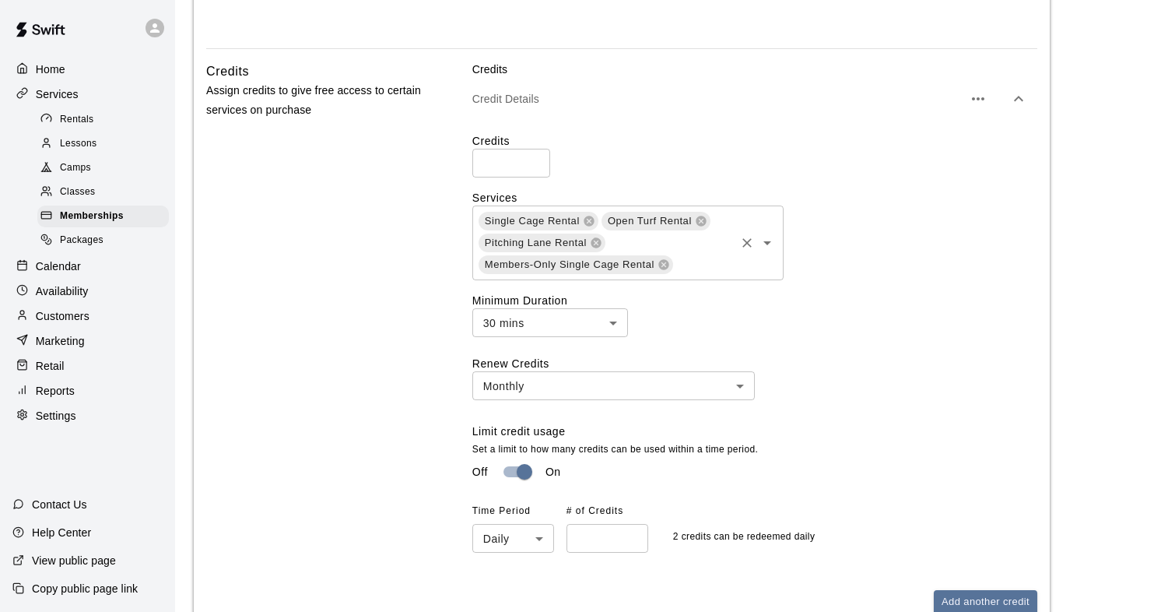
scroll to position [1440, 0]
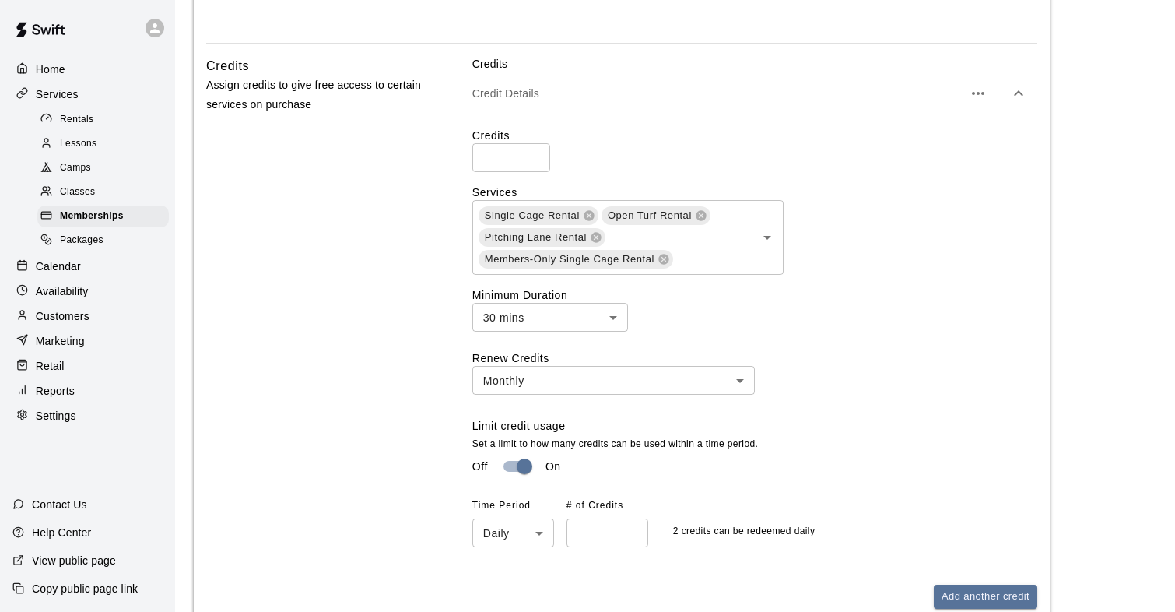
click at [97, 192] on div "Classes" at bounding box center [103, 192] width 132 height 22
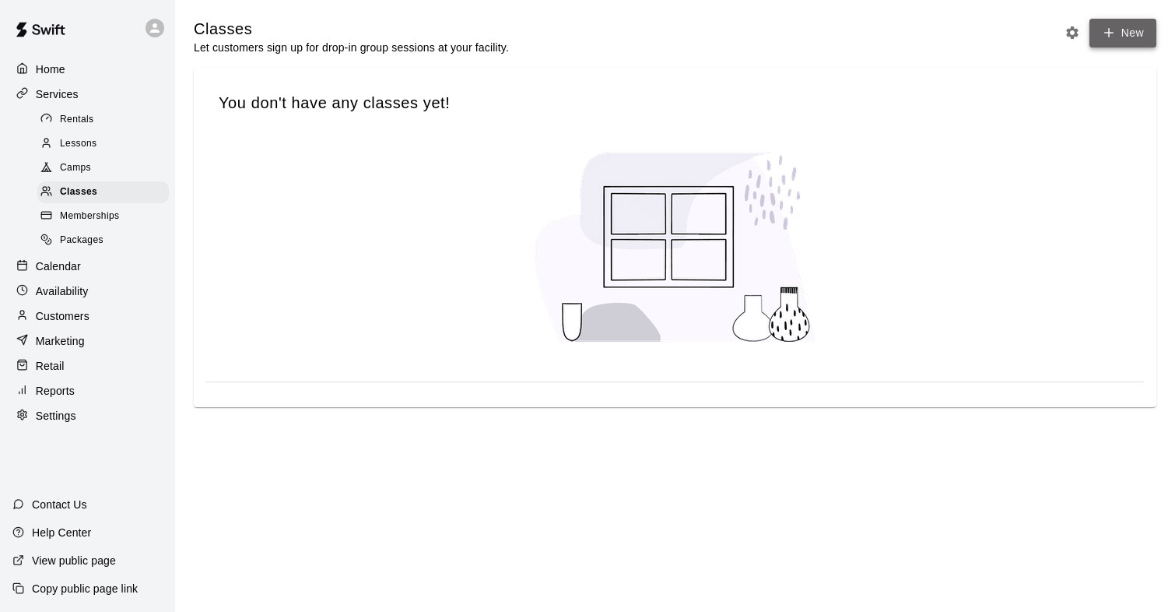
click at [1113, 40] on button "New" at bounding box center [1123, 33] width 67 height 29
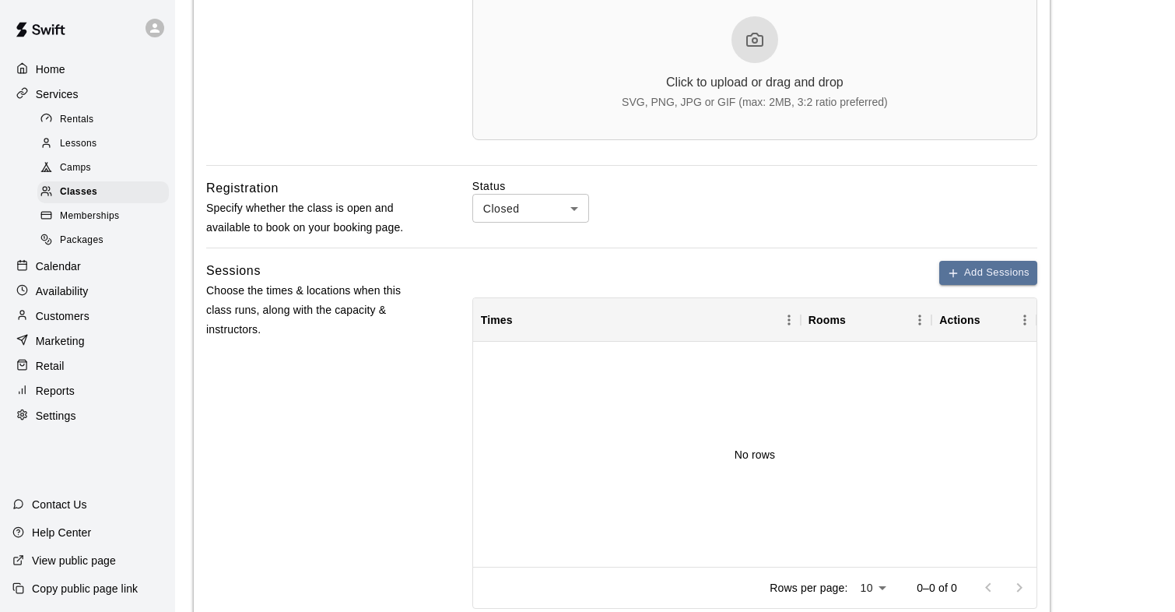
scroll to position [545, 0]
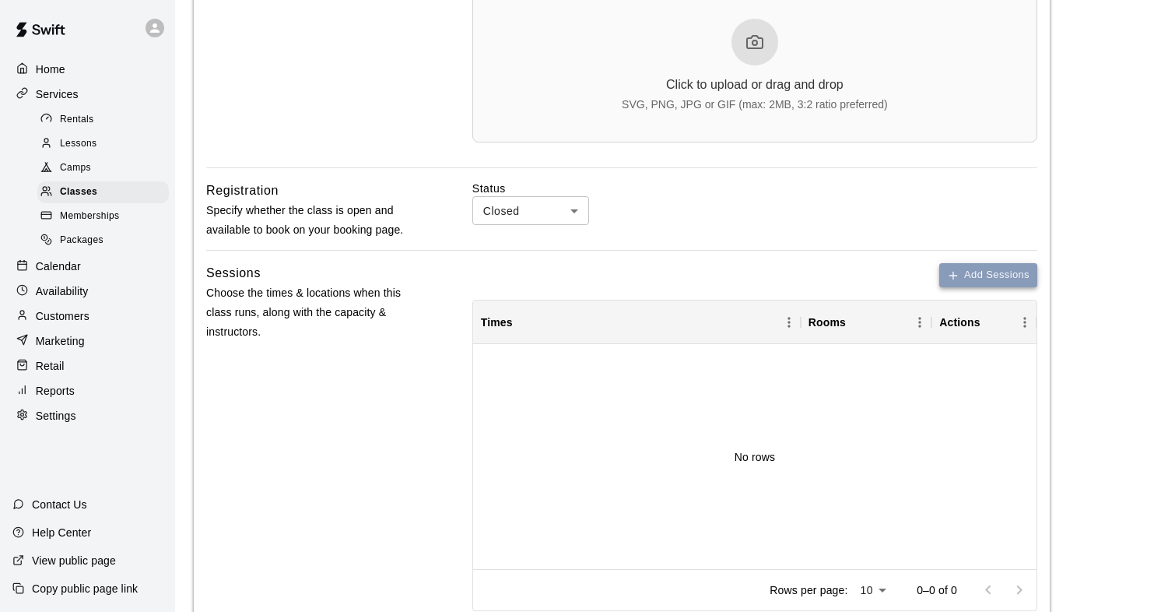
click at [1010, 270] on button "Add Sessions" at bounding box center [989, 275] width 98 height 24
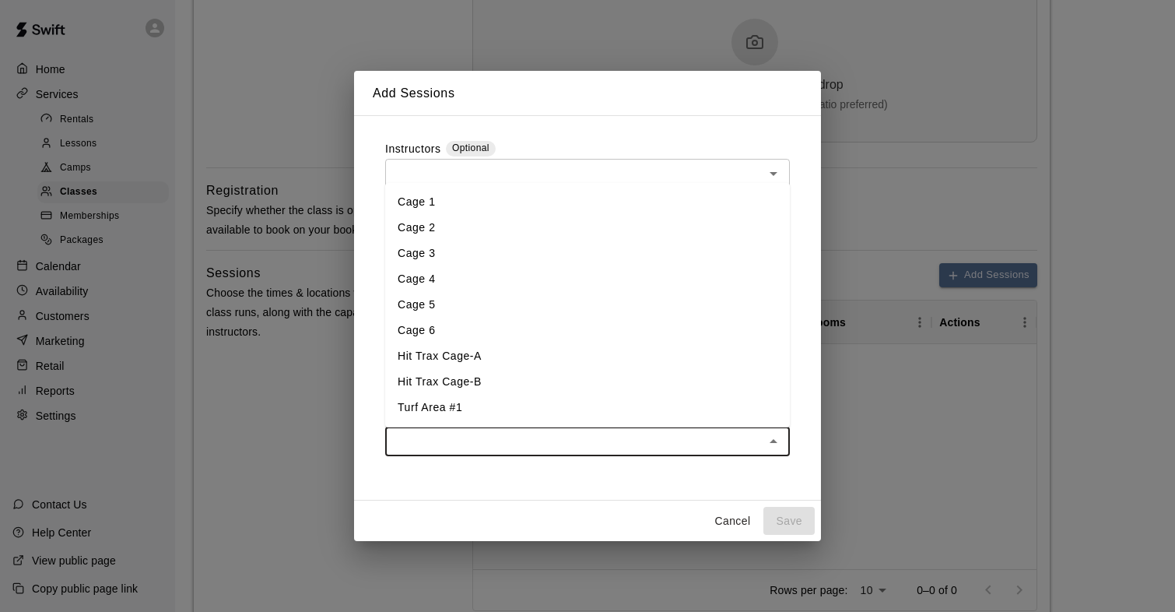
click at [448, 441] on input "text" at bounding box center [575, 441] width 370 height 19
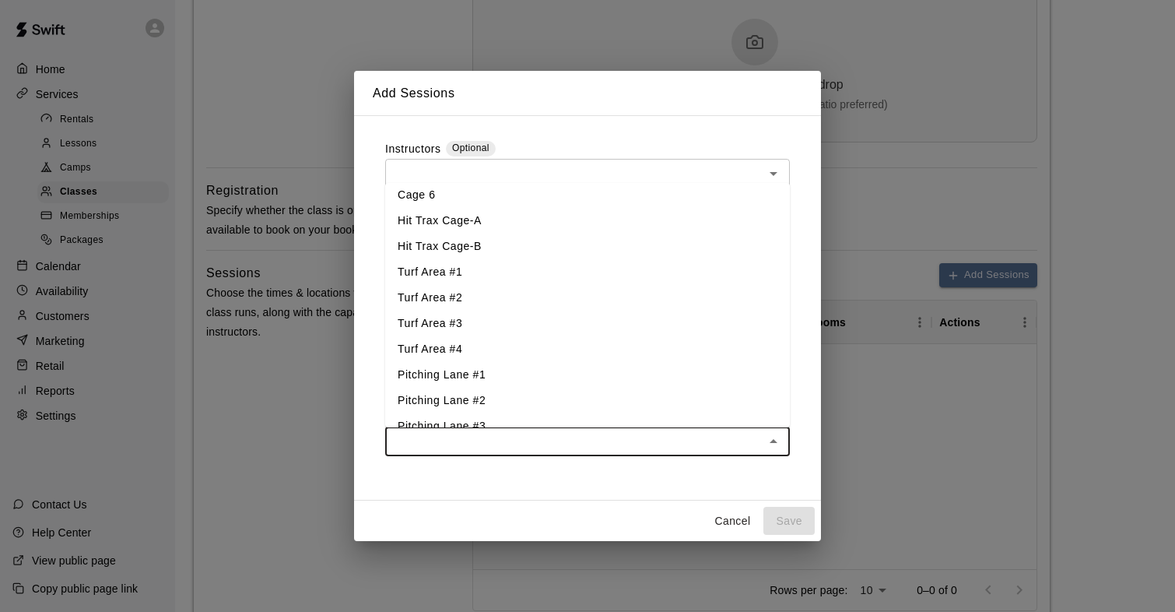
scroll to position [153, 0]
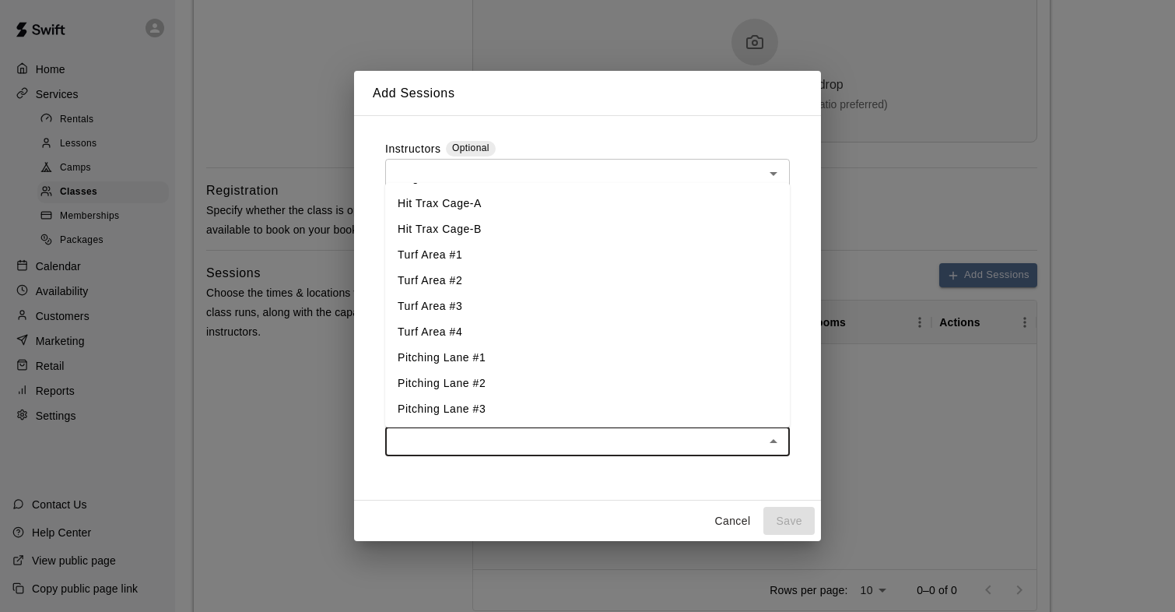
click at [733, 525] on button "Cancel" at bounding box center [733, 521] width 50 height 29
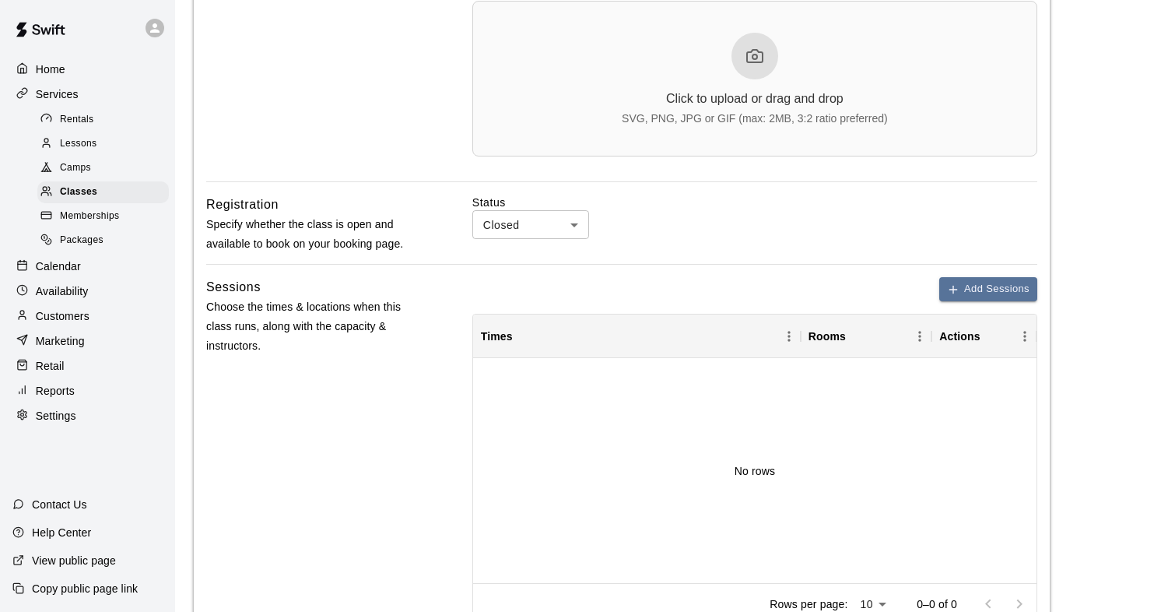
scroll to position [532, 0]
click at [40, 269] on p "Calendar" at bounding box center [58, 266] width 45 height 16
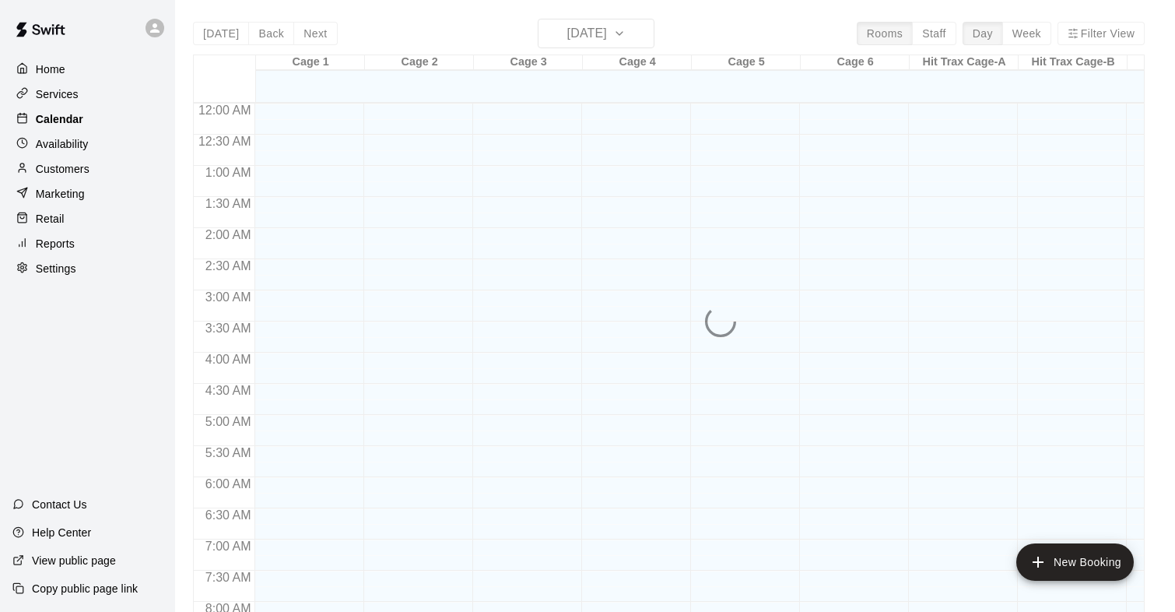
scroll to position [784, 0]
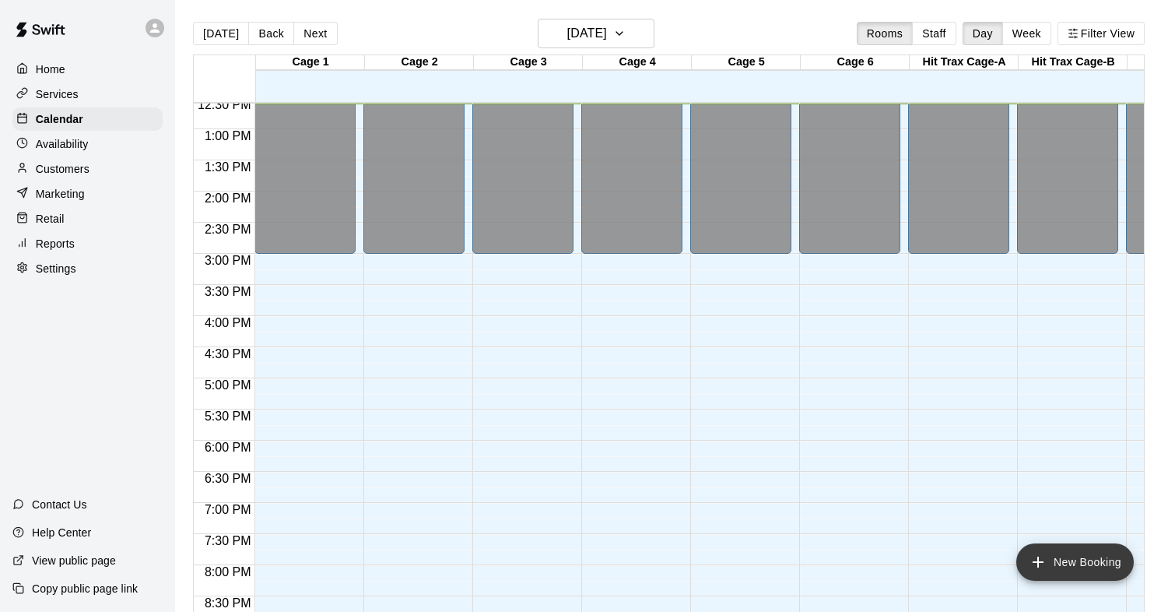
click at [1066, 556] on button "New Booking" at bounding box center [1076, 561] width 118 height 37
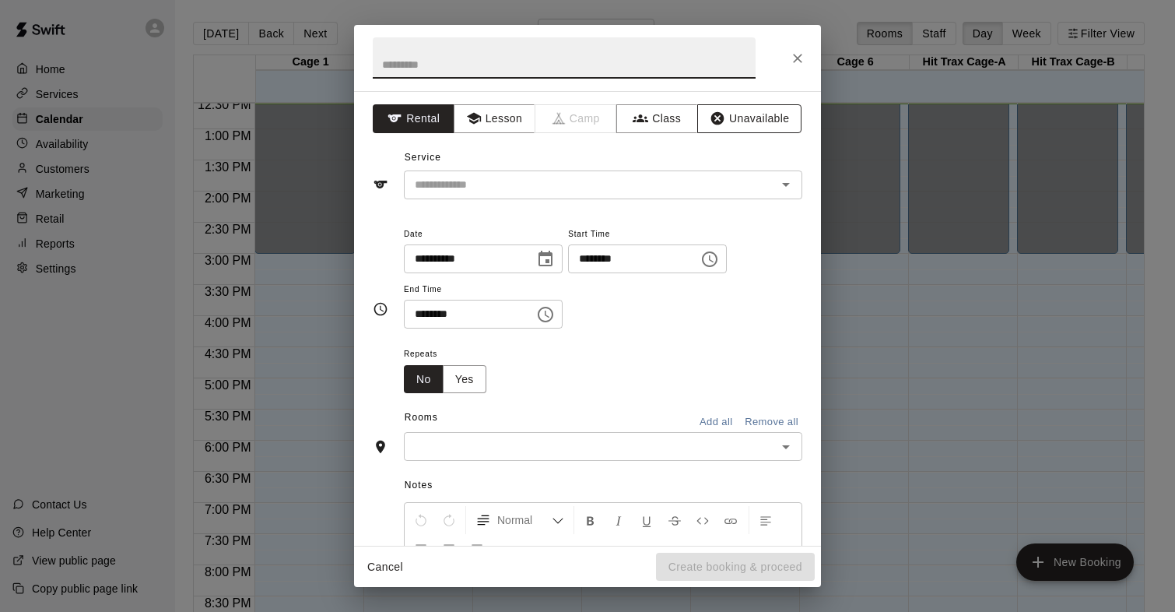
click at [729, 123] on button "Unavailable" at bounding box center [749, 118] width 104 height 29
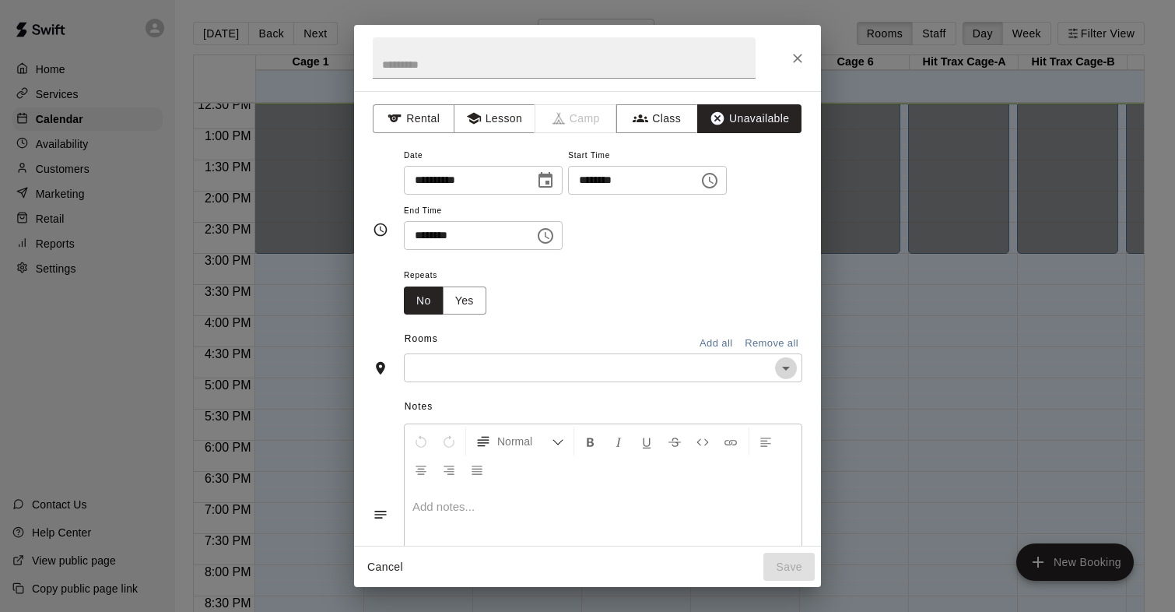
click at [792, 369] on icon "Open" at bounding box center [786, 368] width 19 height 19
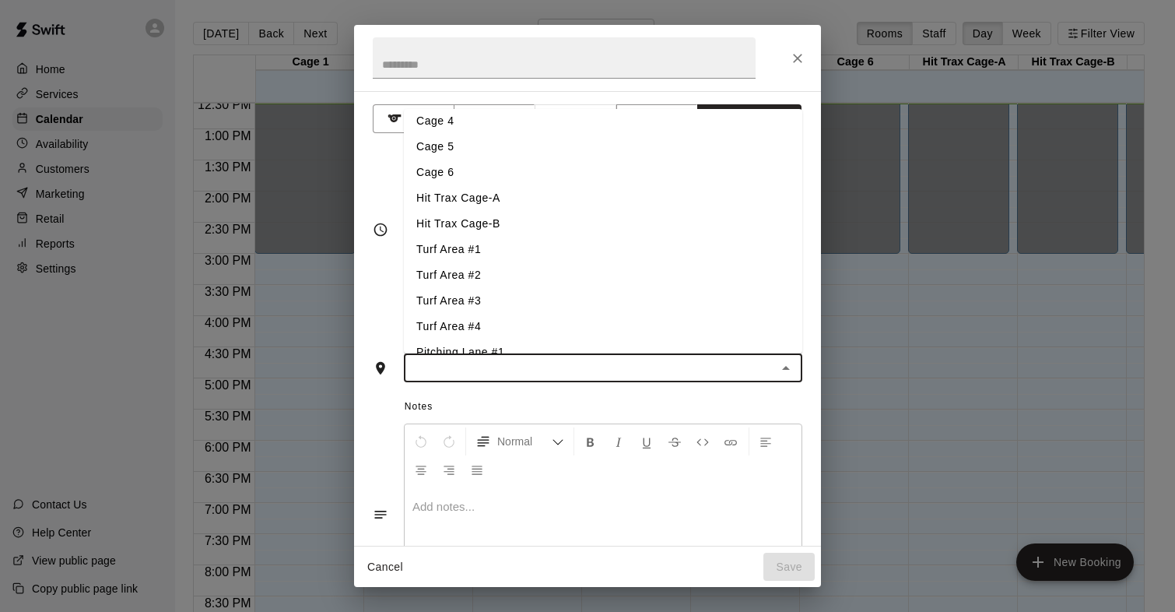
scroll to position [0, 0]
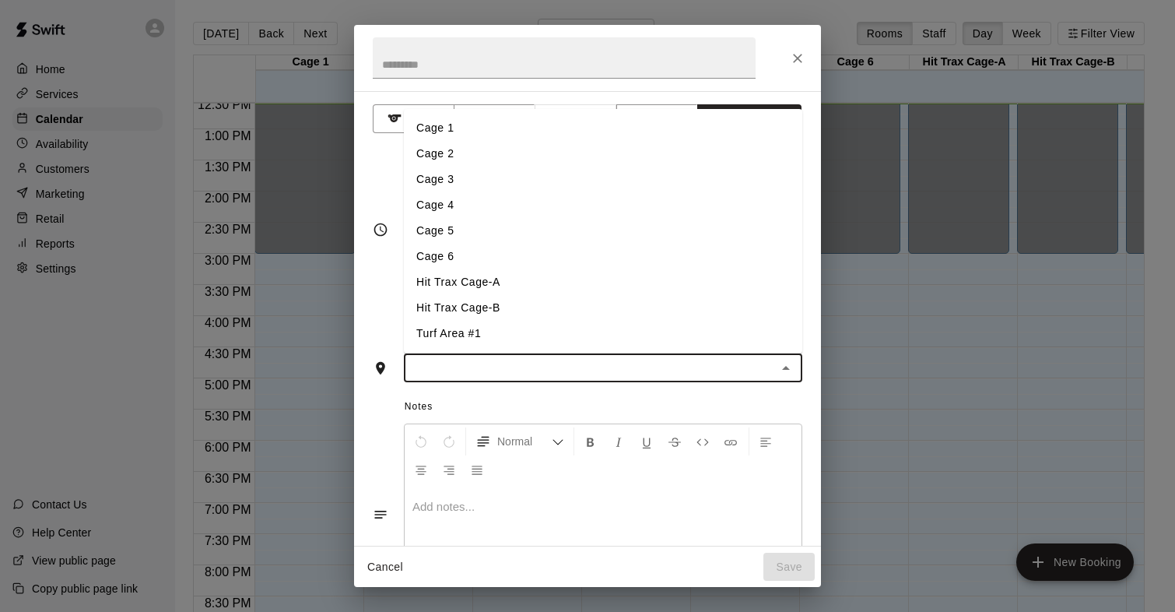
click at [367, 304] on div "**********" at bounding box center [587, 318] width 467 height 455
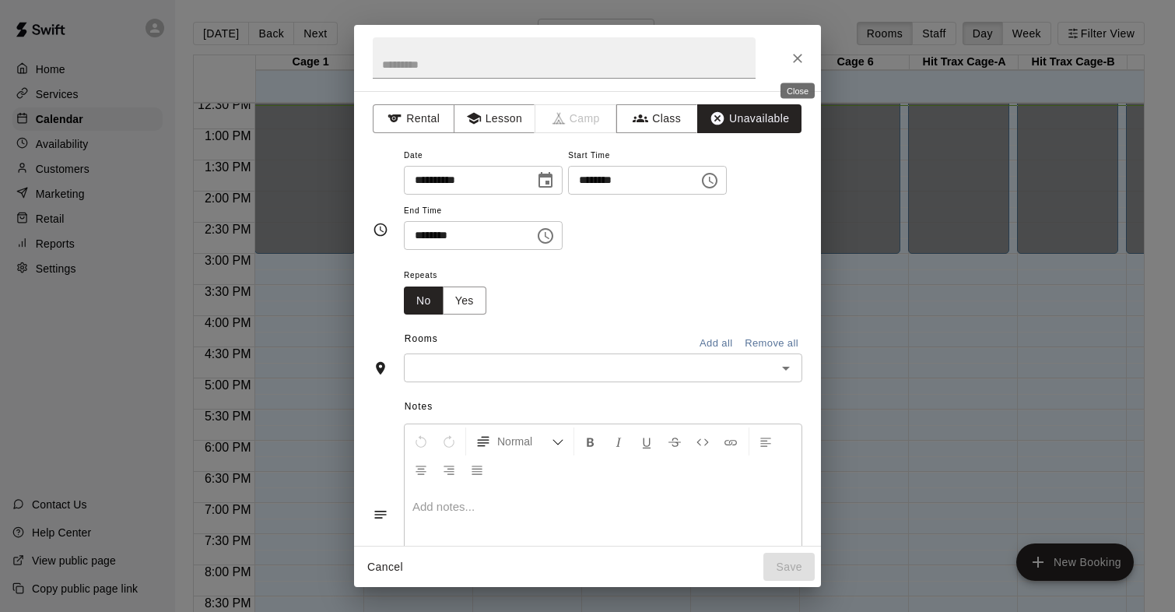
click at [796, 58] on icon "Close" at bounding box center [798, 59] width 16 height 16
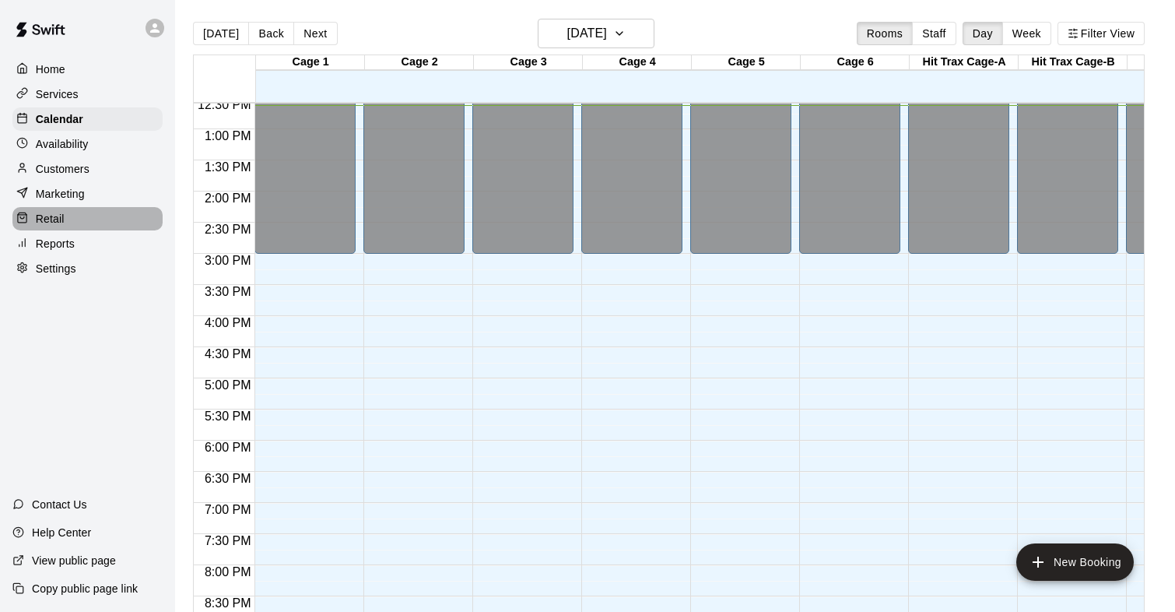
click at [49, 216] on p "Retail" at bounding box center [50, 219] width 29 height 16
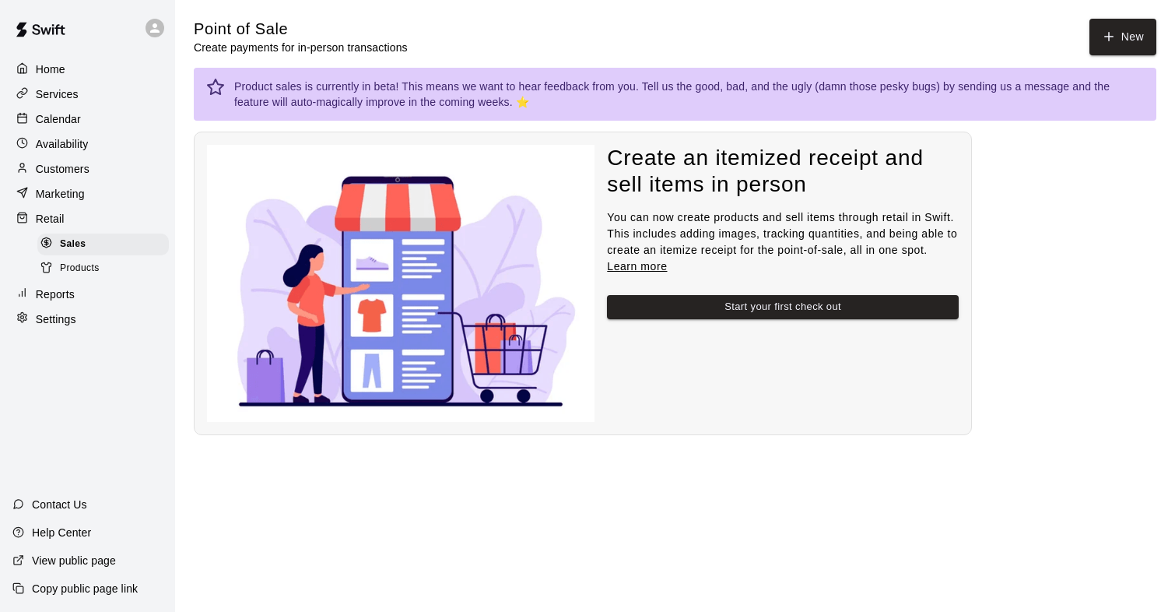
click at [79, 271] on span "Products" at bounding box center [80, 269] width 40 height 16
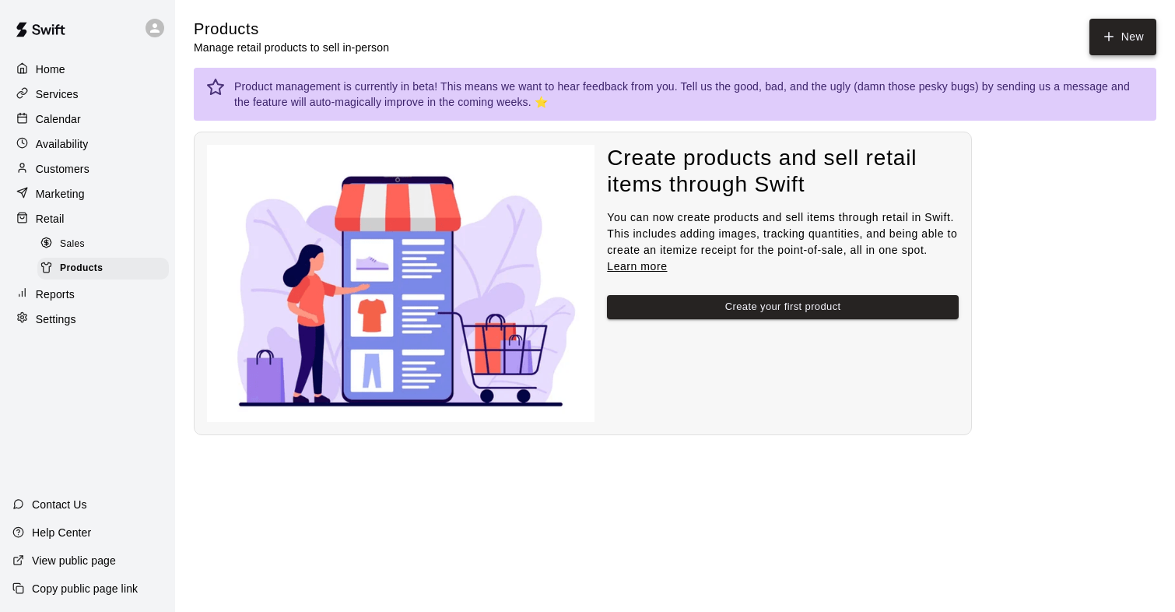
click at [1106, 44] on icon at bounding box center [1109, 37] width 14 height 14
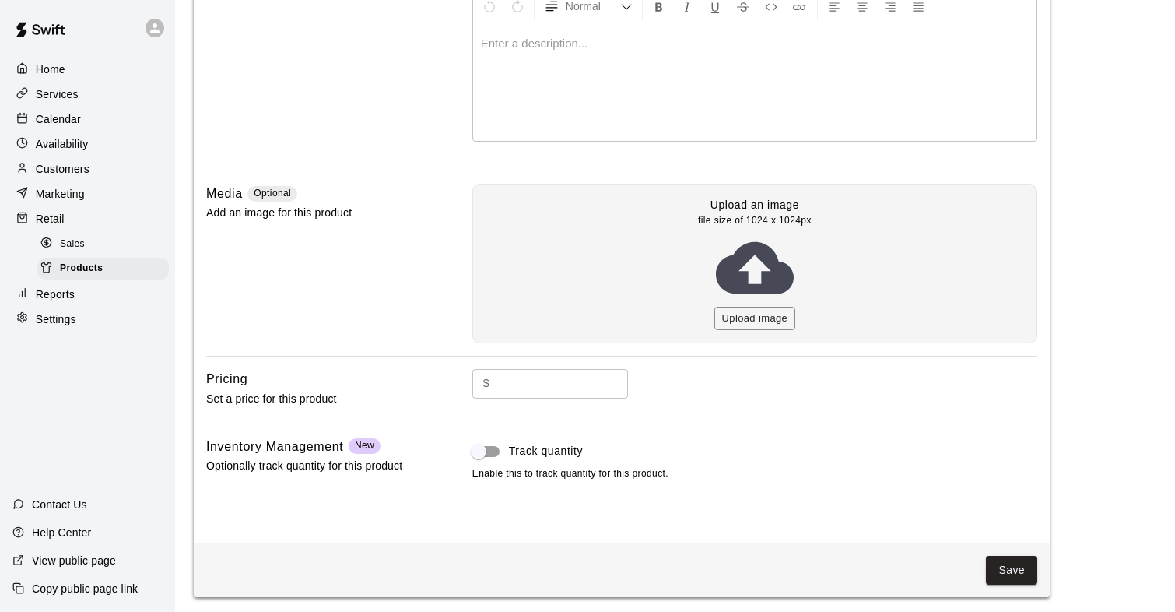
scroll to position [244, 0]
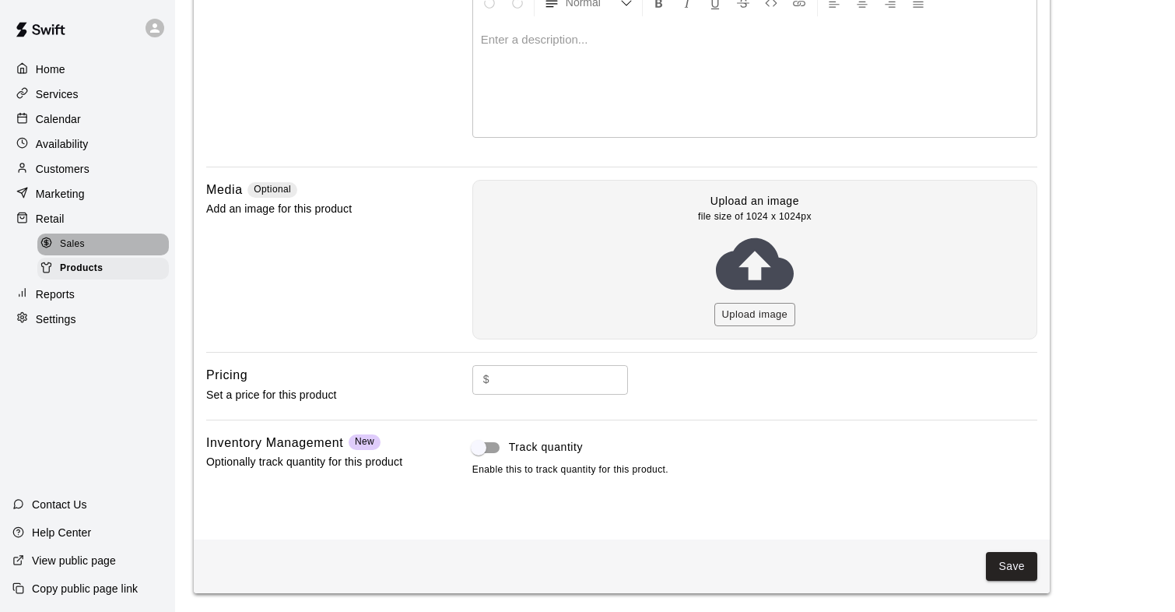
click at [80, 245] on span "Sales" at bounding box center [72, 245] width 25 height 16
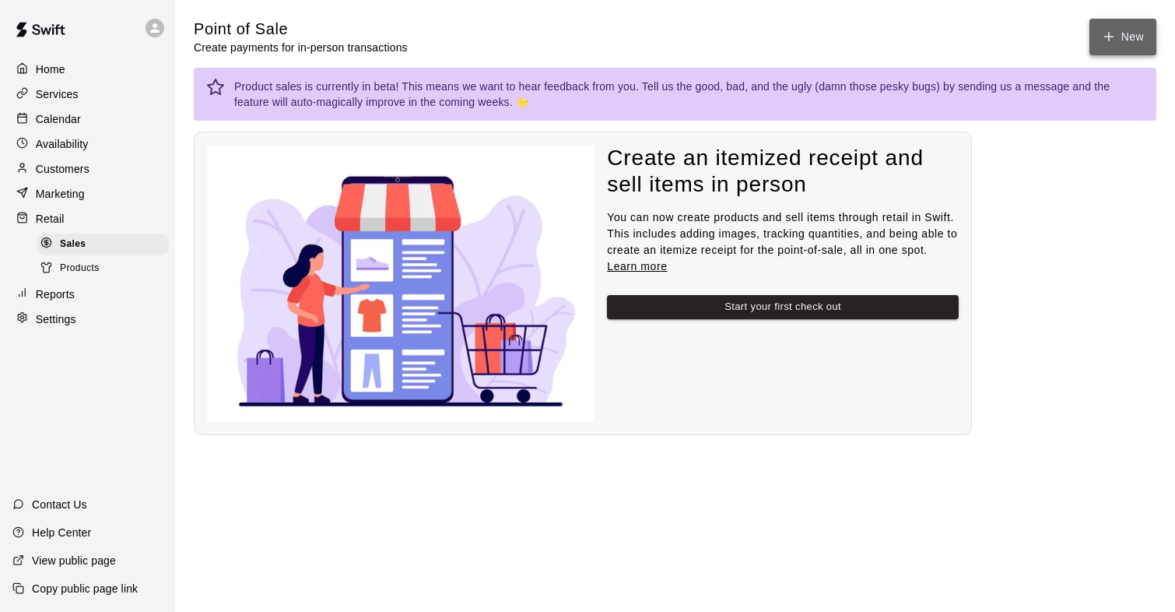
click at [1107, 40] on icon "button" at bounding box center [1109, 37] width 14 height 14
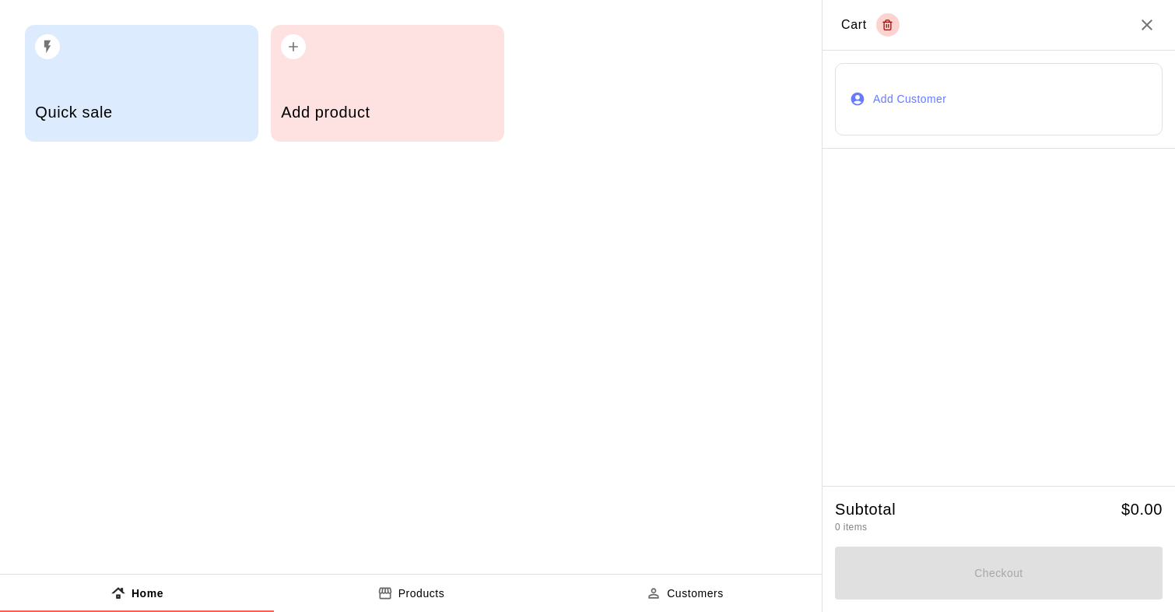
click at [83, 61] on div "Quick sale" at bounding box center [142, 83] width 234 height 117
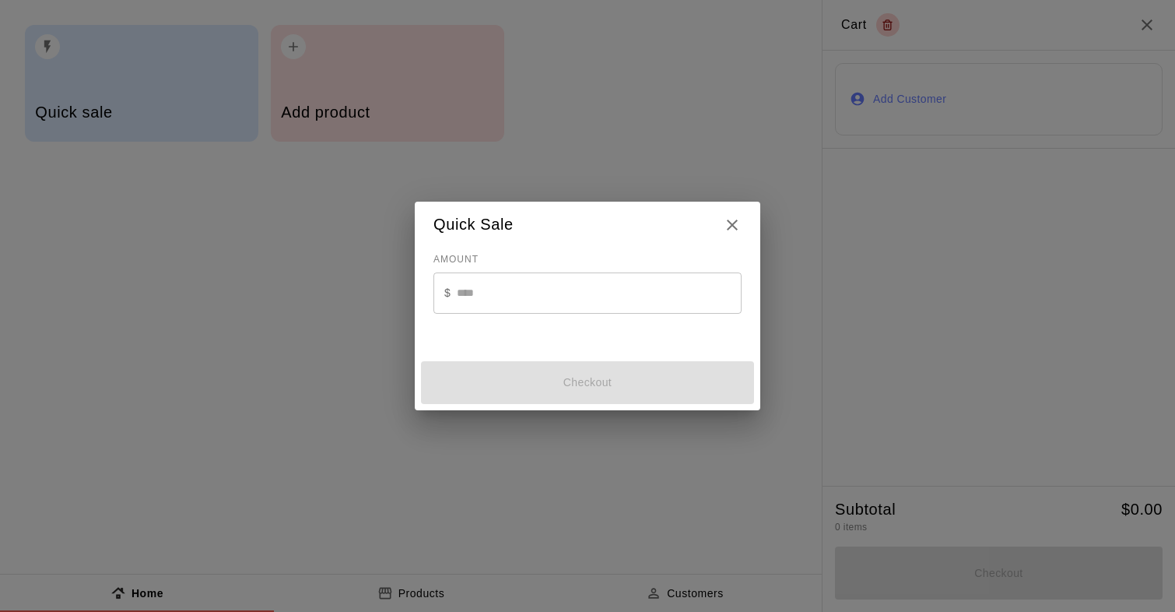
click at [461, 292] on input "text" at bounding box center [599, 292] width 285 height 41
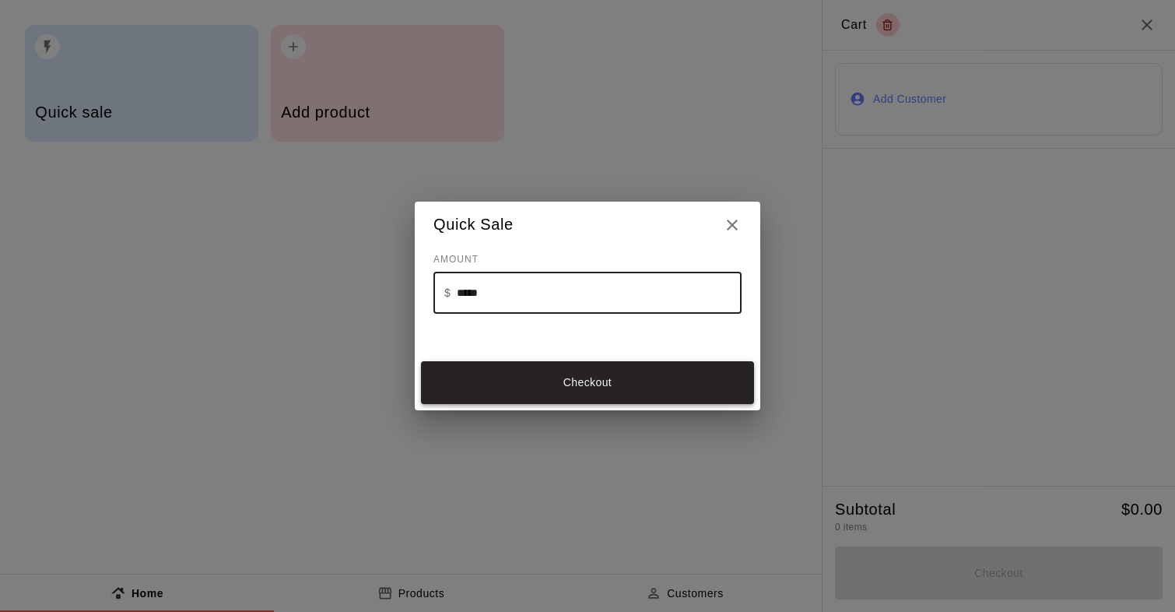
type input "*****"
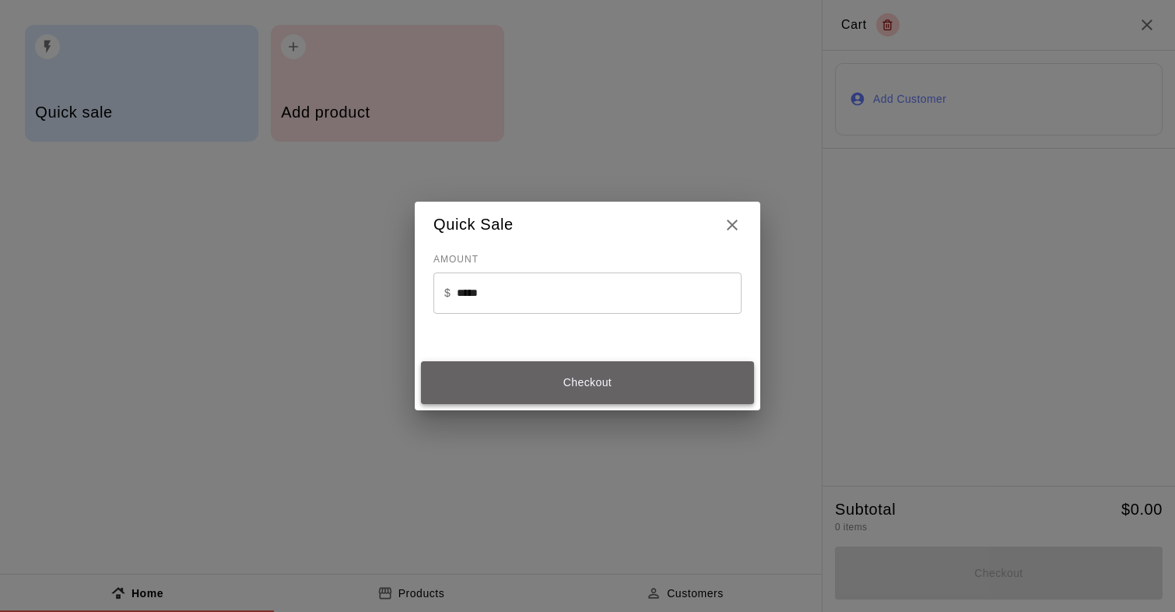
click at [562, 389] on button "Checkout" at bounding box center [587, 382] width 333 height 43
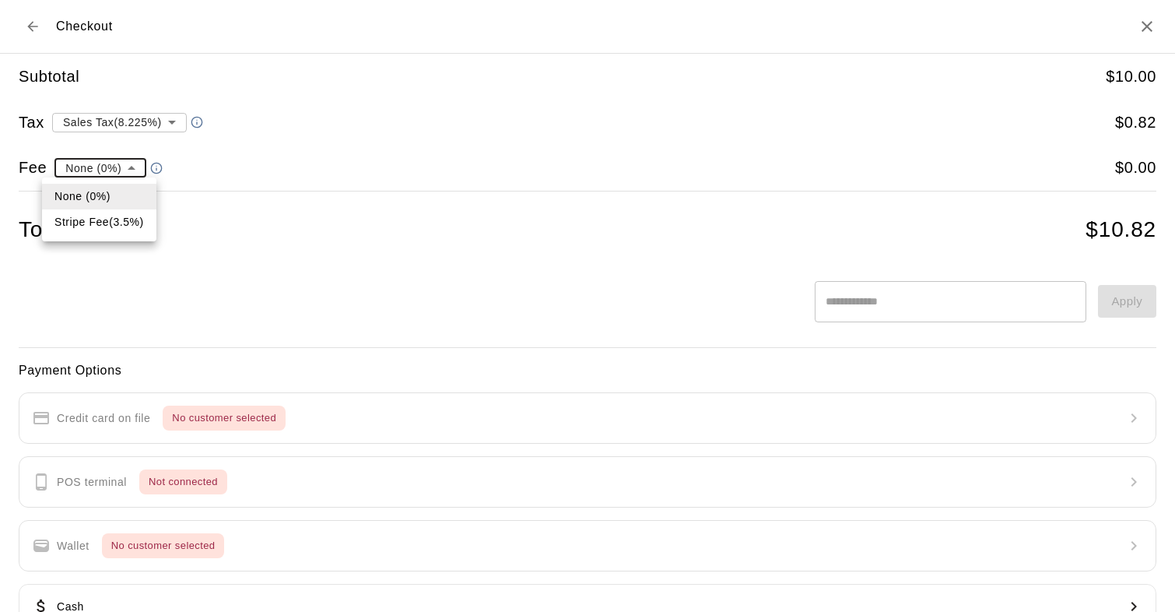
click at [129, 174] on body "**********" at bounding box center [587, 239] width 1175 height 479
click at [110, 224] on li "Stripe Fee ( 3.5 % )" at bounding box center [99, 222] width 114 height 26
type input "**********"
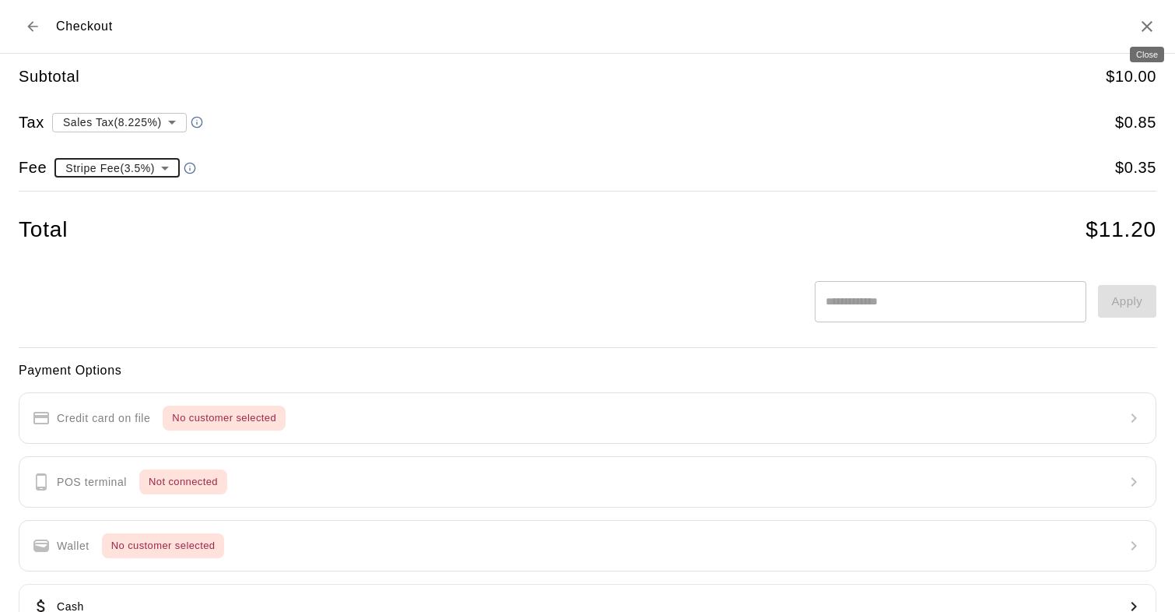
click at [1147, 25] on icon "Close" at bounding box center [1147, 26] width 11 height 11
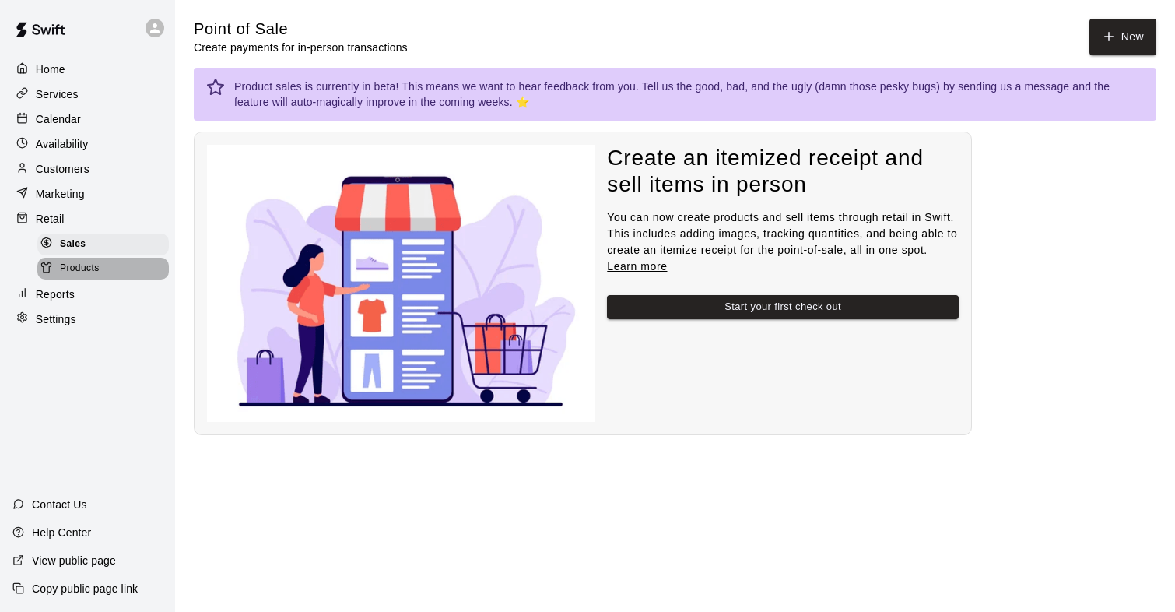
click at [83, 268] on span "Products" at bounding box center [80, 269] width 40 height 16
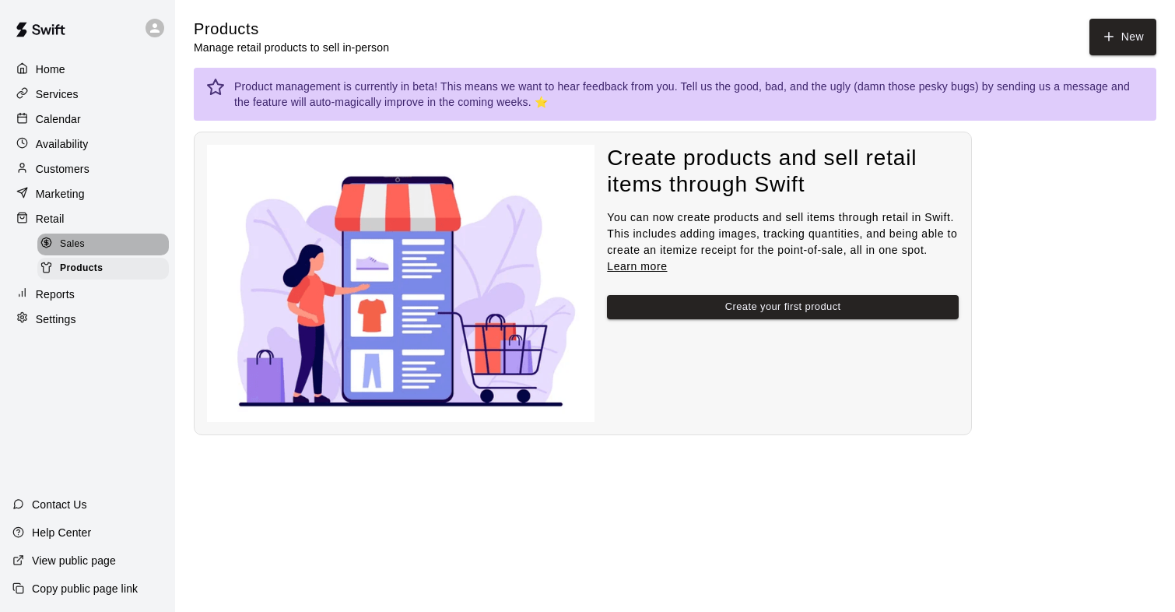
click at [74, 243] on span "Sales" at bounding box center [72, 245] width 25 height 16
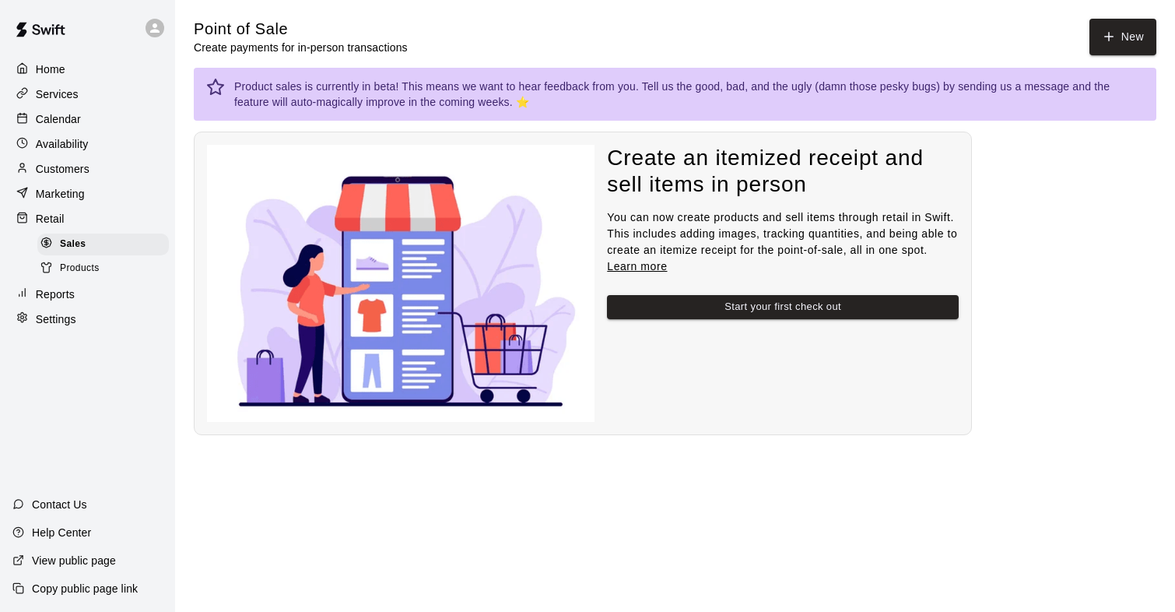
click at [94, 265] on span "Products" at bounding box center [80, 269] width 40 height 16
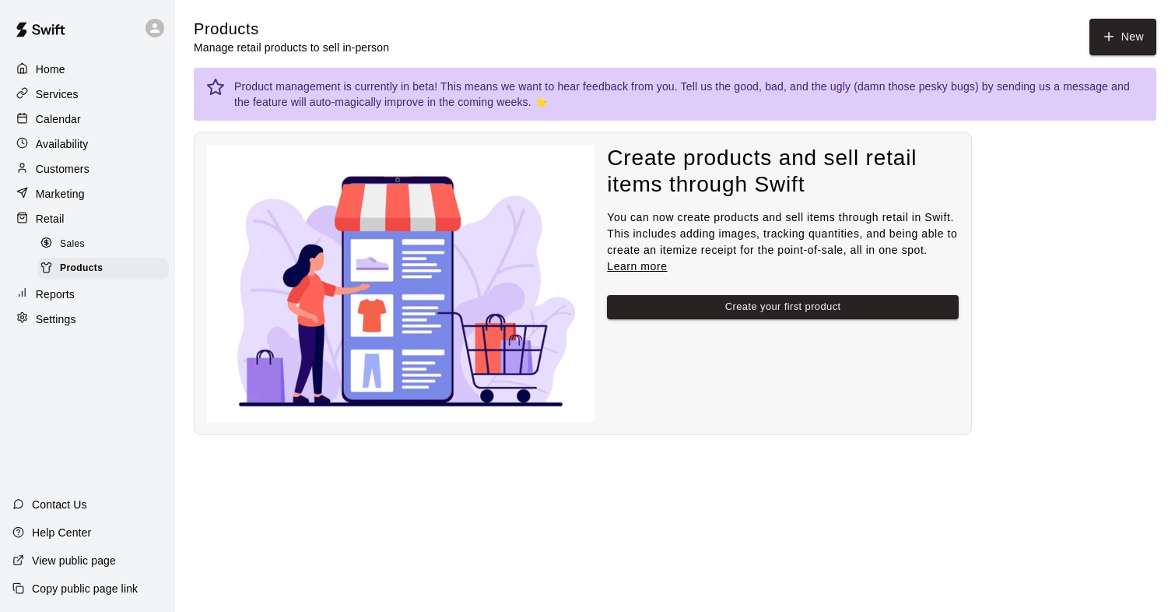
click at [88, 249] on div "Sales" at bounding box center [103, 245] width 132 height 22
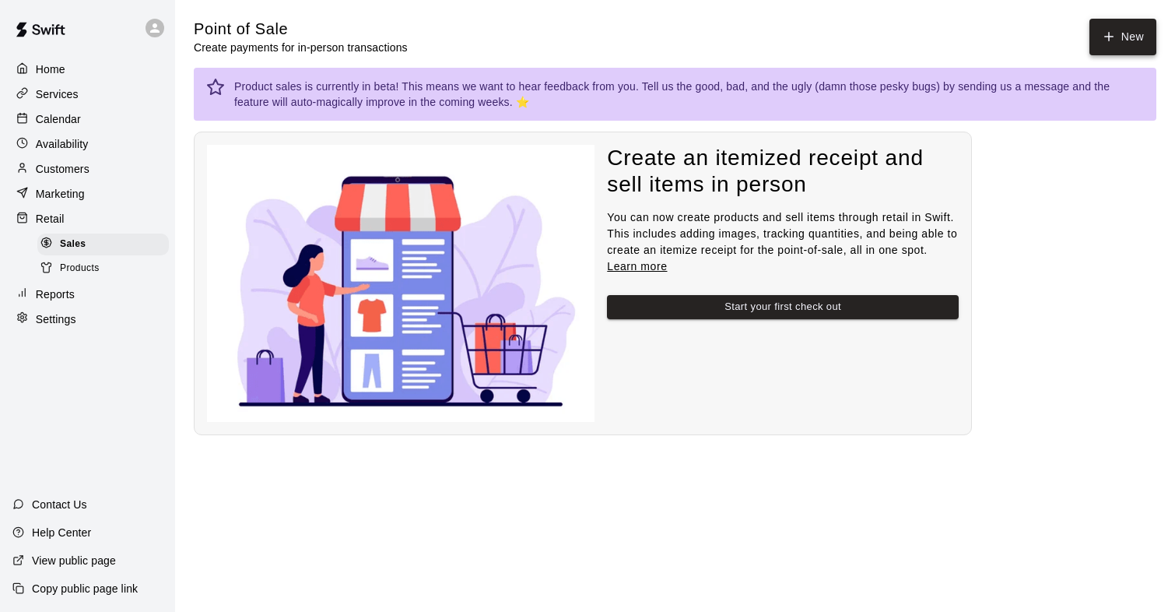
click at [1116, 37] on button "New" at bounding box center [1123, 37] width 67 height 37
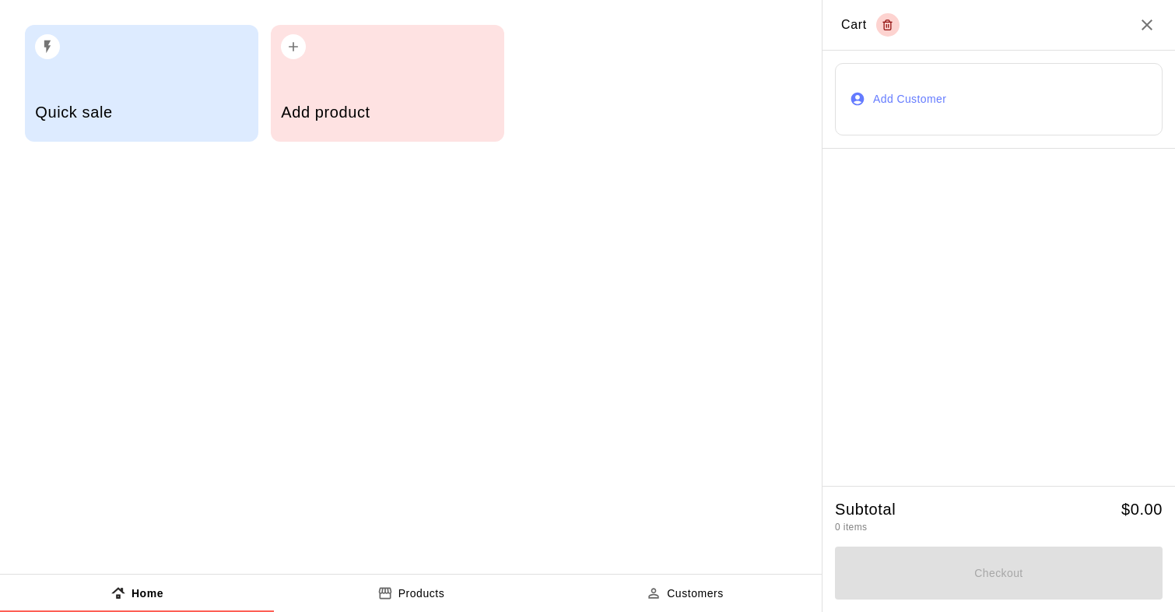
click at [116, 67] on div "Quick sale" at bounding box center [142, 83] width 234 height 117
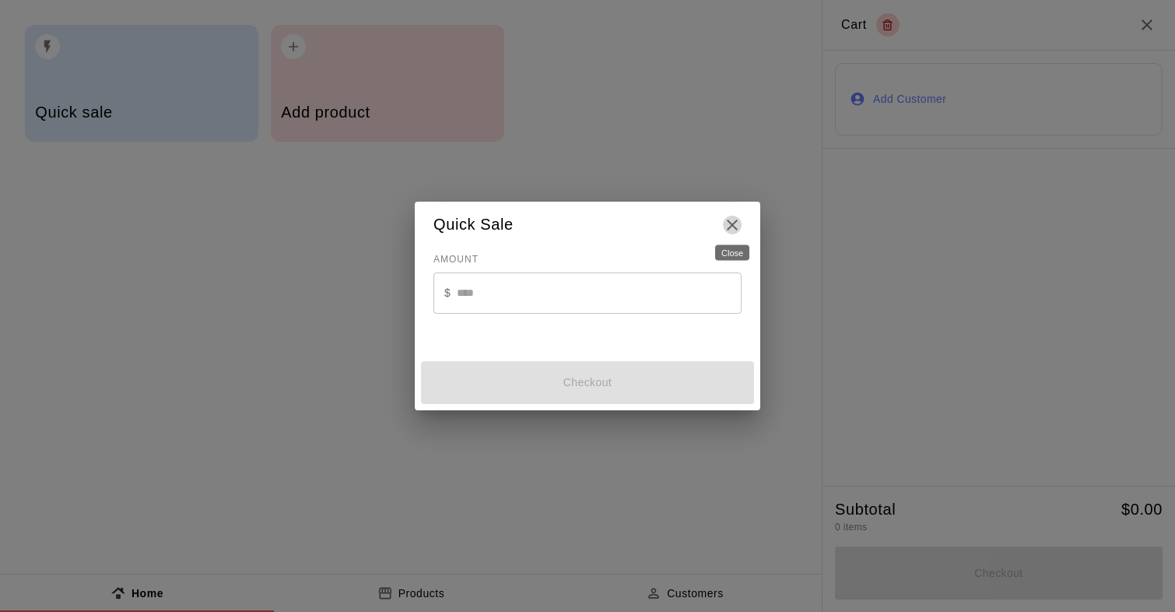
click at [725, 220] on icon "Close" at bounding box center [732, 225] width 19 height 19
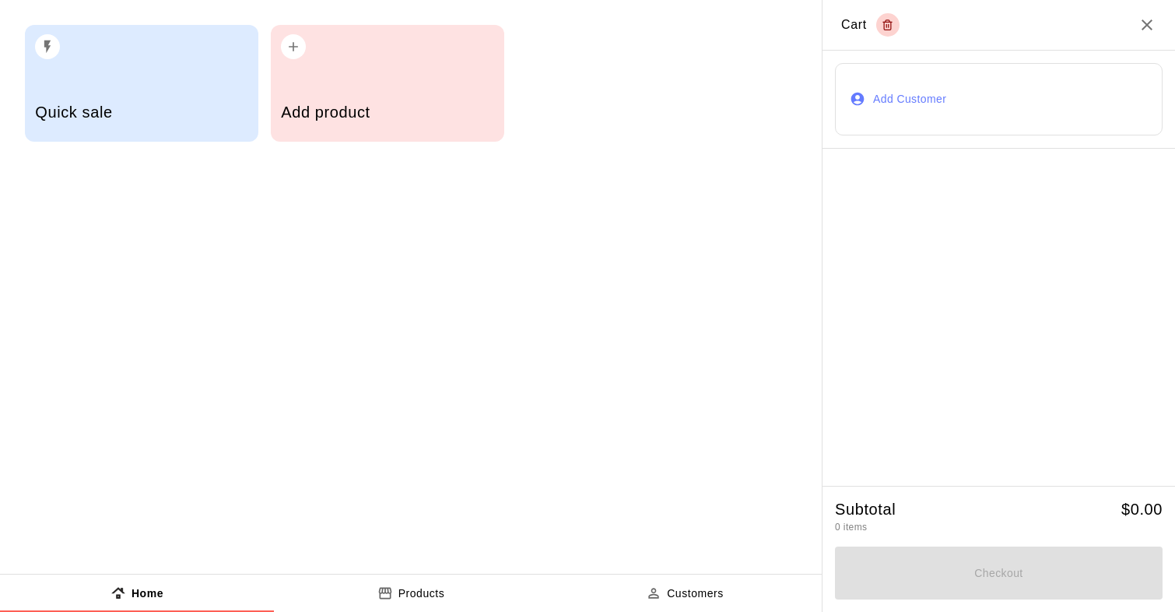
click at [953, 100] on button "Add Customer" at bounding box center [999, 99] width 328 height 72
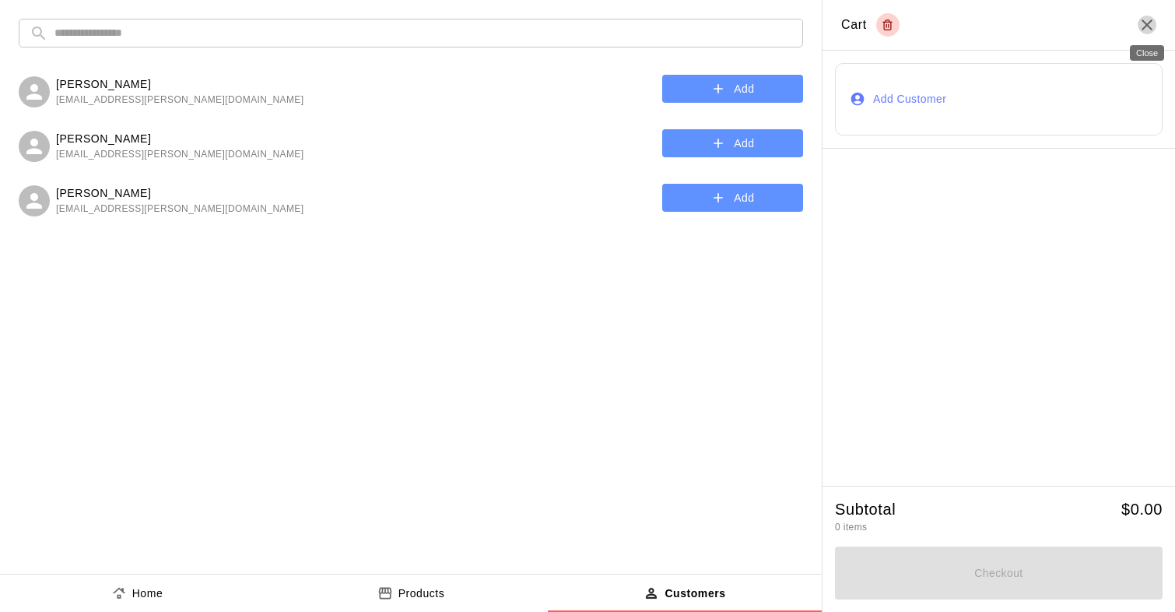
click at [1154, 30] on icon "Close" at bounding box center [1147, 25] width 19 height 19
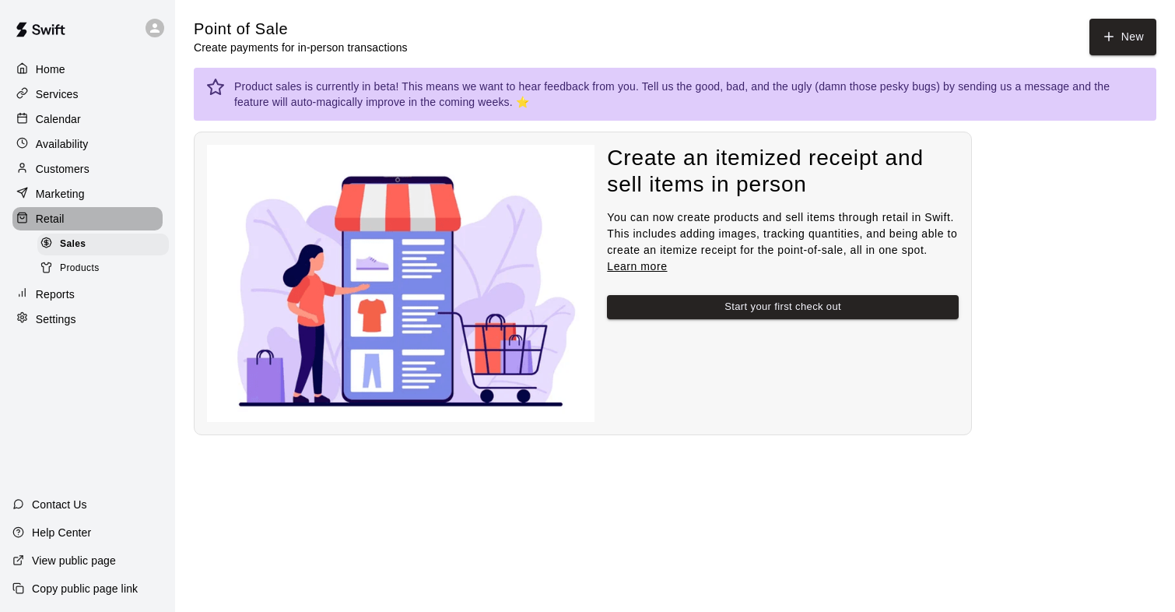
click at [43, 218] on p "Retail" at bounding box center [50, 219] width 29 height 16
click at [63, 195] on p "Marketing" at bounding box center [60, 194] width 49 height 16
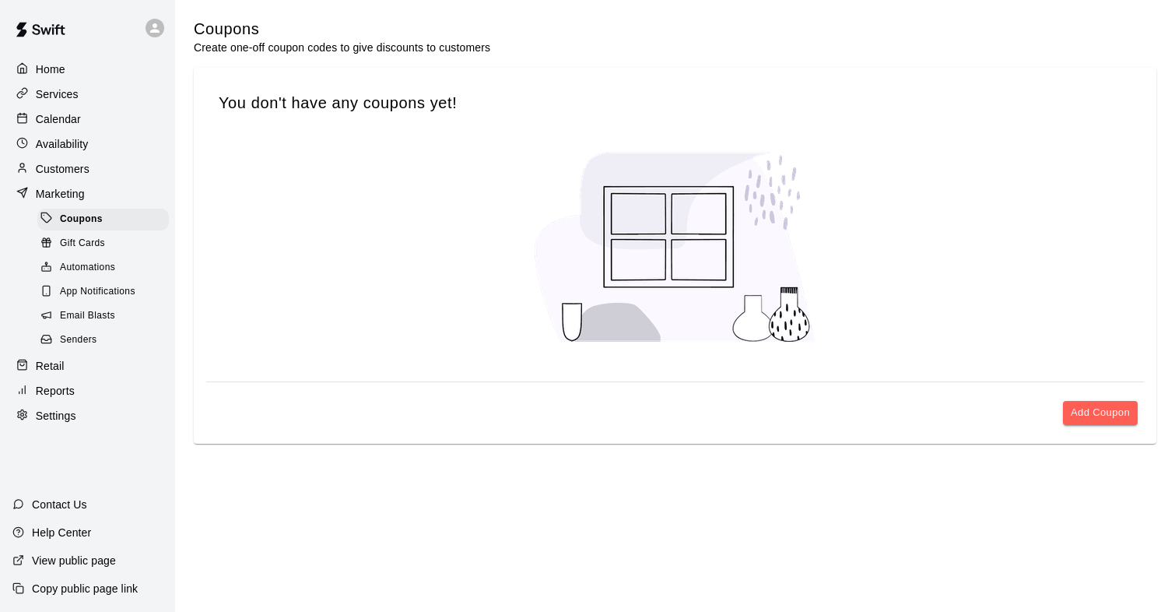
click at [53, 71] on p "Home" at bounding box center [51, 69] width 30 height 16
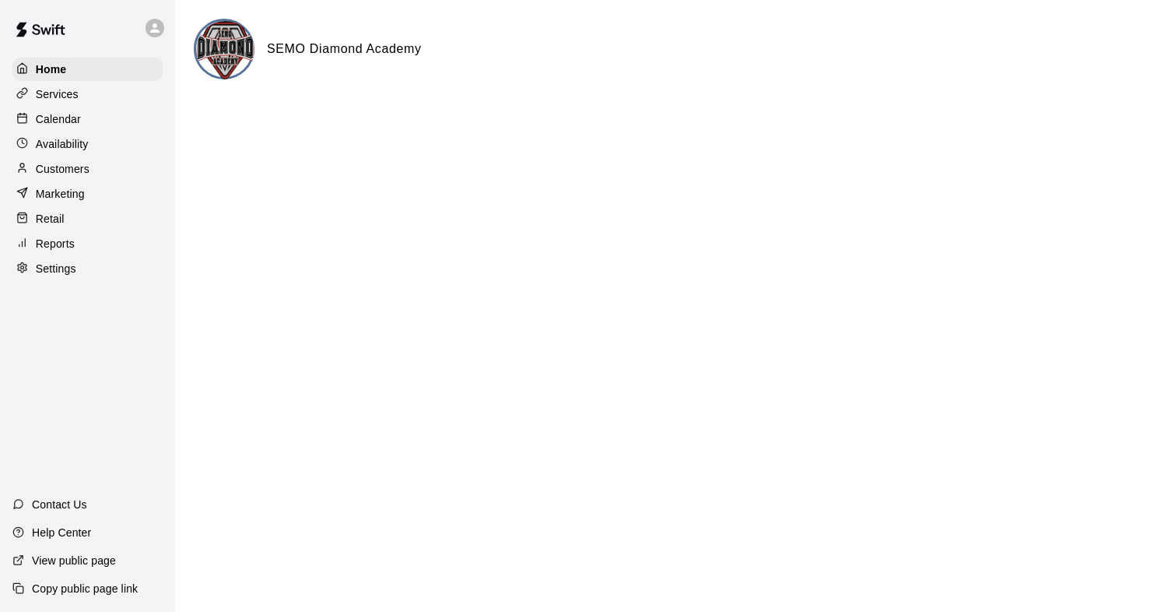
click at [54, 93] on p "Services" at bounding box center [57, 94] width 43 height 16
